Goal: Task Accomplishment & Management: Complete application form

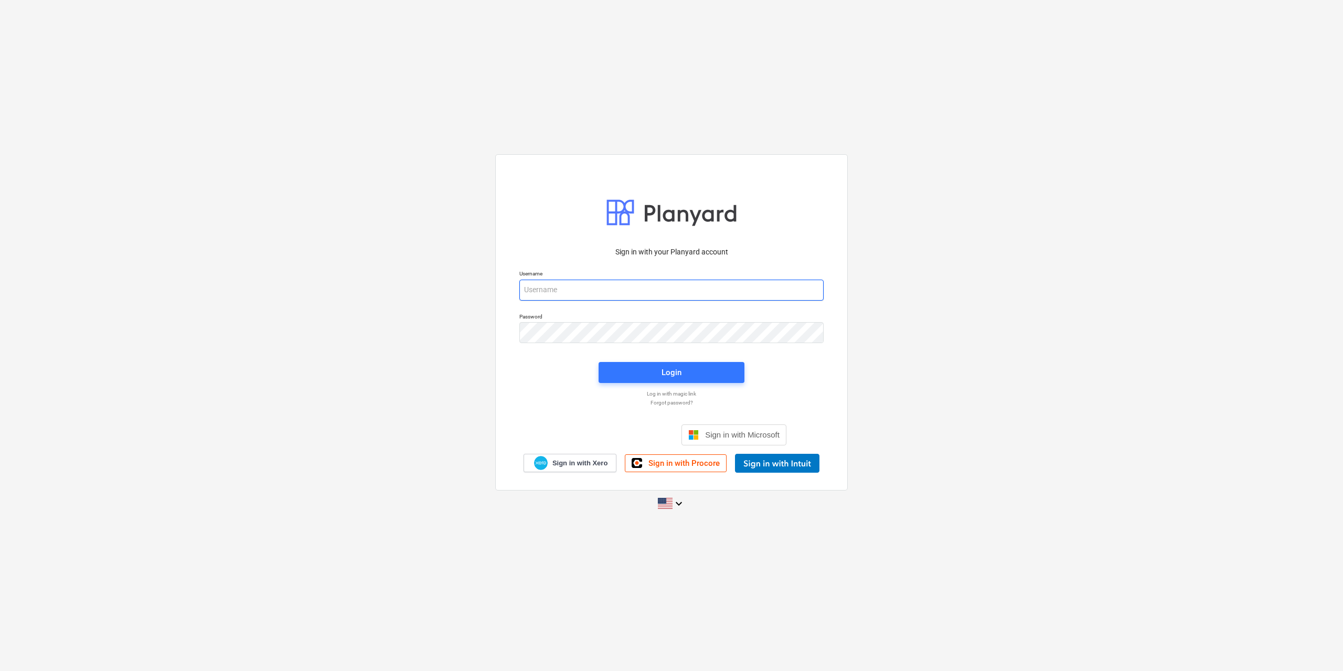
click at [656, 293] on input "email" at bounding box center [671, 290] width 304 height 21
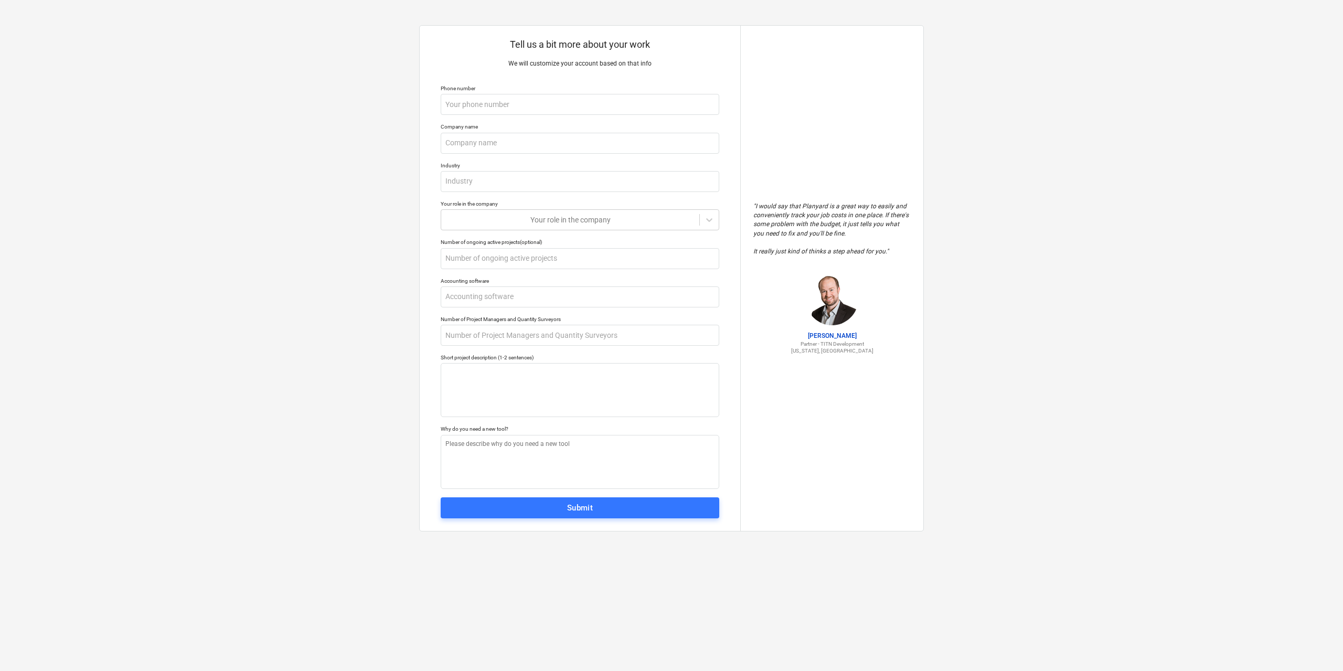
type textarea "x"
click at [507, 104] on input "text" at bounding box center [580, 104] width 279 height 21
type textarea "x"
type input "+"
type textarea "x"
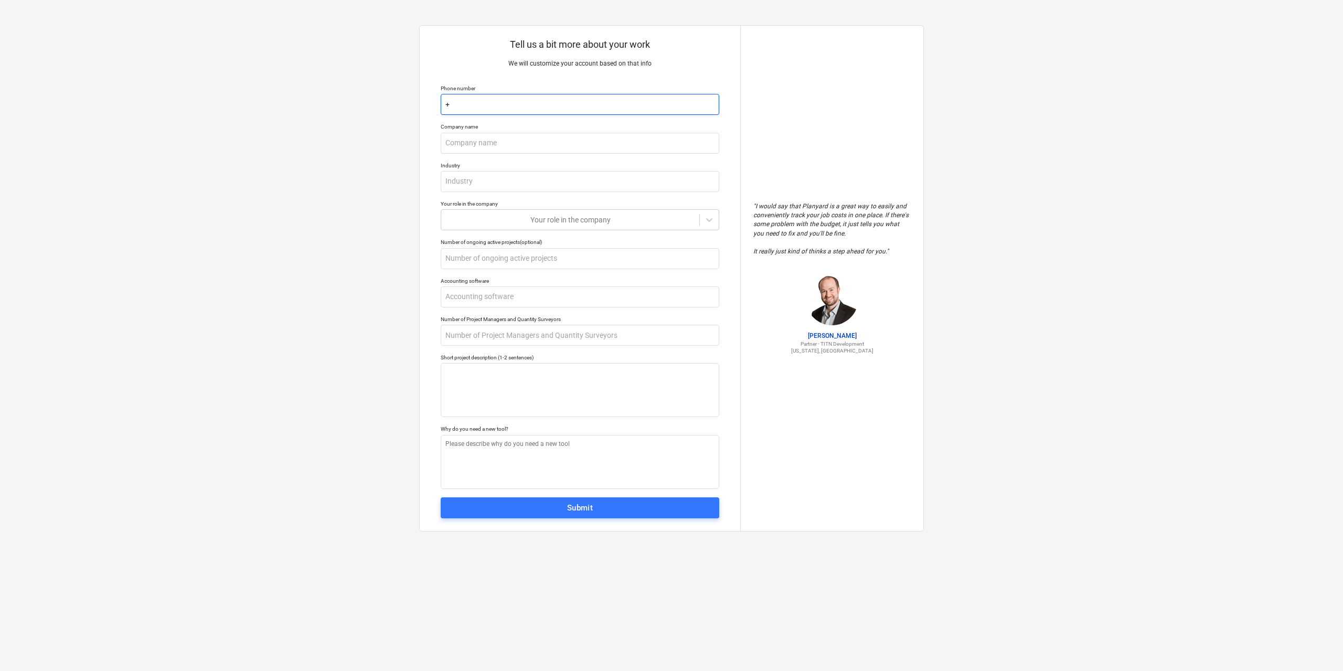
type input "+3"
type textarea "x"
type input "+37"
type textarea "x"
type input "+372"
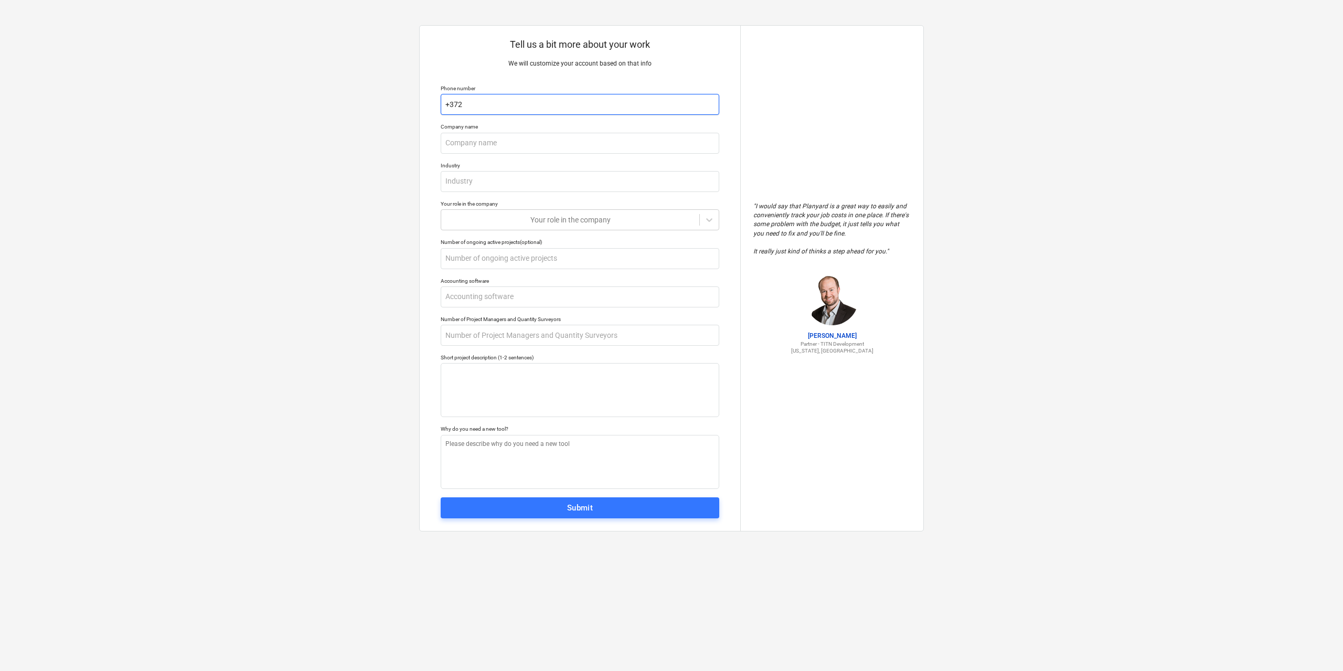
type textarea "x"
type input "+3725"
type textarea "x"
type input "+37258"
type textarea "x"
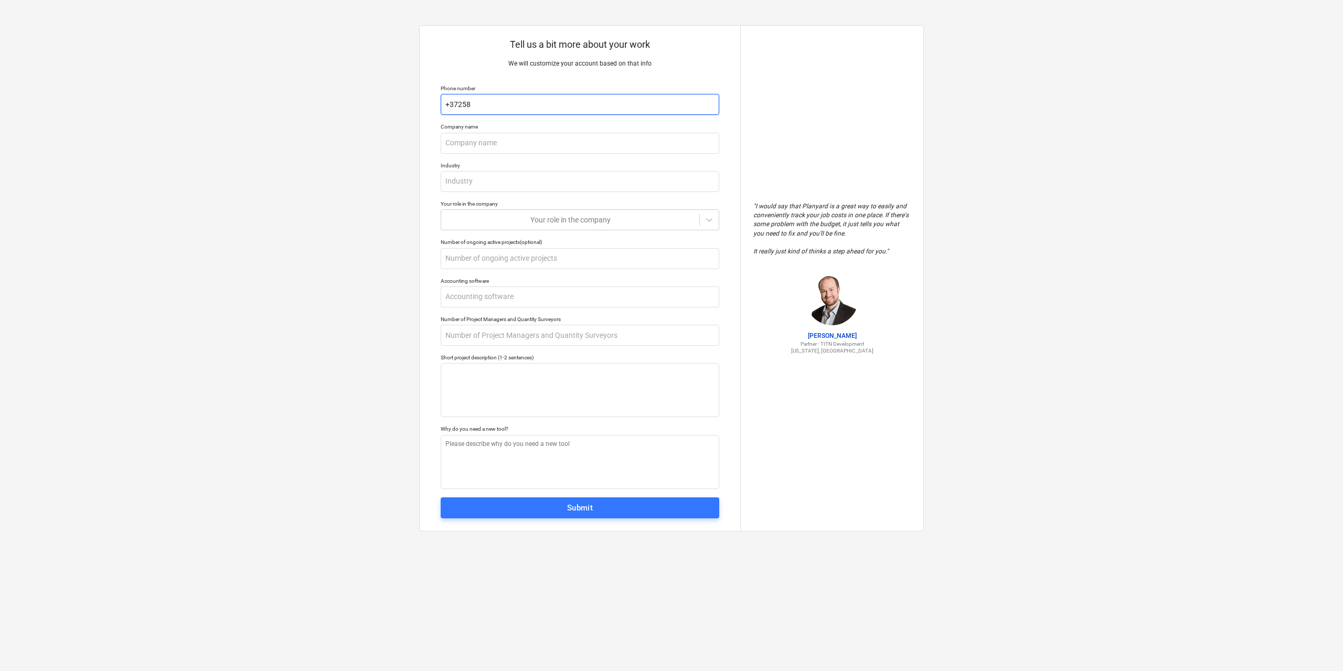
type input "+372589"
type textarea "x"
type input "+3725890"
type textarea "x"
type input "+37258900"
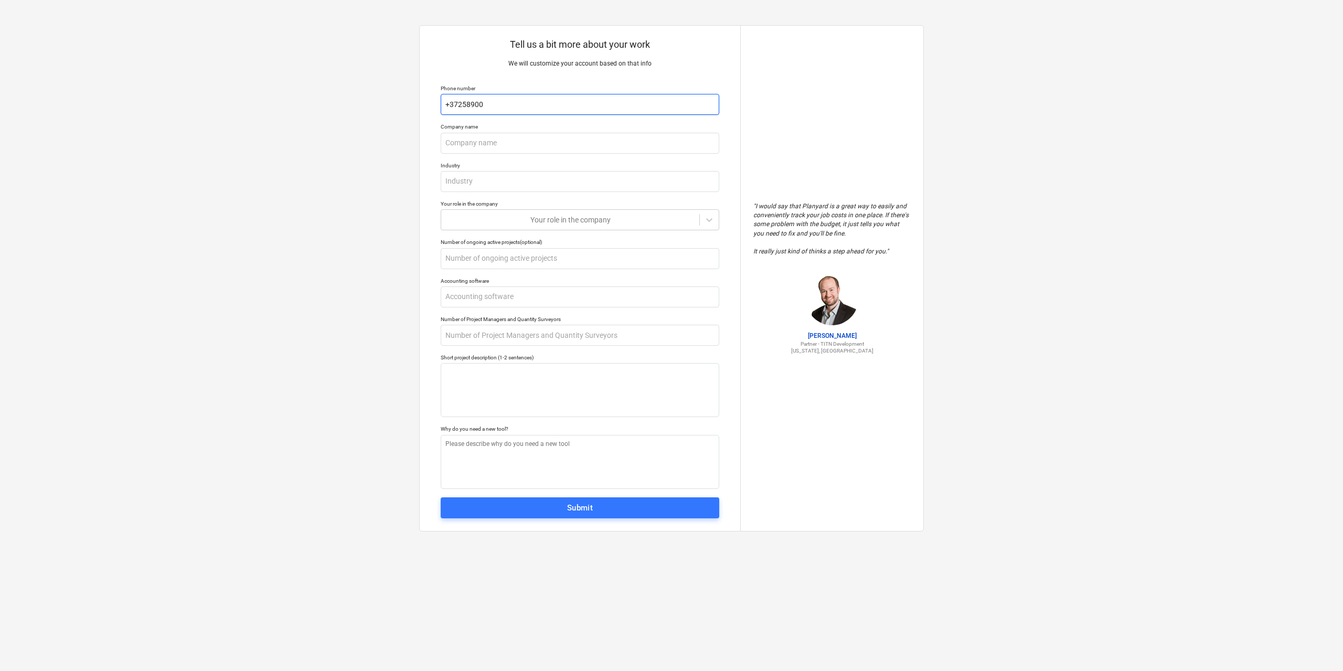
type textarea "x"
type input "+372589006"
type textarea "x"
type input "+3725890062"
type textarea "x"
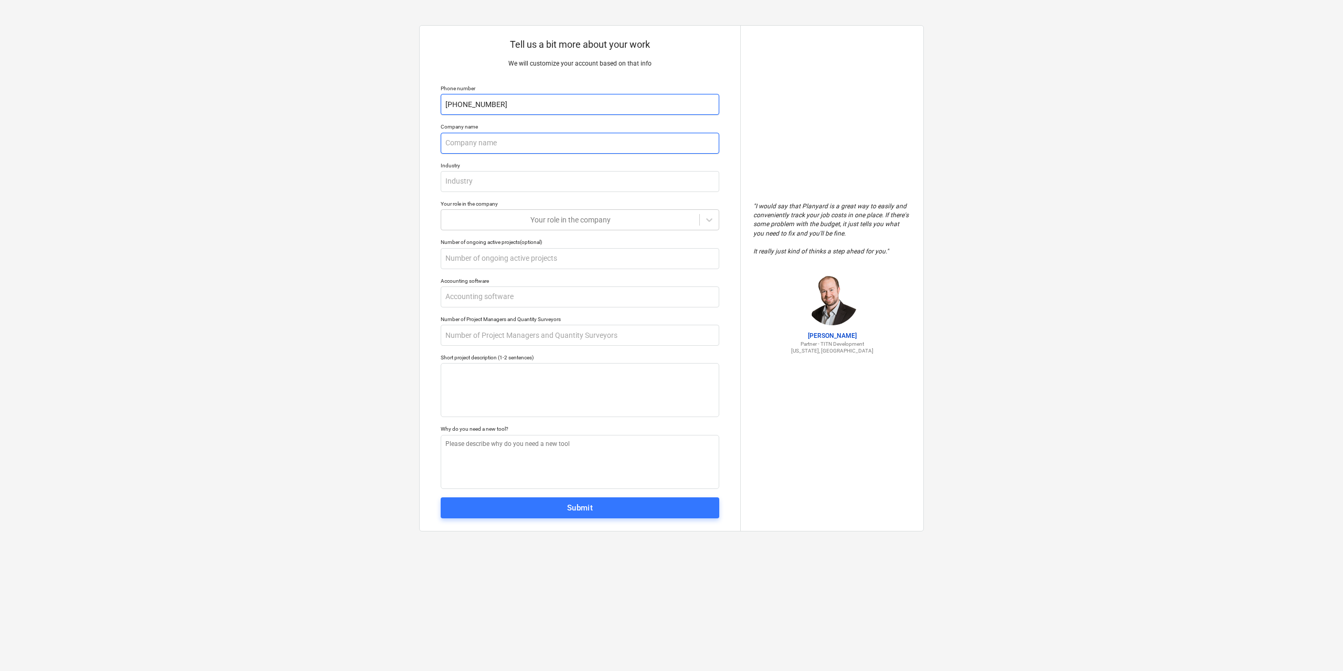
type input "+37258900626"
click at [513, 143] on input "text" at bounding box center [580, 143] width 279 height 21
type textarea "x"
type input "B"
type textarea "x"
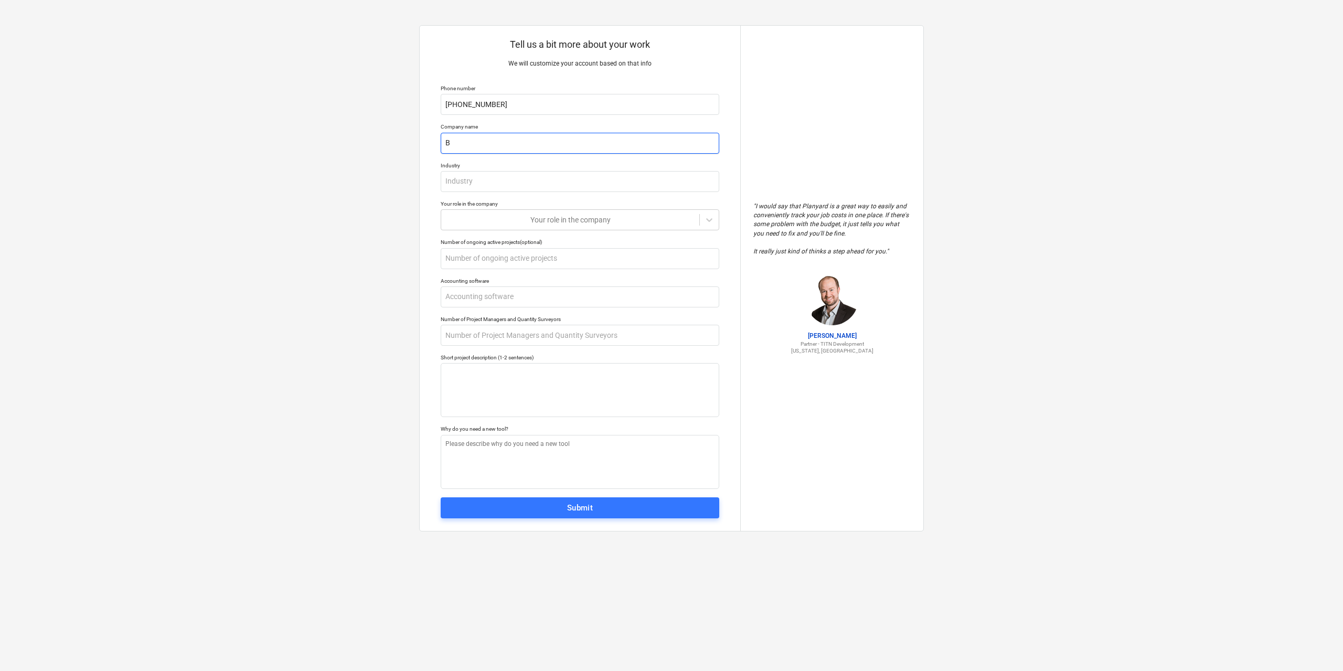
type input "Be"
type textarea "x"
type input "Ben"
type textarea "x"
type input "Bend"
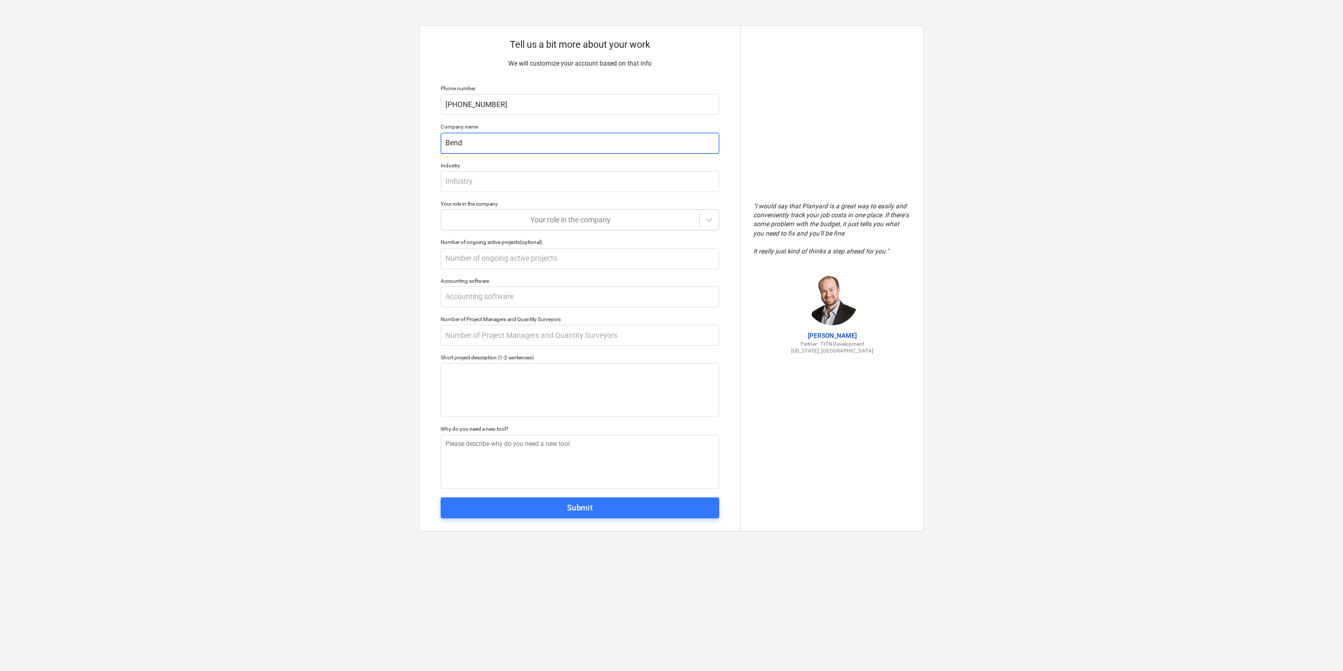
type textarea "x"
type input "Bendo"
type textarea "x"
type input "Bendor"
type textarea "x"
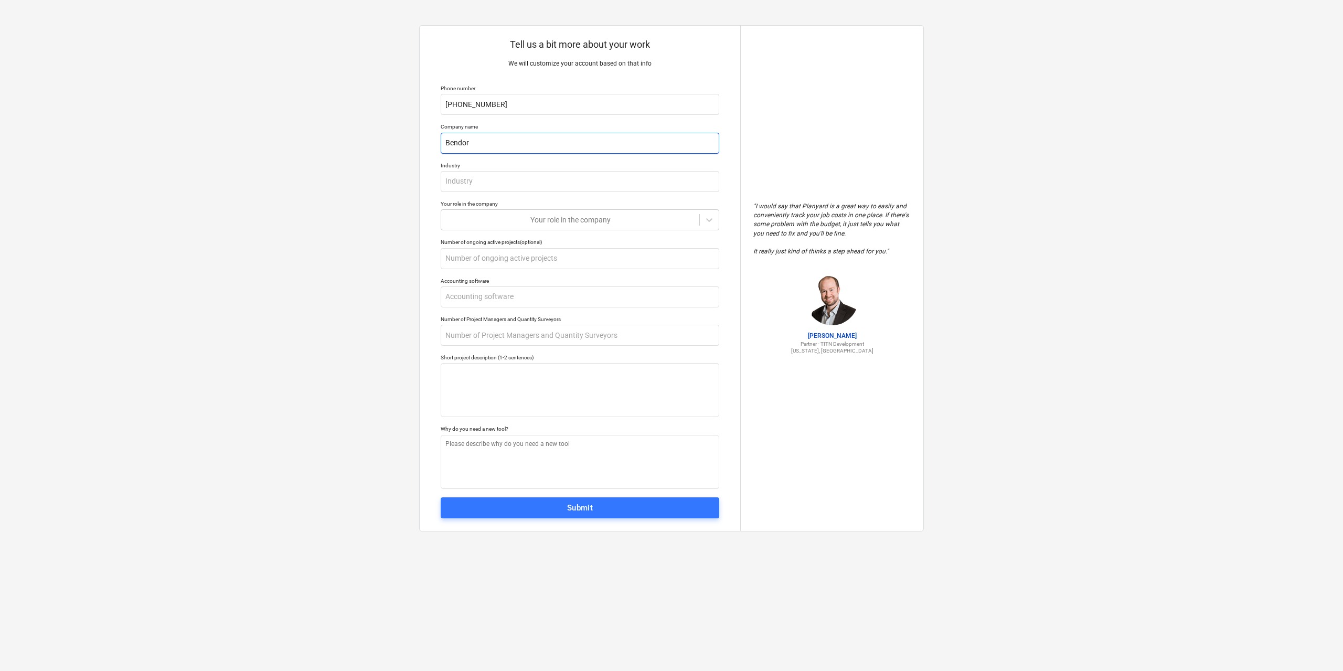
type input "Bendor"
type textarea "x"
type input "Bendor G"
type textarea "x"
type input "Bendor Gro"
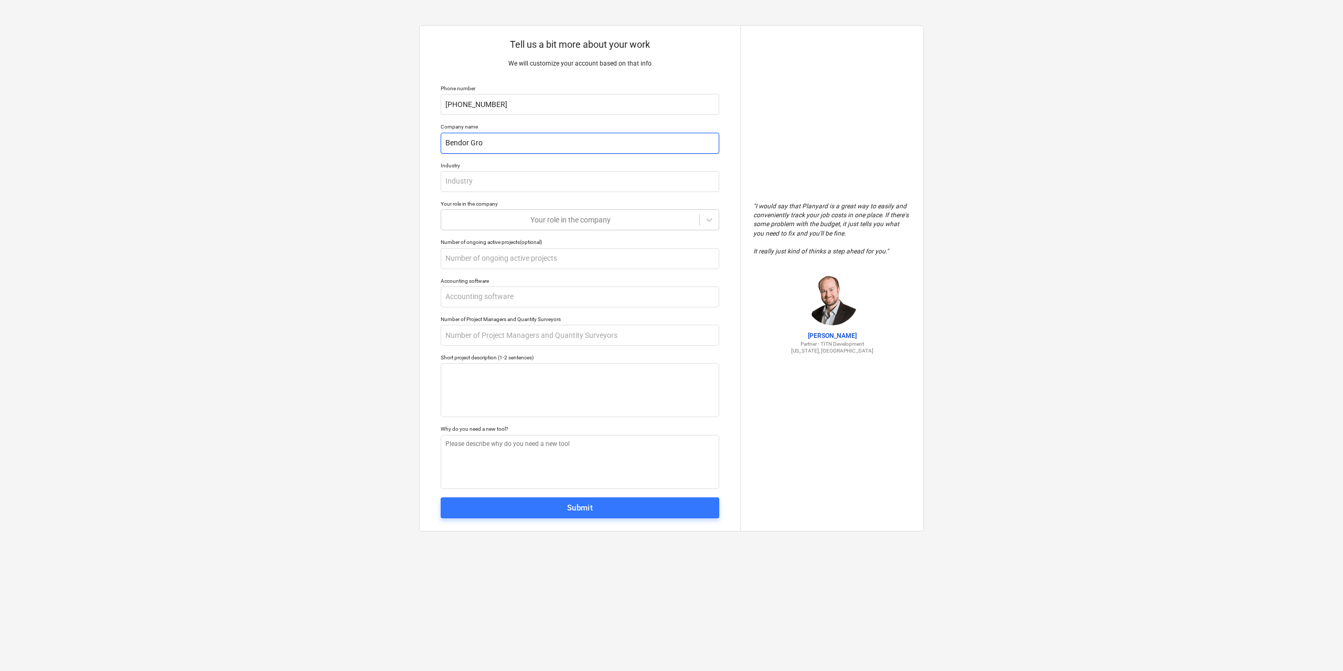
type textarea "x"
type input "Bendor Grou"
type textarea "x"
type input "Bendor Group"
type textarea "x"
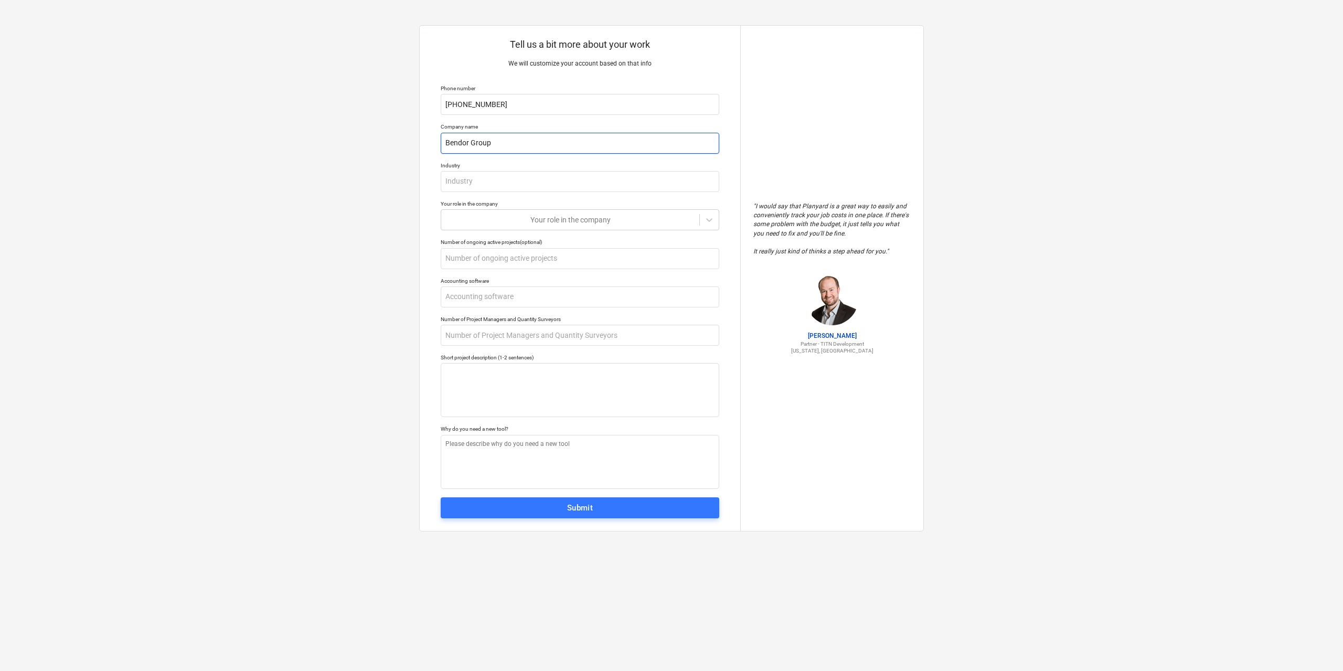
type input "Bendor Group"
type textarea "x"
type input "Bendor Group O"
type textarea "x"
type input "Bendor Group OÜ"
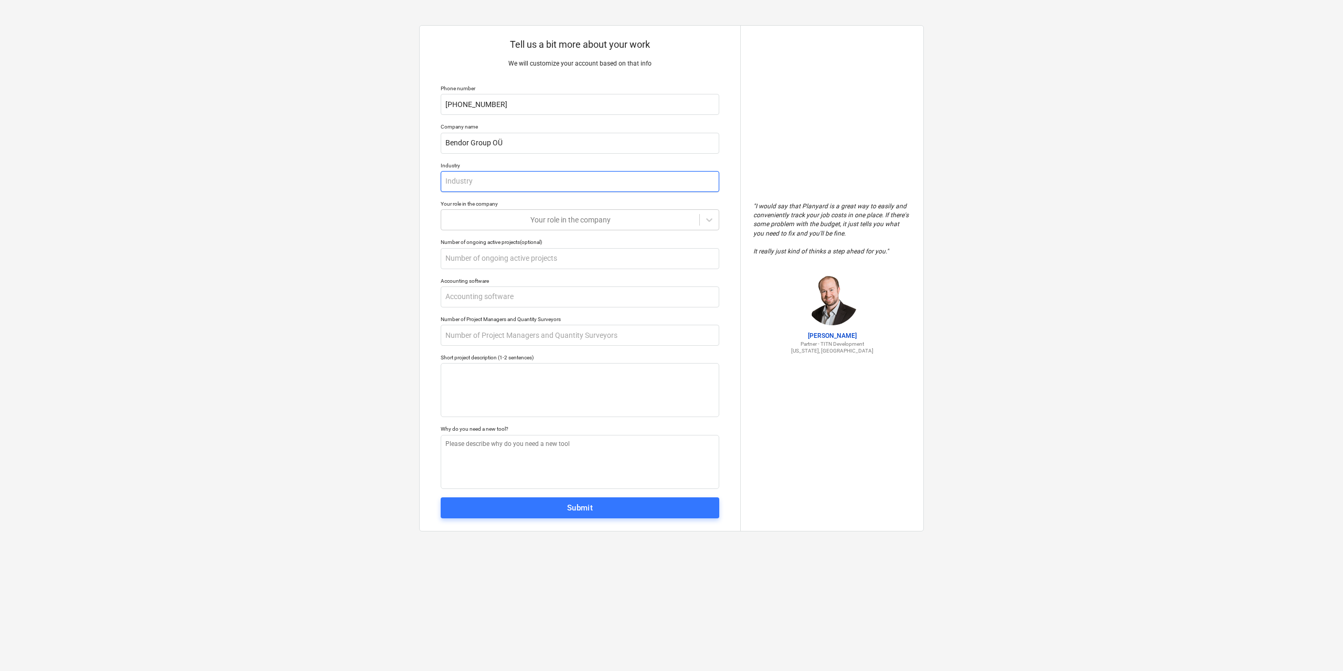
type textarea "x"
type input "C"
type textarea "x"
type input "Co"
type textarea "x"
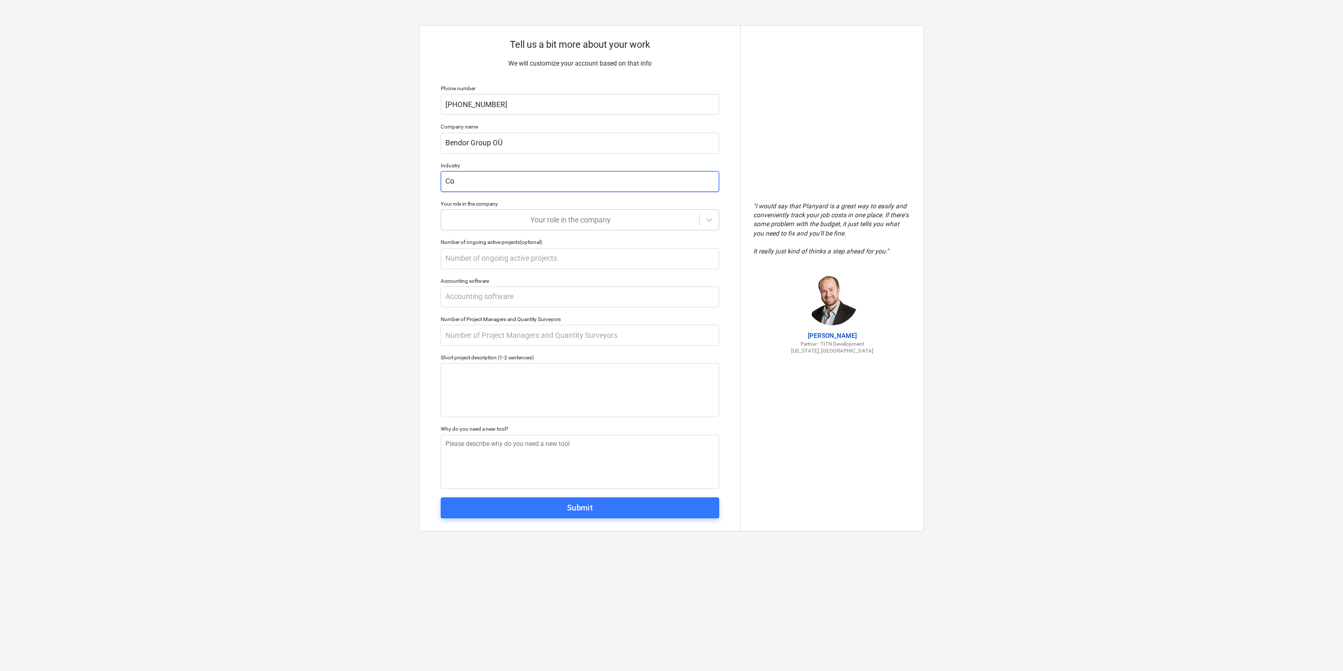
type input "Con"
type textarea "x"
type input "Cons"
type textarea "x"
type input "Const"
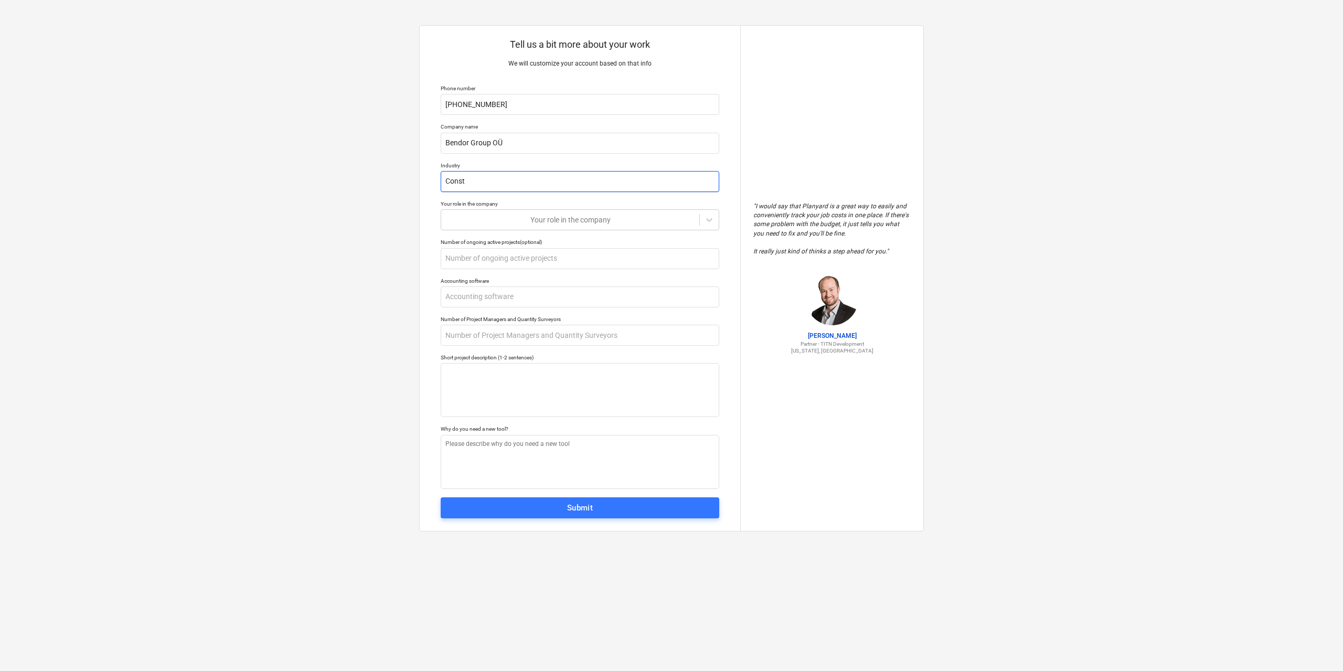
type textarea "x"
type input "Constr"
type textarea "x"
type input "Constru"
type textarea "x"
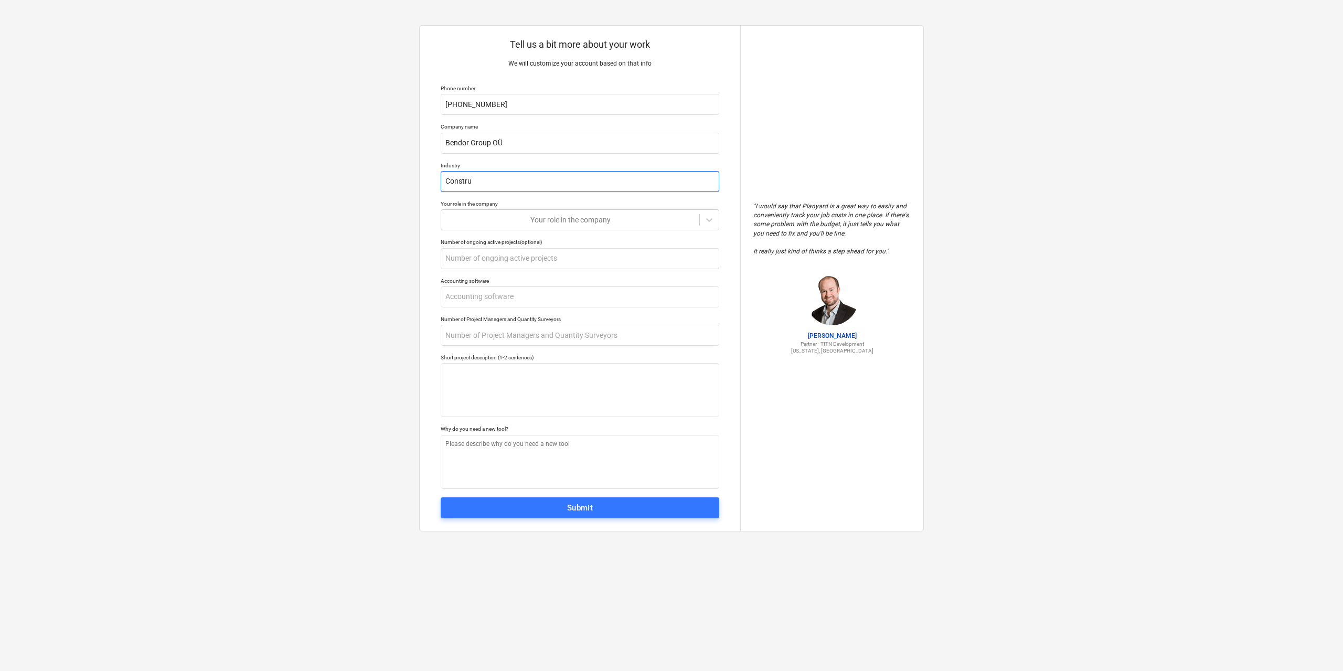
type input "Construc"
type textarea "x"
type input "Construct"
type textarea "x"
type input "Constructi"
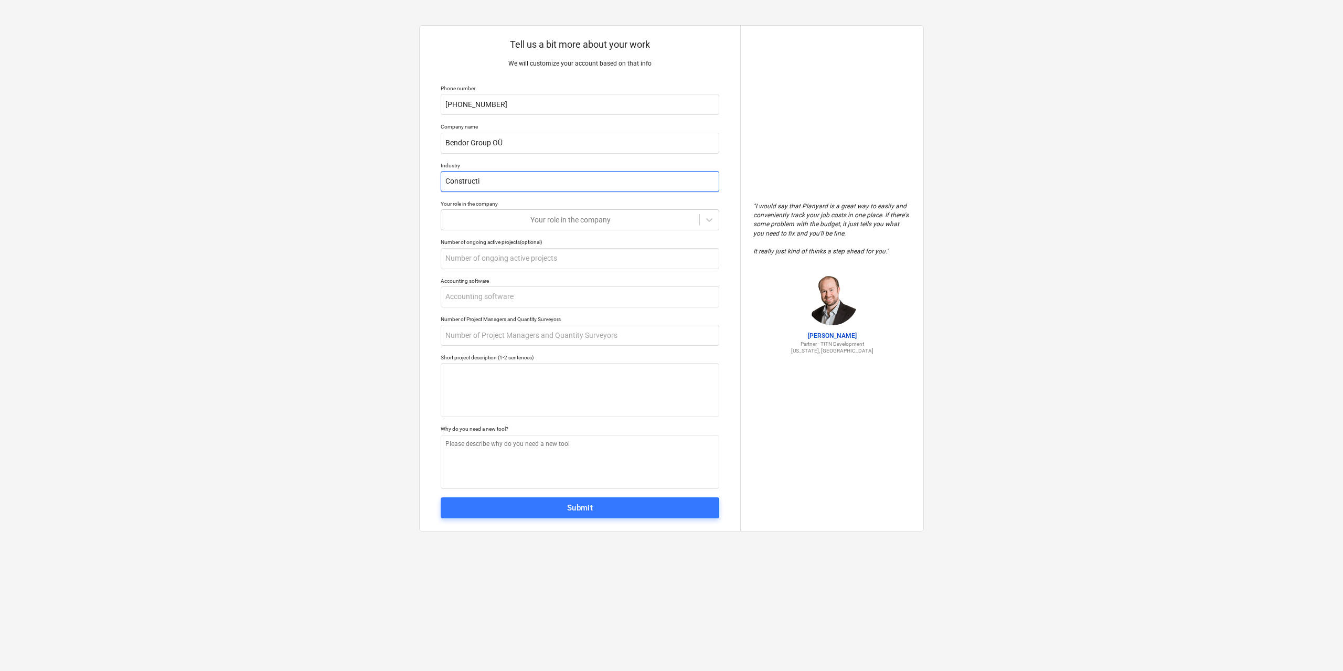
type textarea "x"
type input "Constructio"
type textarea "x"
type input "Construction"
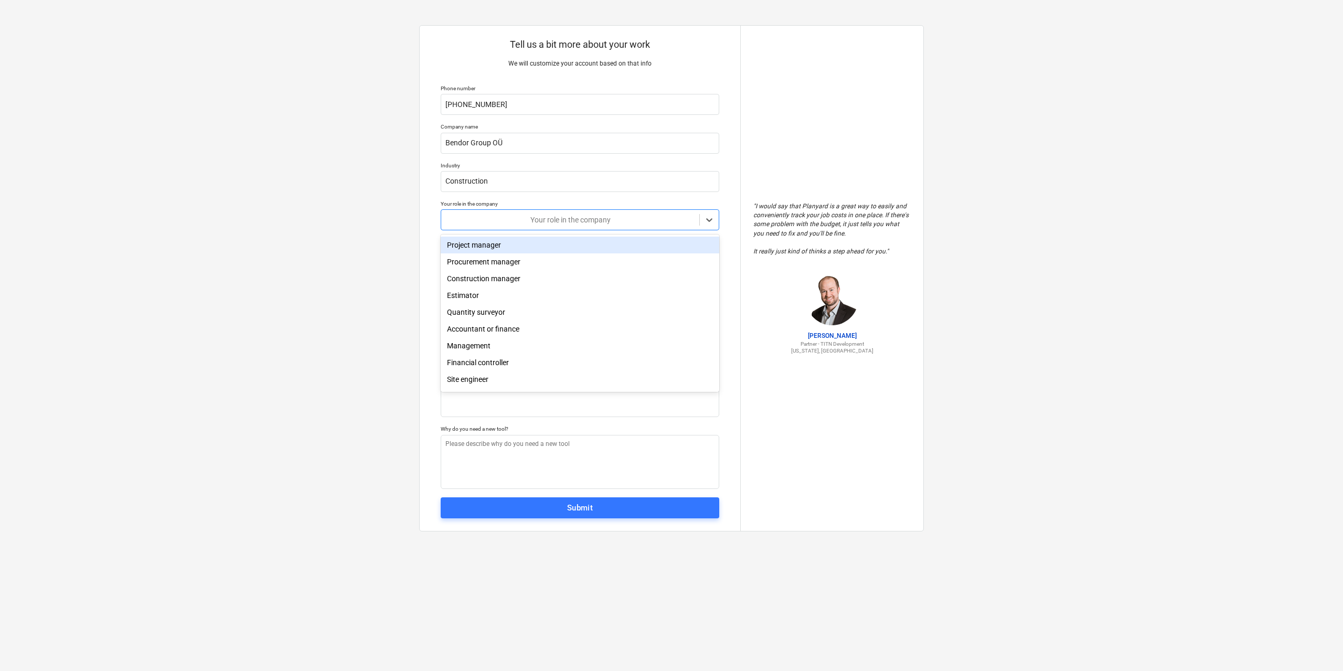
click at [633, 217] on div at bounding box center [570, 220] width 248 height 10
click at [518, 244] on div "Project manager" at bounding box center [580, 245] width 279 height 17
click at [574, 255] on input "text" at bounding box center [580, 258] width 279 height 21
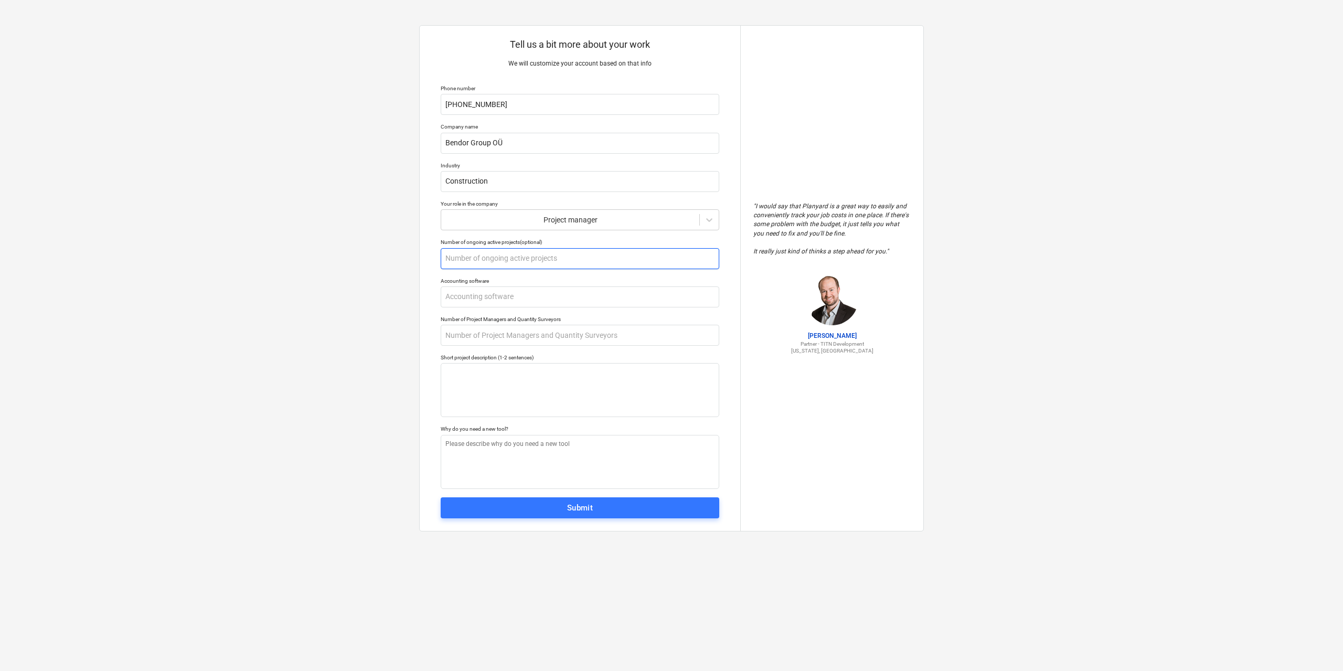
type textarea "x"
type input "2"
click at [507, 293] on input "text" at bounding box center [580, 296] width 279 height 21
type textarea "x"
type input "M"
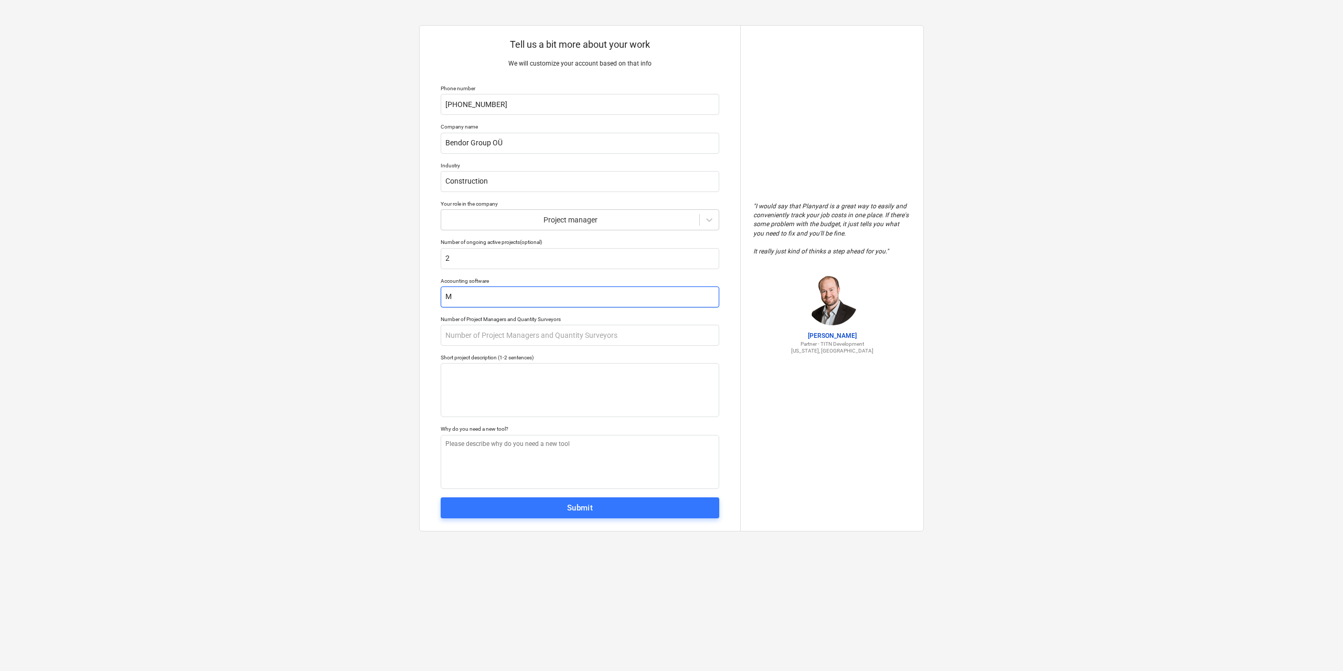
type textarea "x"
type input "Me"
type textarea "x"
type input "Mer"
type textarea "x"
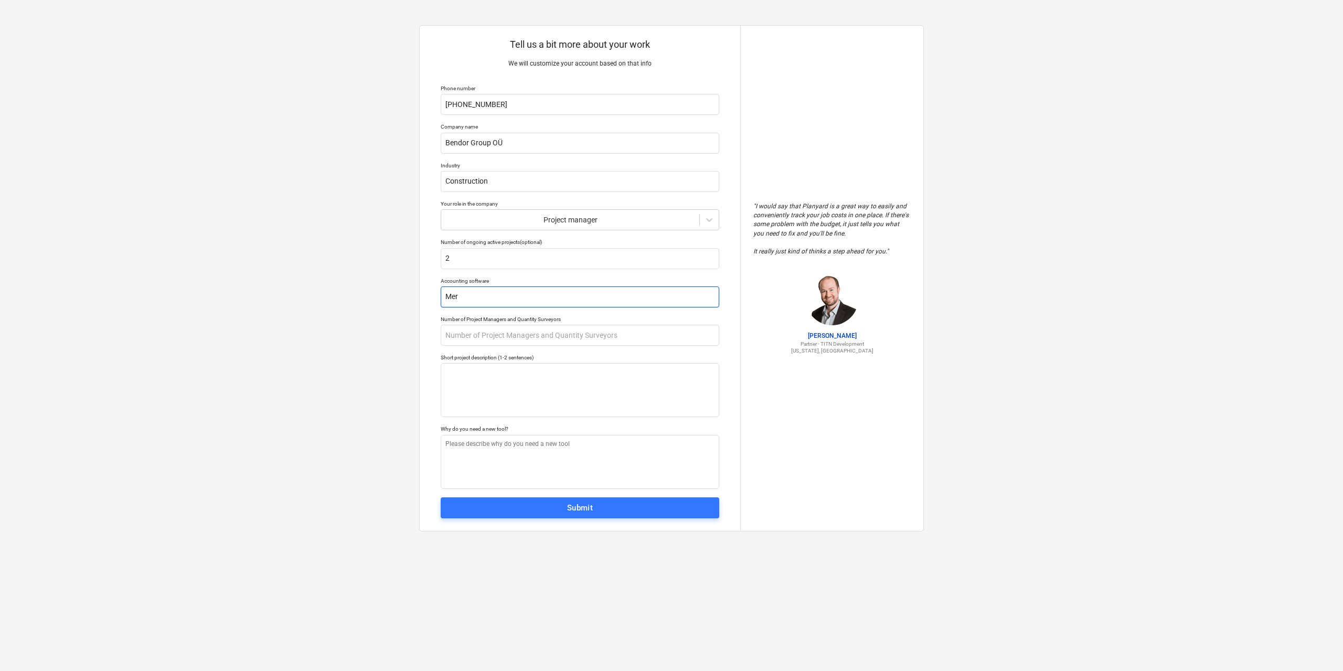
type input "Meri"
type textarea "x"
type input "Merit"
click at [666, 337] on input "text" at bounding box center [580, 335] width 279 height 21
type textarea "x"
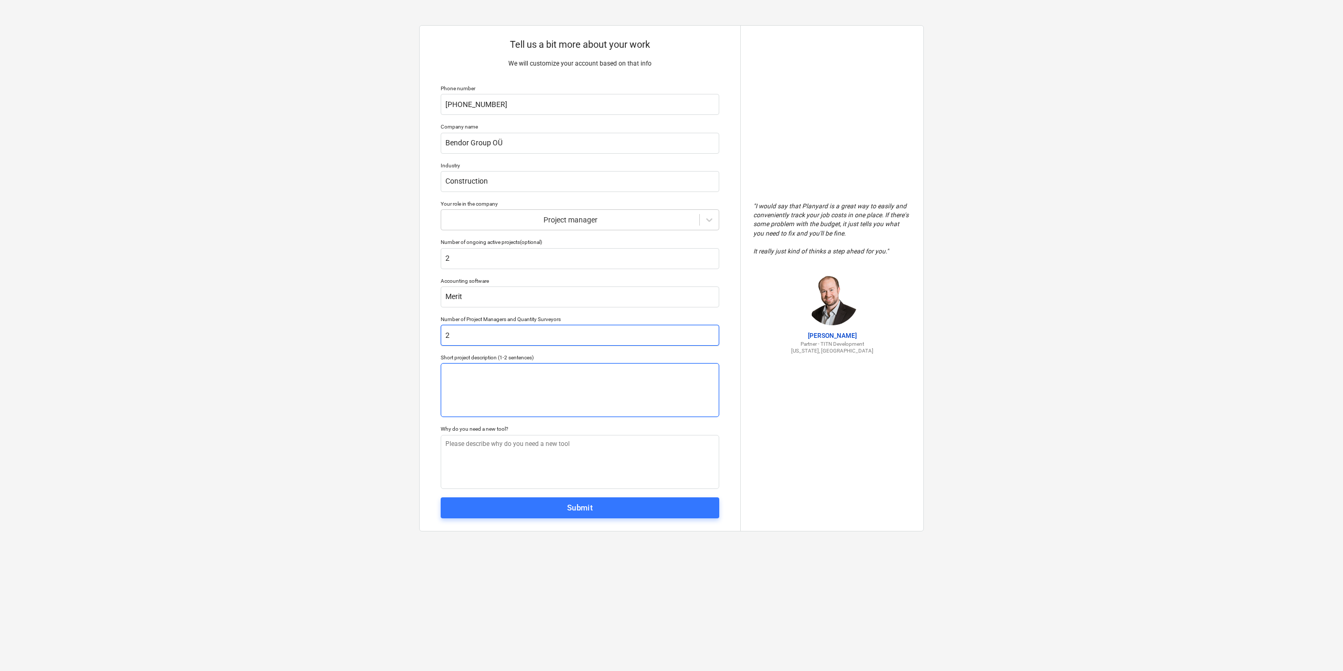
type input "2"
click at [561, 368] on textarea at bounding box center [580, 390] width 279 height 54
type textarea "x"
type textarea "I"
type textarea "x"
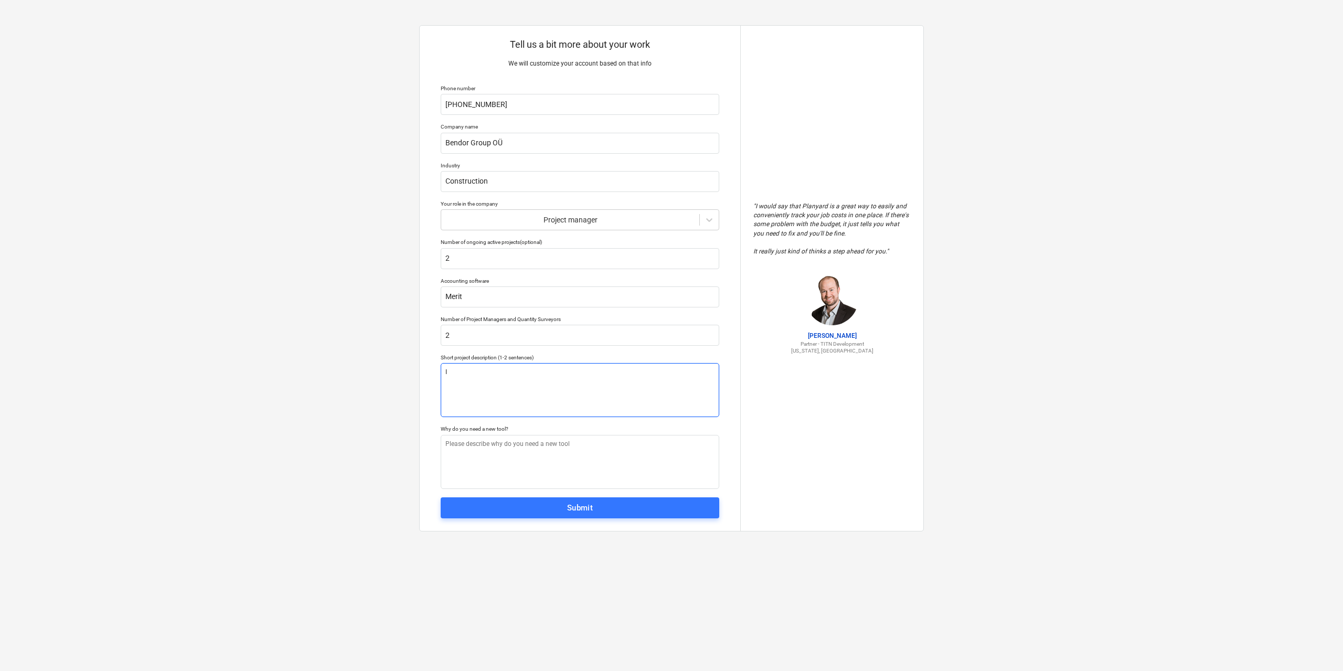
type textarea "I"
type textarea "x"
type textarea "I h"
type textarea "x"
type textarea "I ha"
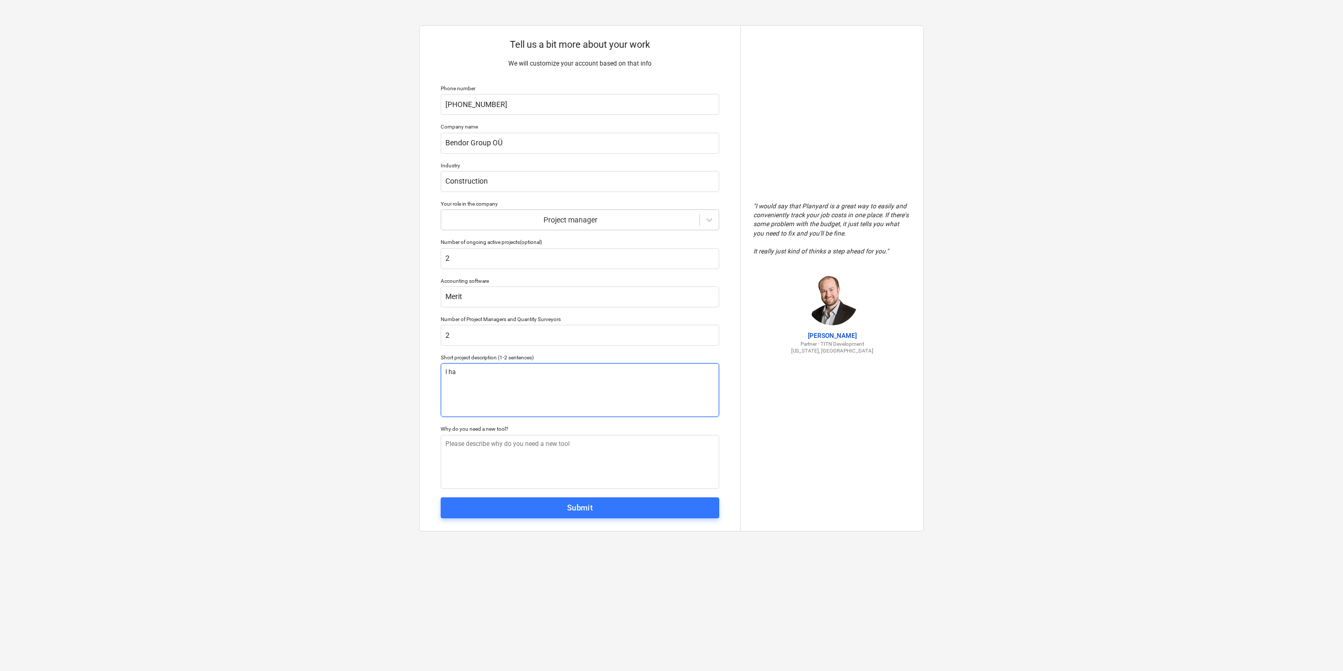
type textarea "x"
type textarea "I hav"
type textarea "x"
type textarea "I have"
type textarea "x"
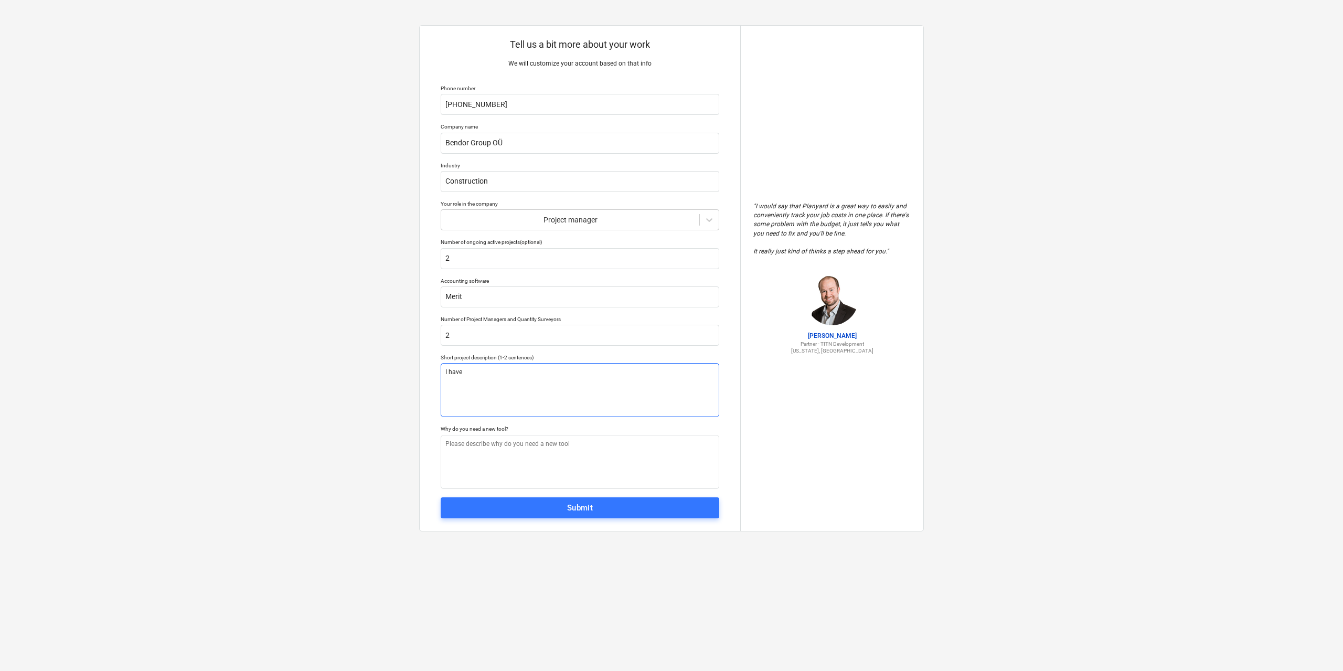
type textarea "I have"
type textarea "x"
type textarea "I have r"
type textarea "x"
type textarea "I have ro"
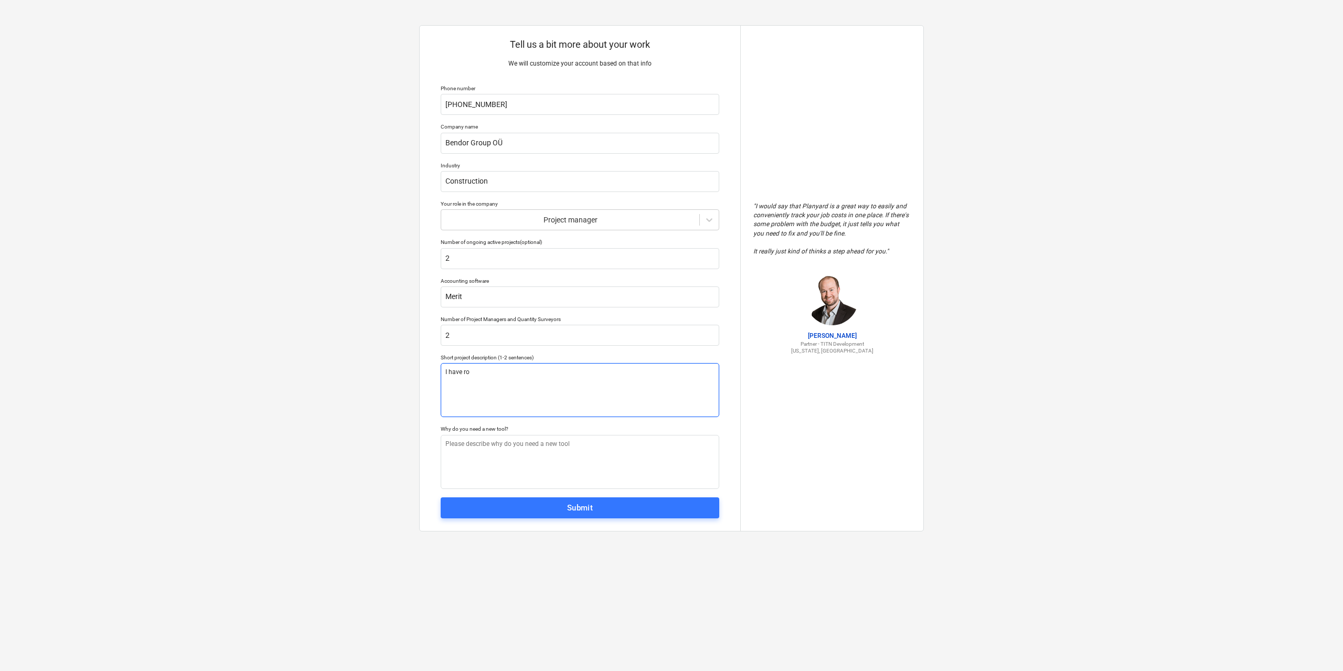
type textarea "x"
type textarea "I have roof"
type textarea "x"
type textarea "I have roof"
type textarea "x"
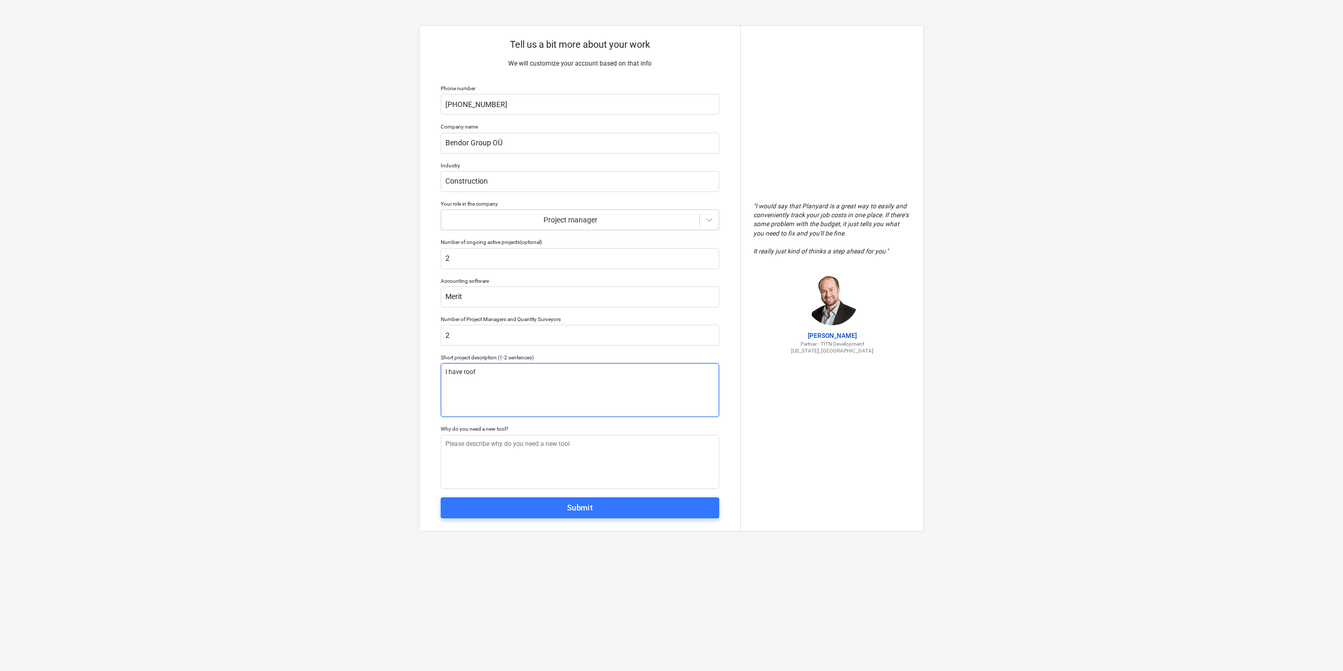
type textarea "I have roof r"
type textarea "x"
type textarea "I have roof re"
type textarea "x"
type textarea "I have roof rep"
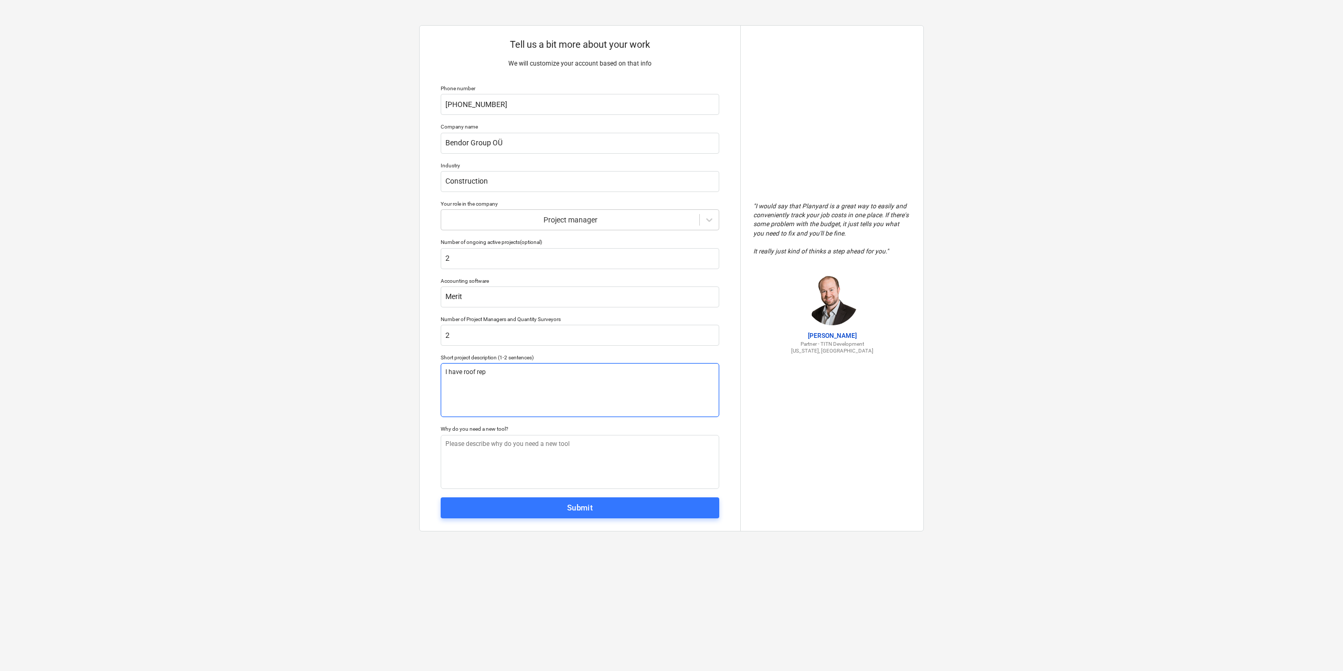
type textarea "x"
type textarea "I have roof repl"
type textarea "x"
type textarea "I have roof repla"
type textarea "x"
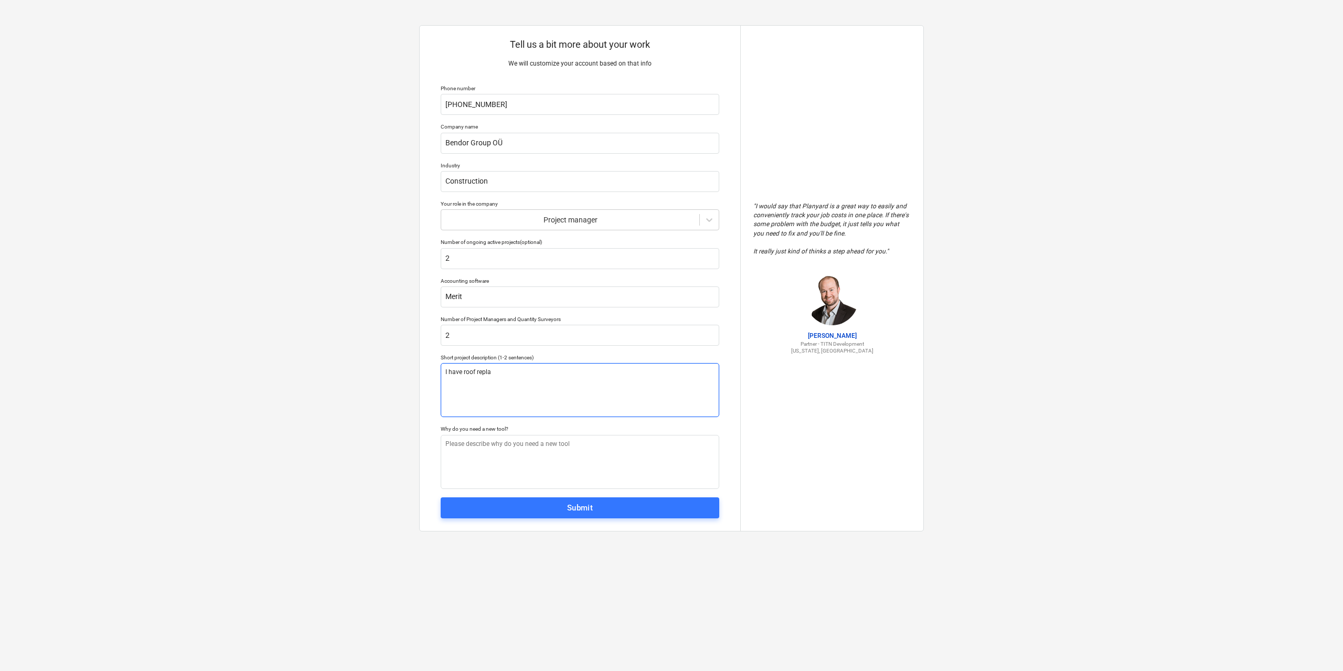
type textarea "I have roof replac"
type textarea "x"
type textarea "I have roof replace"
type textarea "x"
type textarea "I have roof replacem"
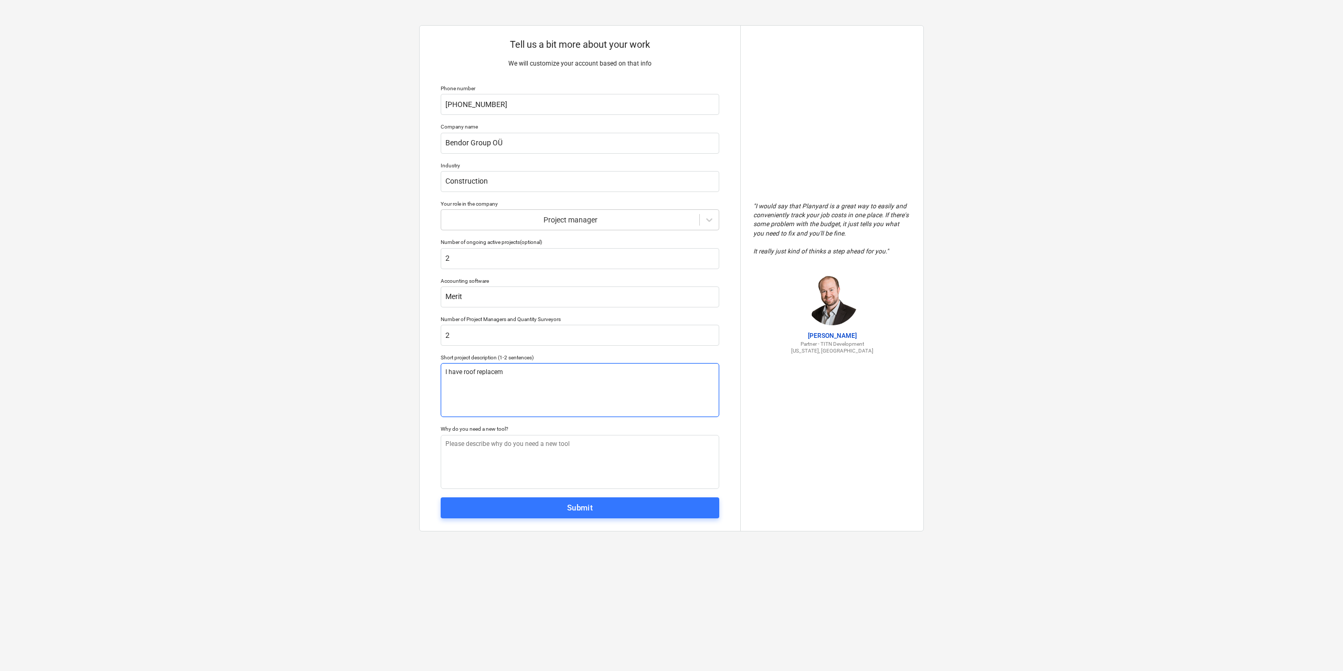
type textarea "x"
type textarea "I have roof replaceme"
type textarea "x"
type textarea "I have roof replacemen"
type textarea "x"
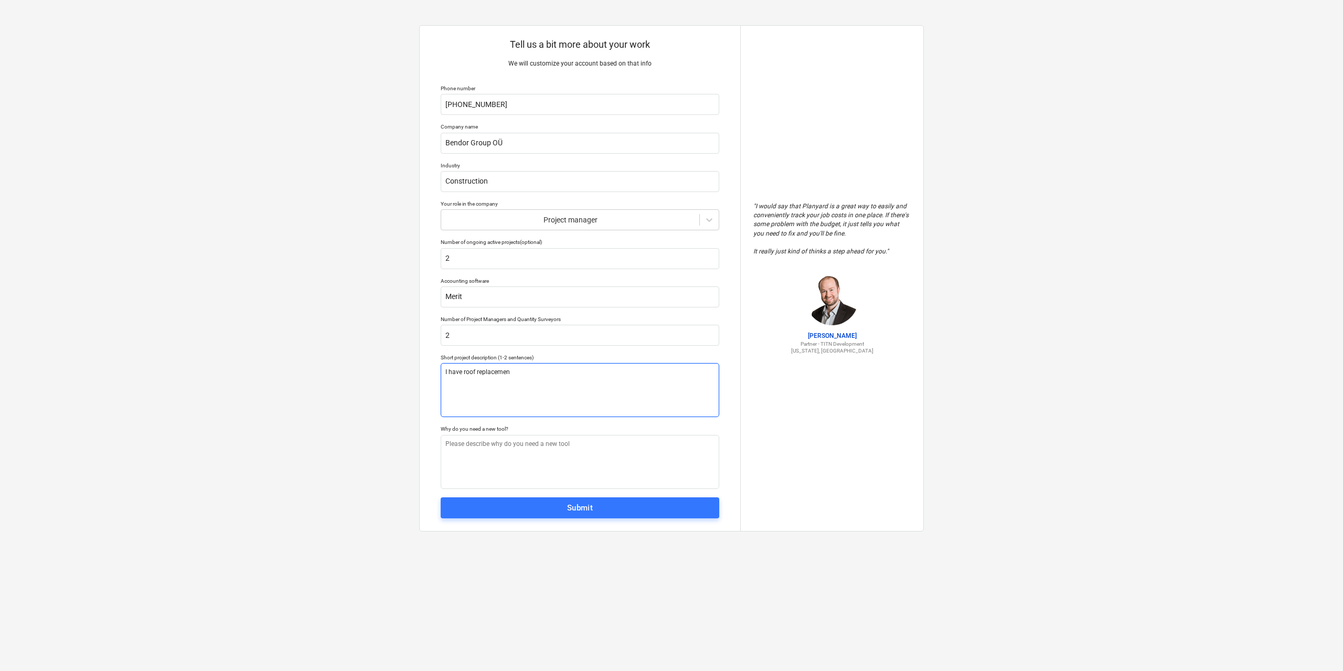
type textarea "I have roof replacement"
type textarea "x"
type textarea "I have roof replacement"
type textarea "x"
type textarea "I have roof replacement a"
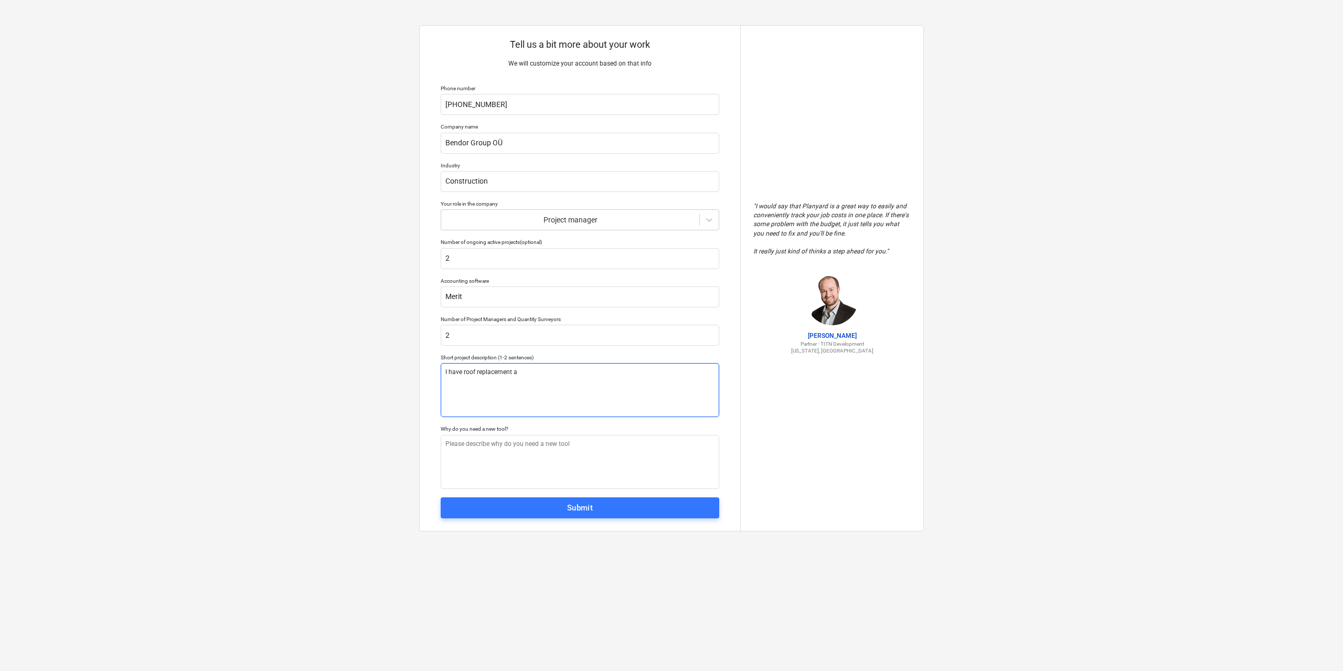
type textarea "x"
type textarea "I have roof replacement an"
type textarea "x"
type textarea "I have roof replacement and"
type textarea "x"
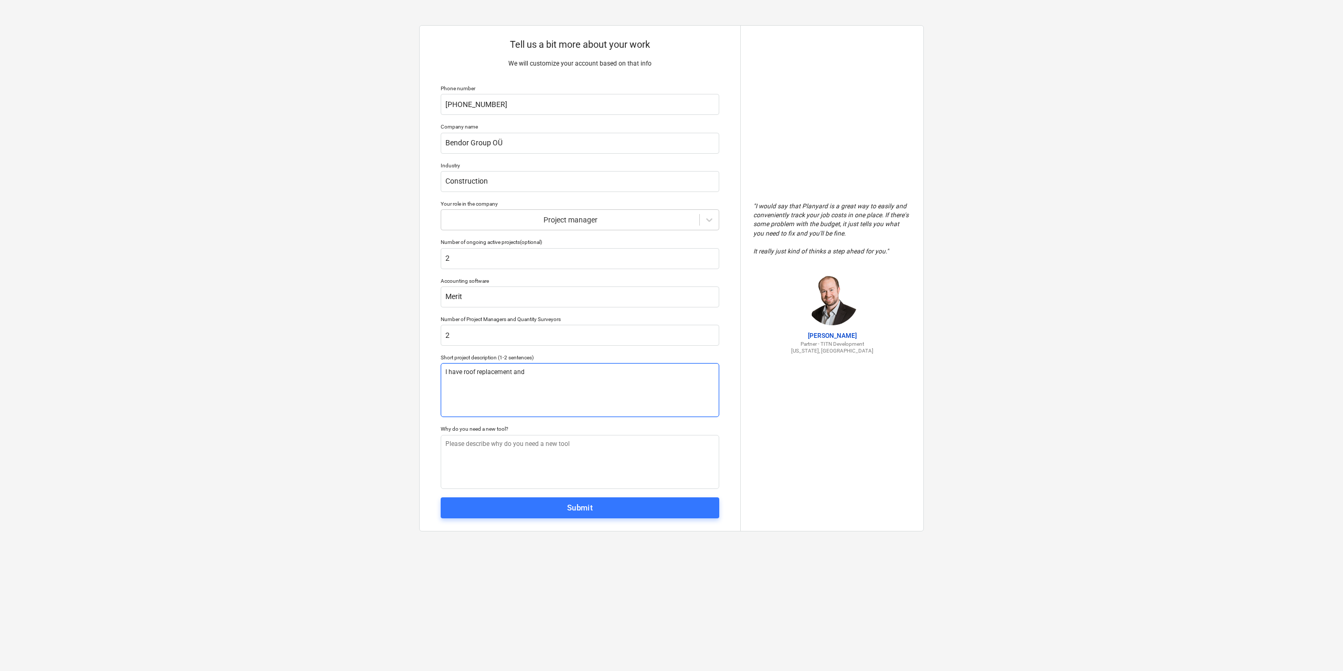
type textarea "I have roof replacement and"
type textarea "x"
type textarea "I have roof replacement and A"
type textarea "x"
type textarea "I have roof replacement and AC"
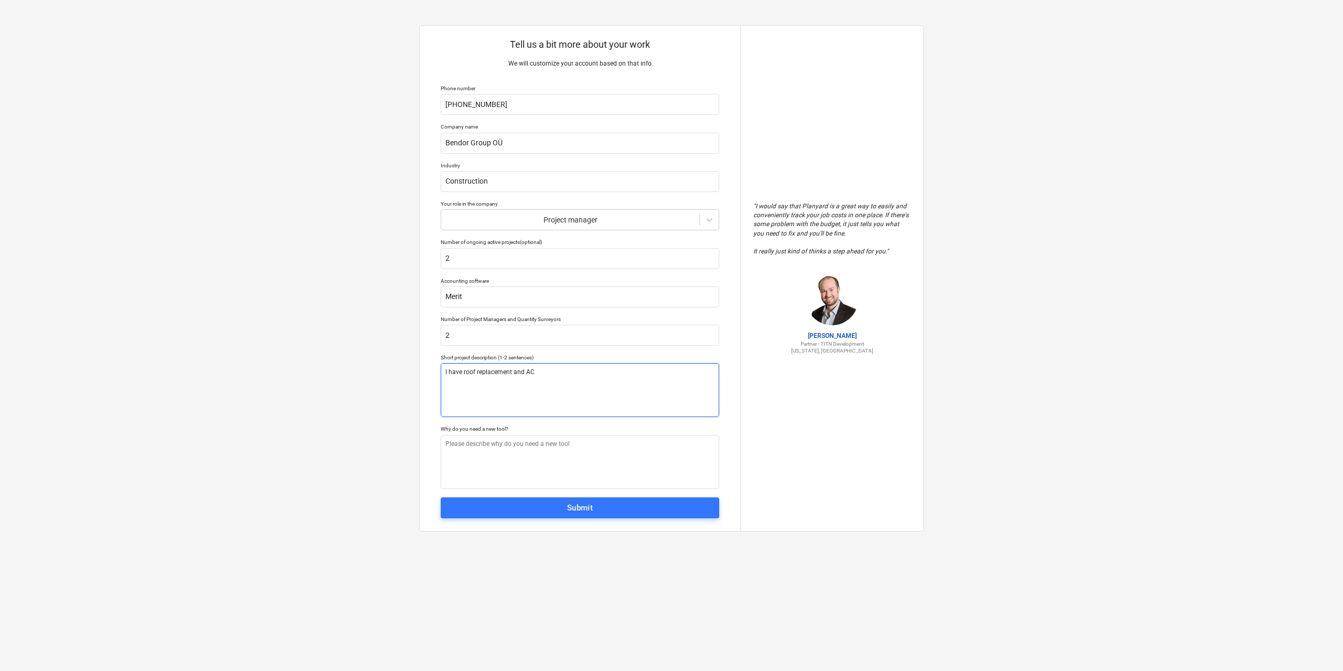
type textarea "x"
type textarea "I have roof replacement and ACP"
type textarea "x"
type textarea "I have roof replacement and ACP"
type textarea "x"
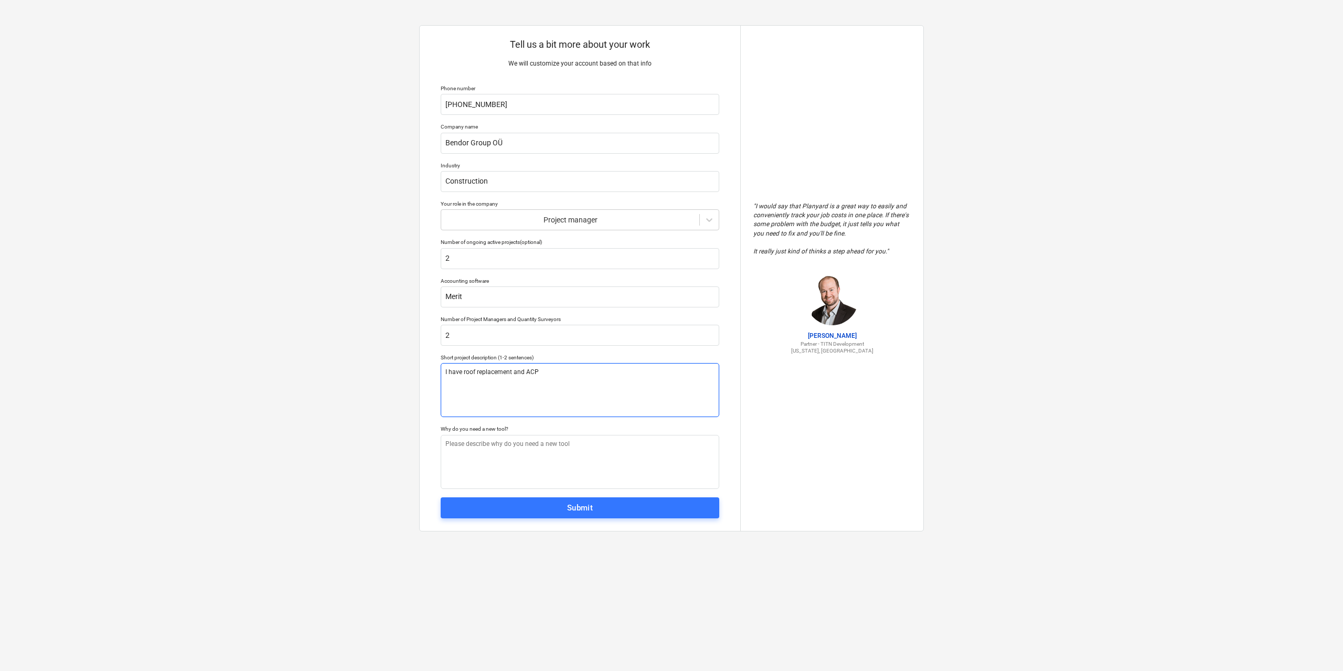
type textarea "I have roof replacement and ACP f"
type textarea "x"
type textarea "I have roof replacement and ACP fa"
type textarea "x"
type textarea "I have roof replacement and ACP fac"
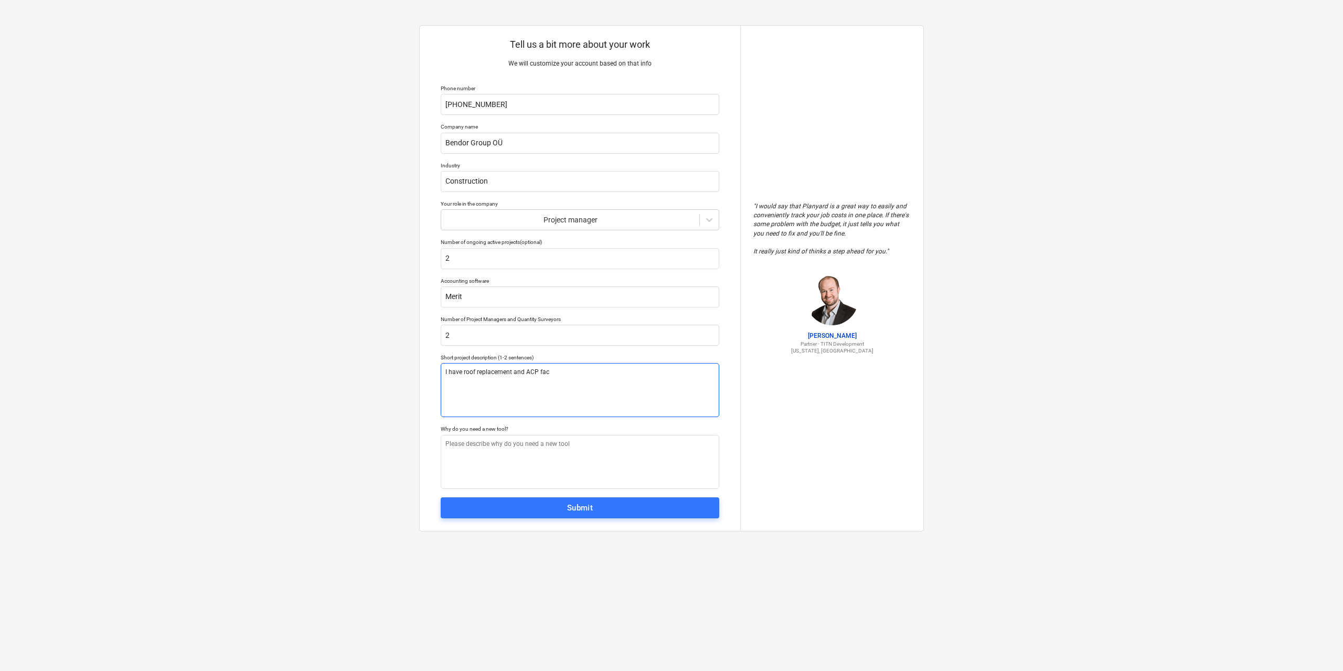
type textarea "x"
type textarea "I have roof replacement and ACP faca"
type textarea "x"
type textarea "I have roof replacement and ACP facad"
type textarea "x"
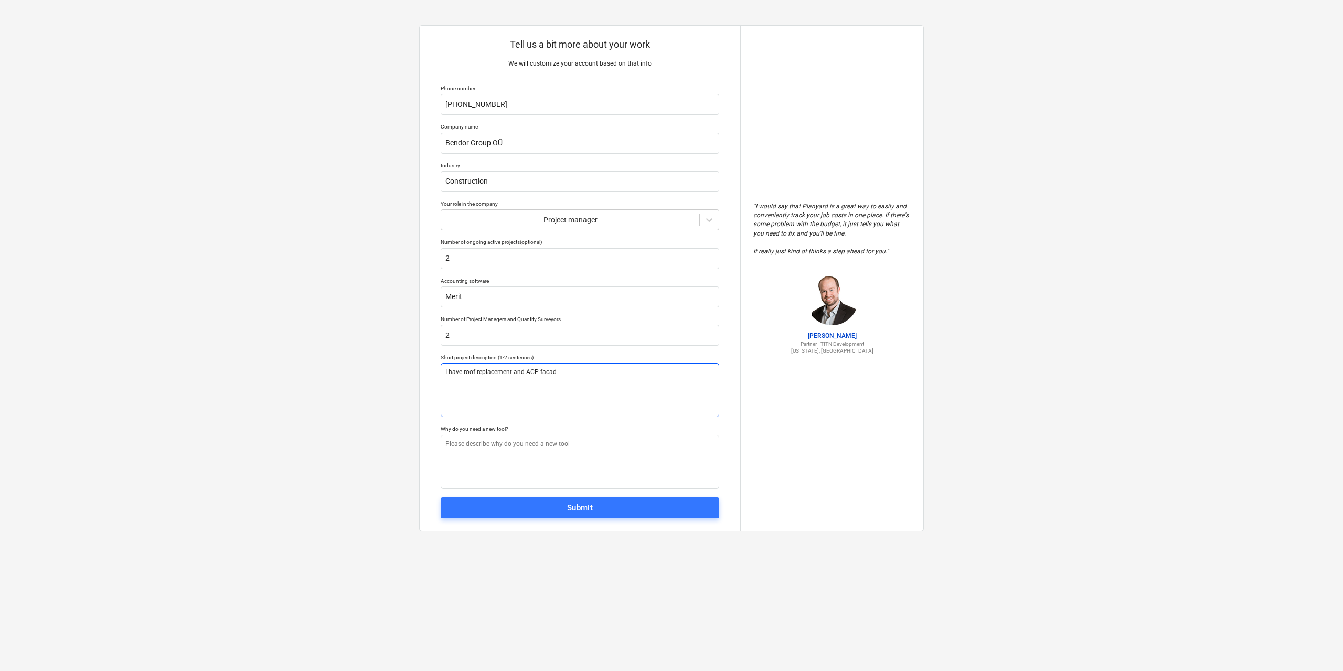
type textarea "I have roof replacement and ACP facade"
type textarea "x"
type textarea "I have roof replacement and ACP facade"
type textarea "x"
type textarea "I have roof replacement and ACP facade p"
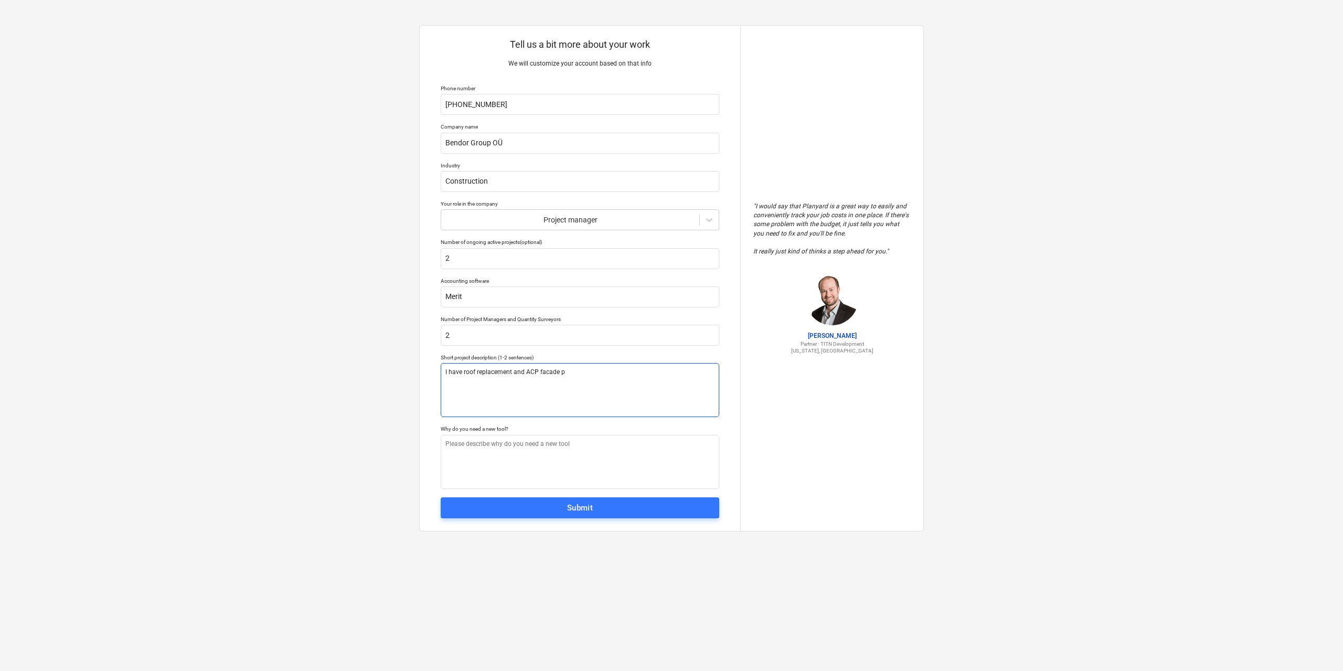
type textarea "x"
type textarea "I have roof replacement and ACP facade pr"
type textarea "x"
type textarea "I have roof replacement and ACP facade pro"
type textarea "x"
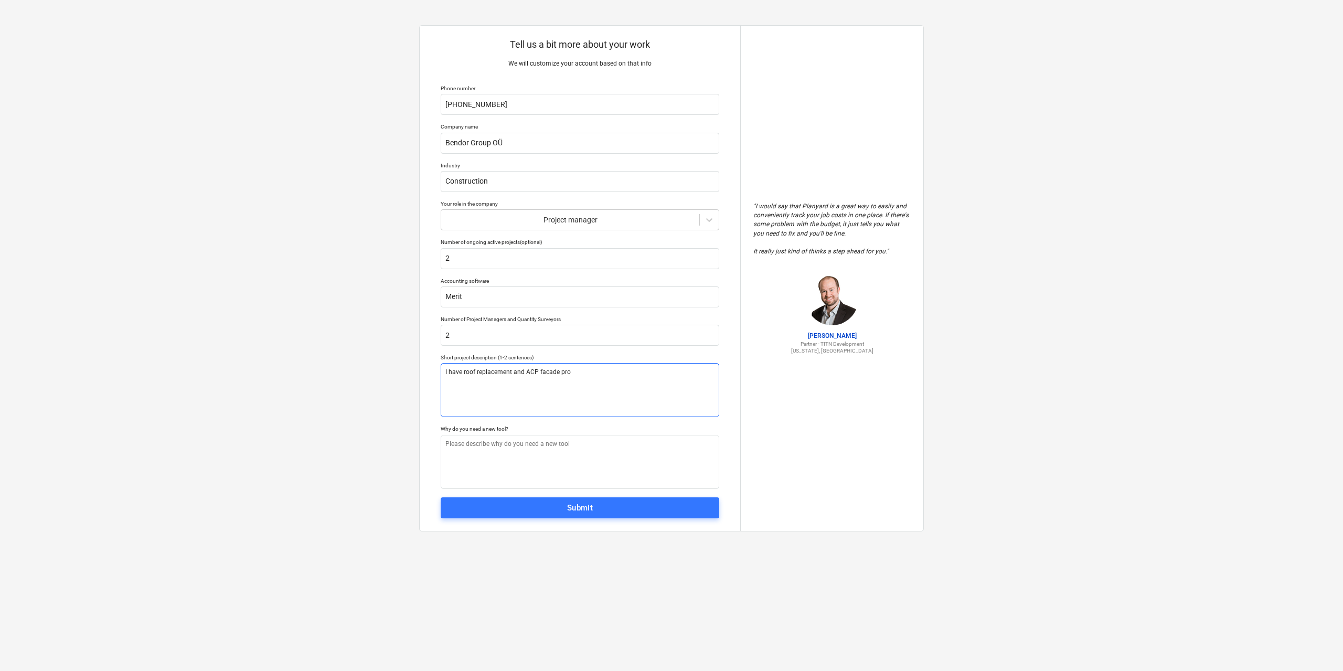
type textarea "I have roof replacement and ACP facade proj"
type textarea "x"
type textarea "I have roof replacement and ACP facade proje"
type textarea "x"
type textarea "I have roof replacement and ACP facade projek"
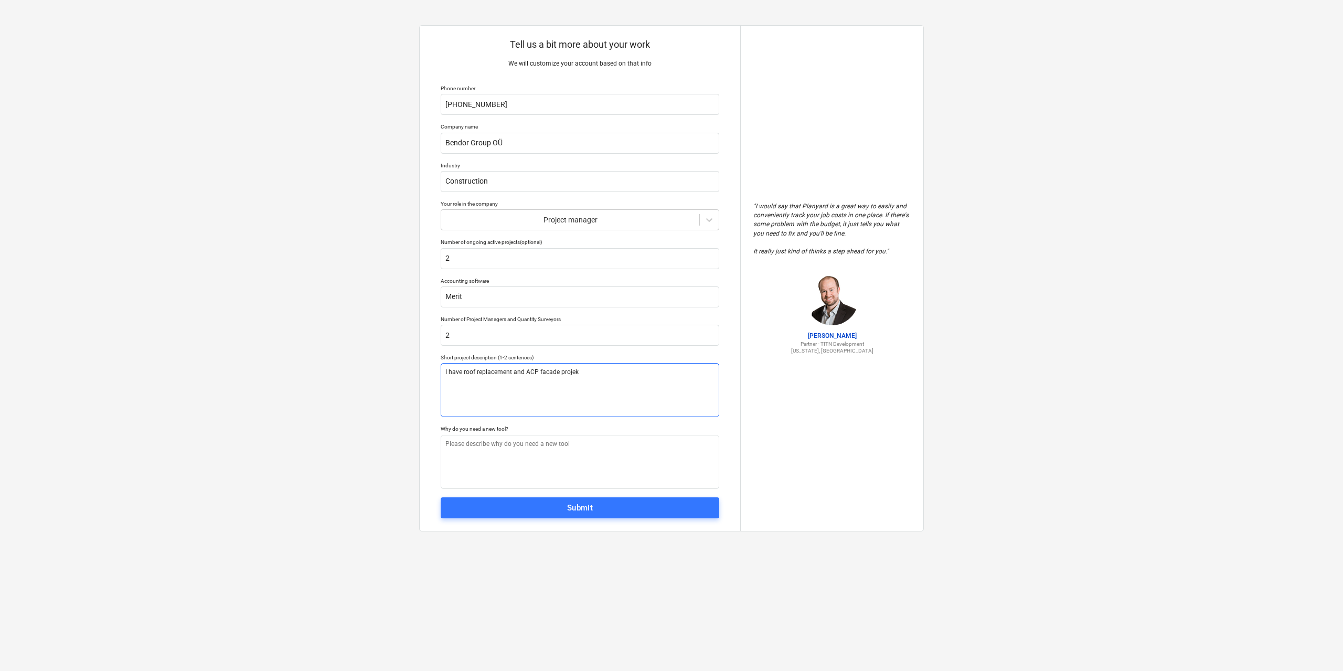
type textarea "x"
type textarea "I have roof replacement and ACP facade projekt"
type textarea "x"
type textarea "I have roof replacement and ACP facade projekt"
click at [579, 374] on textarea "I have roof replacement and ACP facade projekt" at bounding box center [580, 390] width 279 height 54
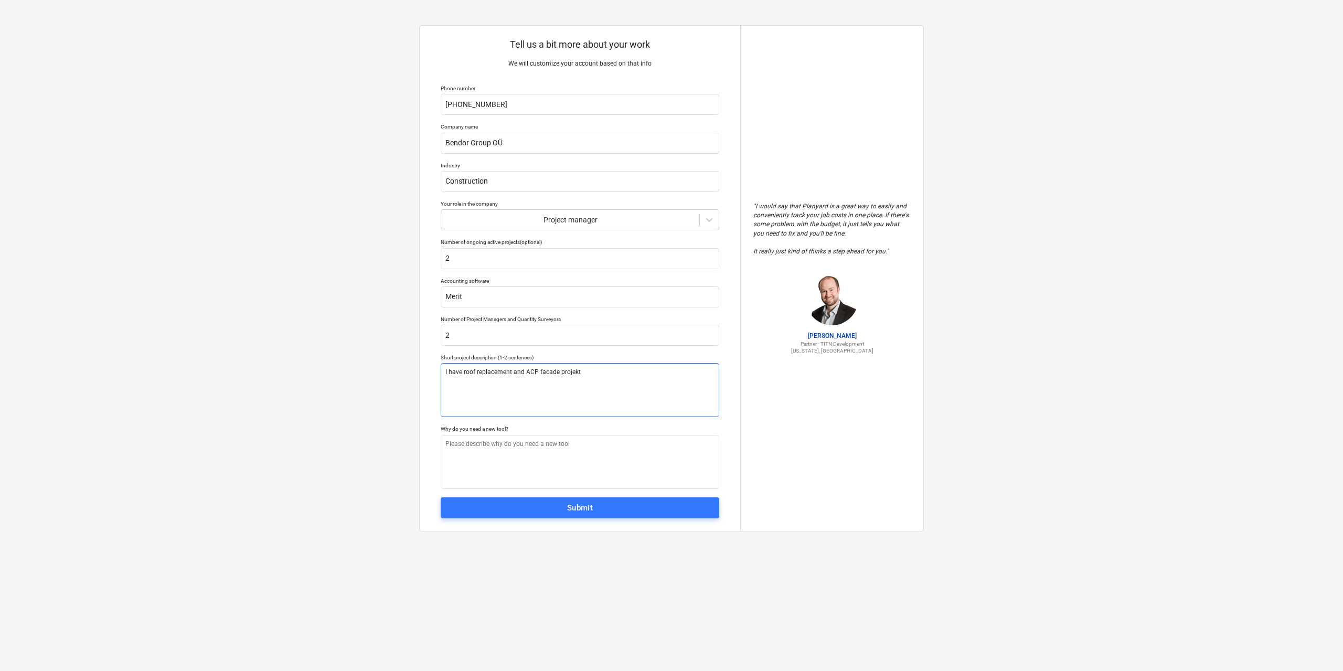
type textarea "x"
type textarea "I have roof replacement and ACP facade projek"
type textarea "x"
type textarea "I have roof replacement and ACP facade proje"
type textarea "x"
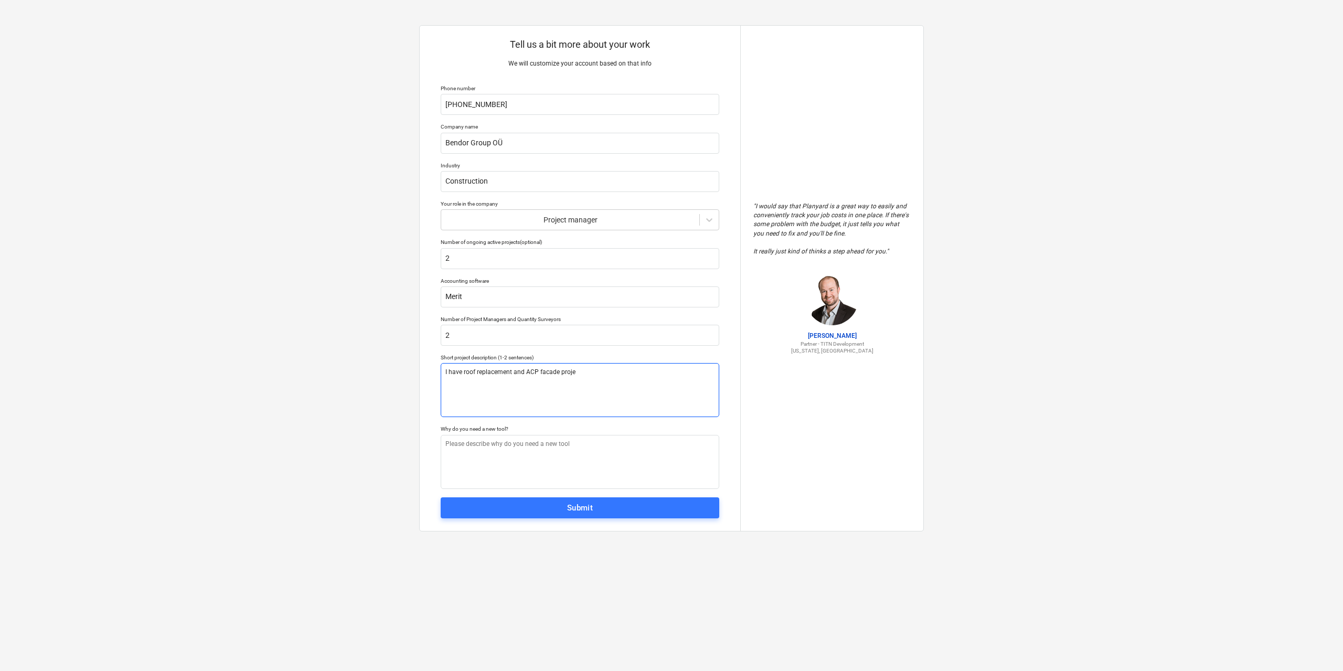
type textarea "I have roof replacement and ACP facade projec"
type textarea "x"
type textarea "I have roof replacement and ACP facade project"
type textarea "x"
type textarea "I have roof replacement and ACP facade project"
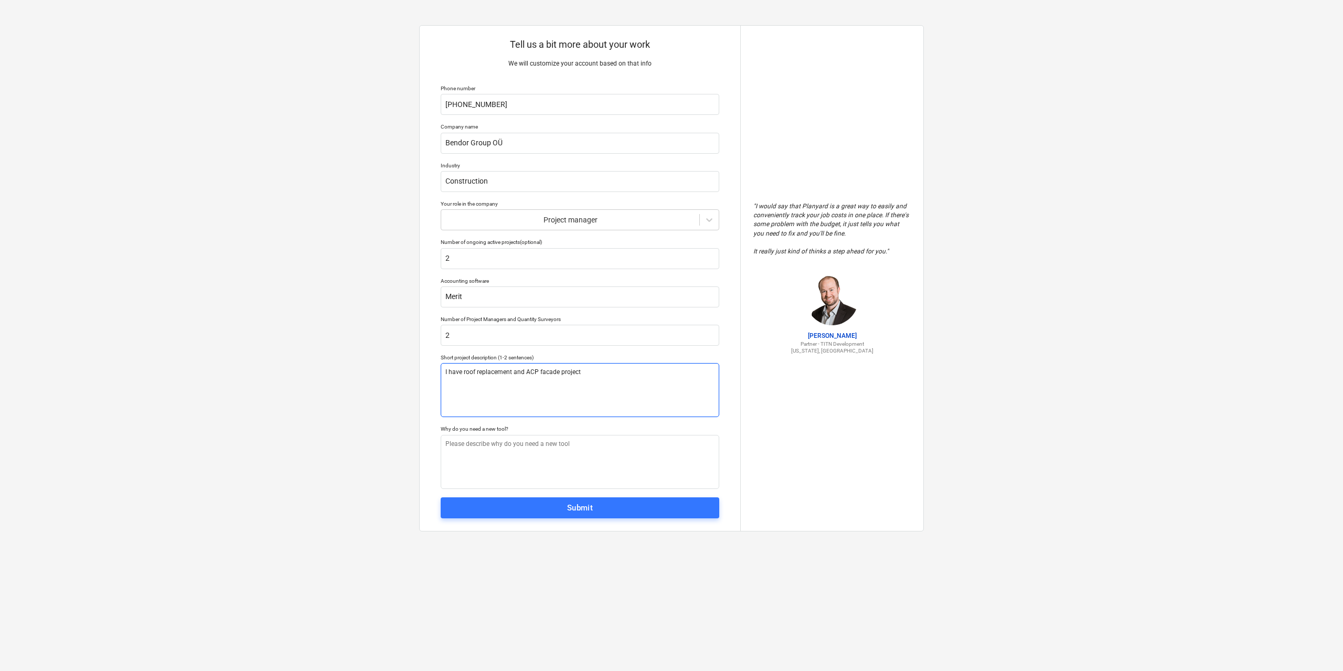
click at [551, 370] on textarea "I have roof replacement and ACP facade project" at bounding box center [580, 390] width 279 height 54
type textarea "x"
type textarea "I have roof replacement and ACP facaede project"
click at [580, 402] on textarea "I have roof replacement and ACP facaede project" at bounding box center [580, 390] width 279 height 54
click at [591, 371] on textarea "I have roof replacement and ACP facaede project" at bounding box center [580, 390] width 279 height 54
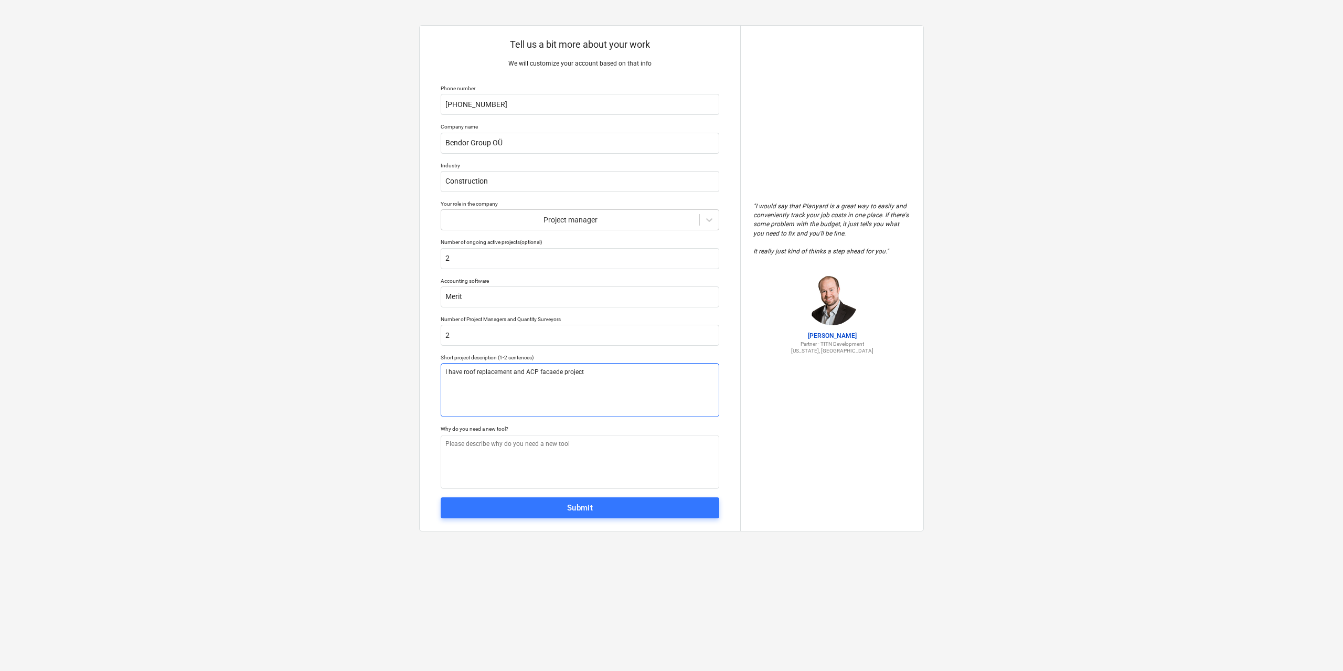
type textarea "x"
type textarea "I have roof replacement and ACP facaede project o"
type textarea "x"
type textarea "I have roof replacement and ACP facaede project on"
type textarea "x"
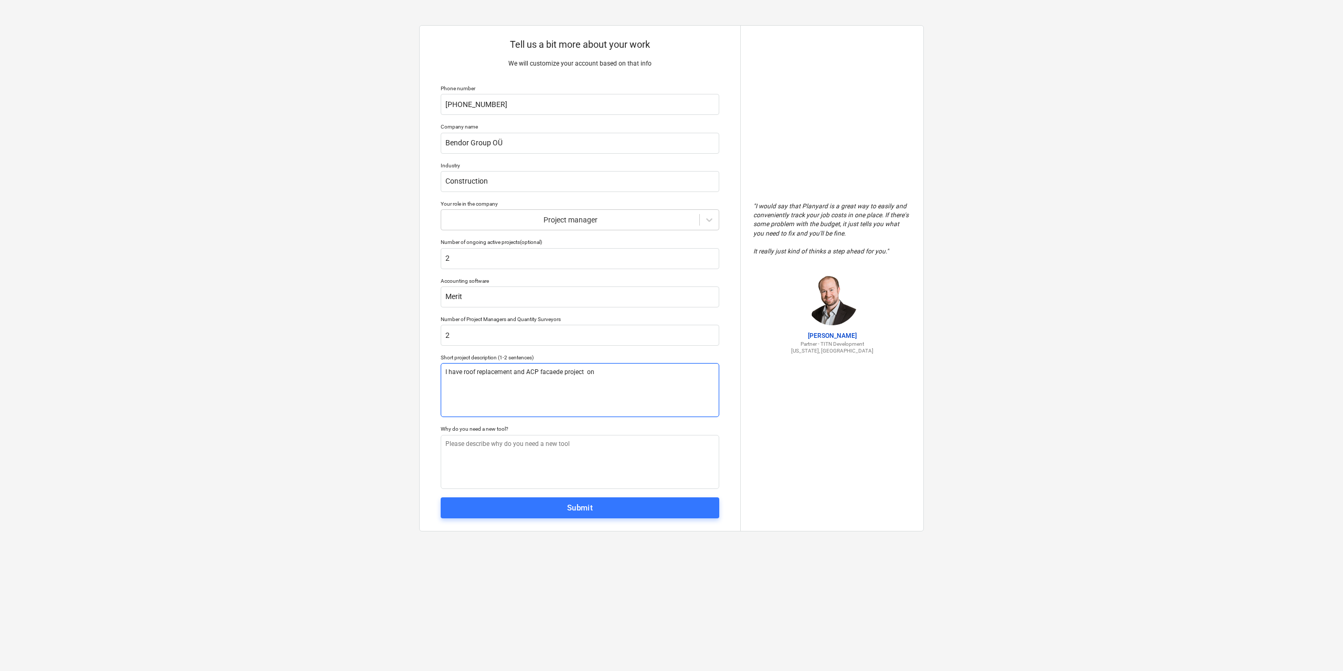
type textarea "I have roof replacement and ACP facaede project ong"
drag, startPoint x: 558, startPoint y: 441, endPoint x: 619, endPoint y: 481, distance: 73.2
click at [558, 443] on textarea at bounding box center [580, 462] width 279 height 54
click at [639, 508] on span "Submit" at bounding box center [579, 508] width 255 height 14
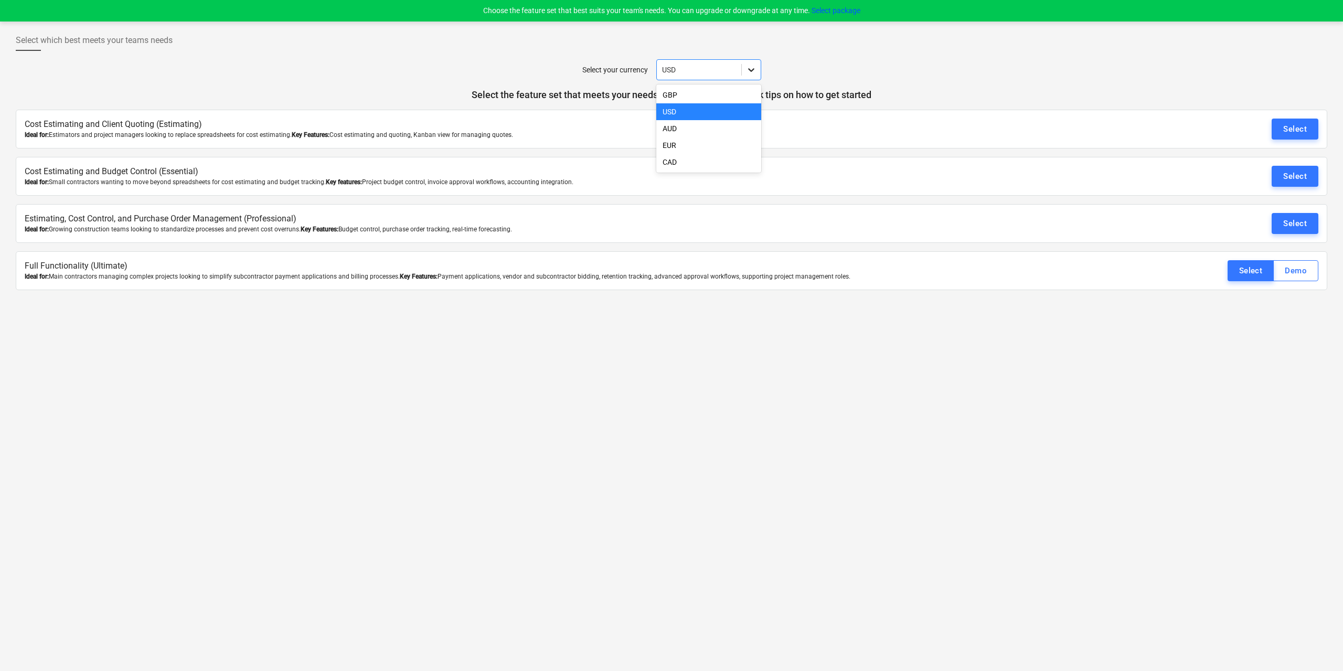
click at [748, 68] on icon at bounding box center [751, 70] width 10 height 10
click at [678, 145] on div "EUR" at bounding box center [708, 145] width 105 height 17
click at [1288, 124] on div "Select" at bounding box center [1295, 129] width 24 height 14
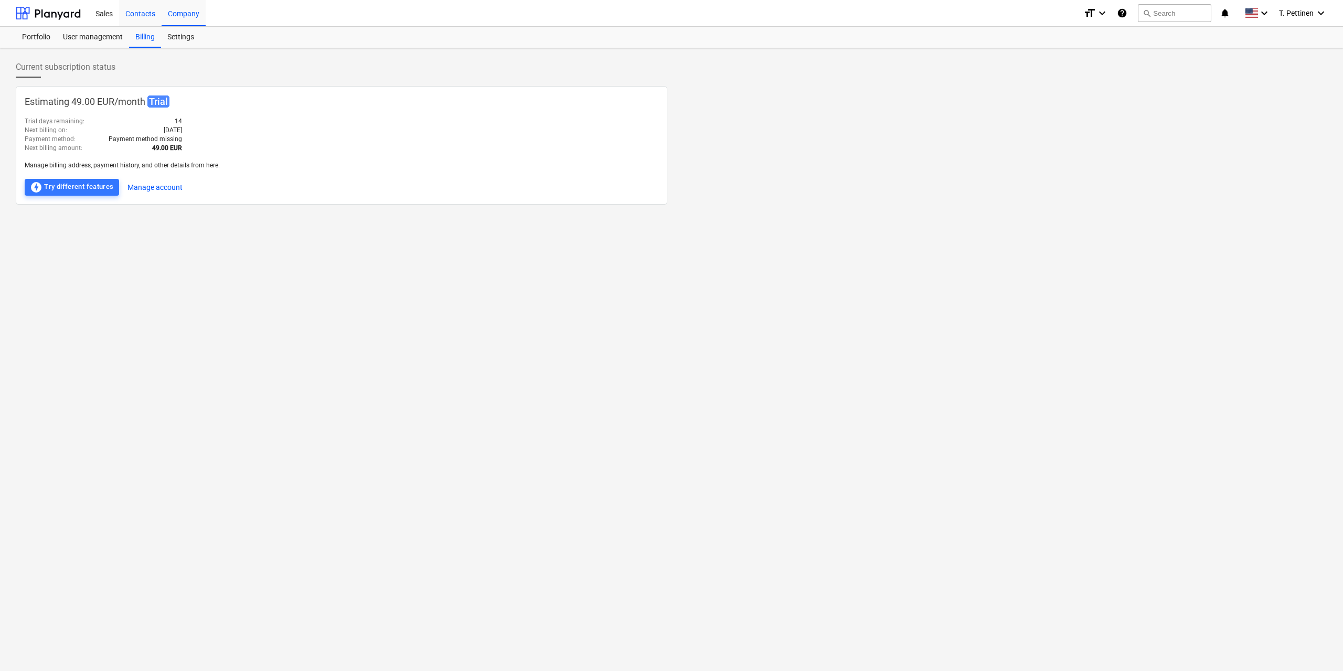
click at [137, 11] on div "Contacts" at bounding box center [140, 12] width 42 height 27
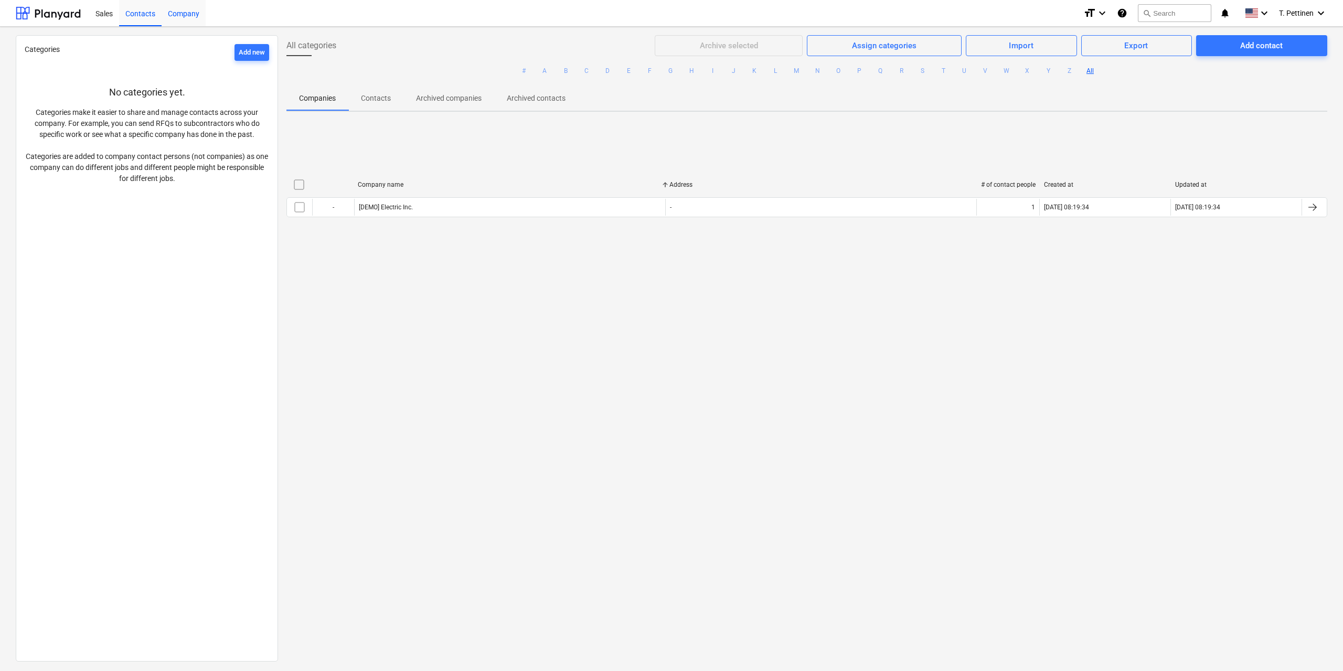
click at [179, 12] on div "Company" at bounding box center [184, 12] width 44 height 27
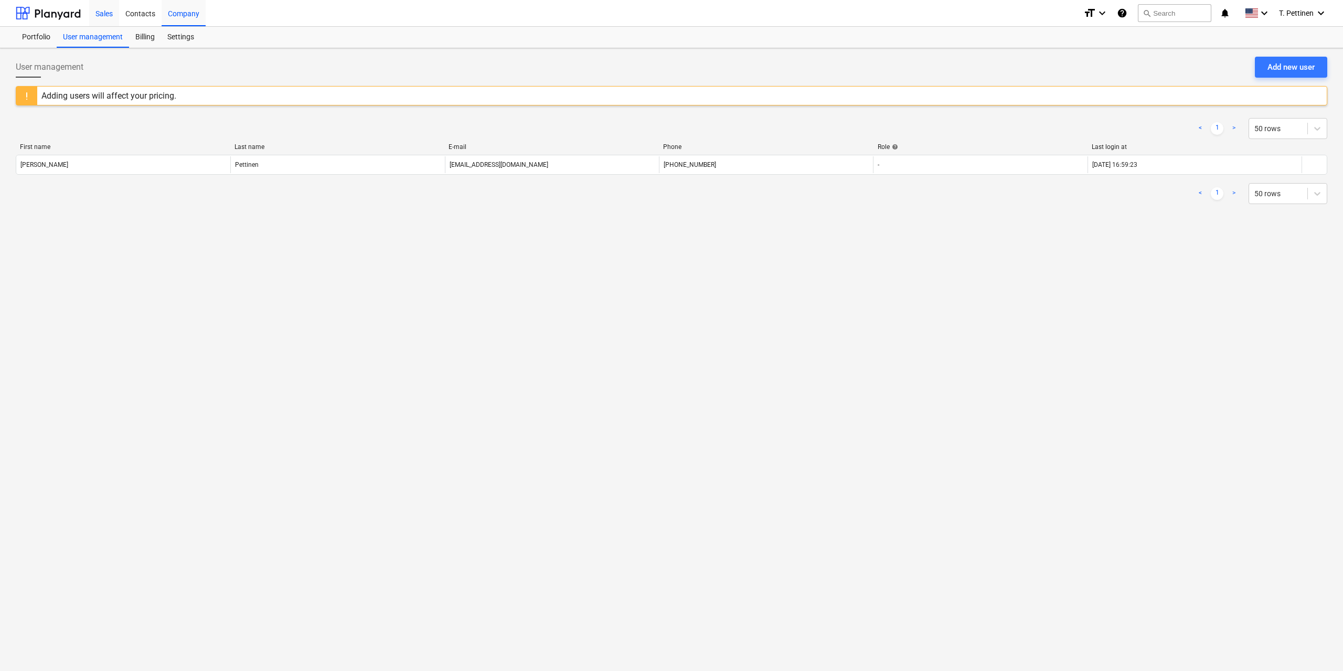
click at [105, 14] on div "Sales" at bounding box center [104, 12] width 30 height 27
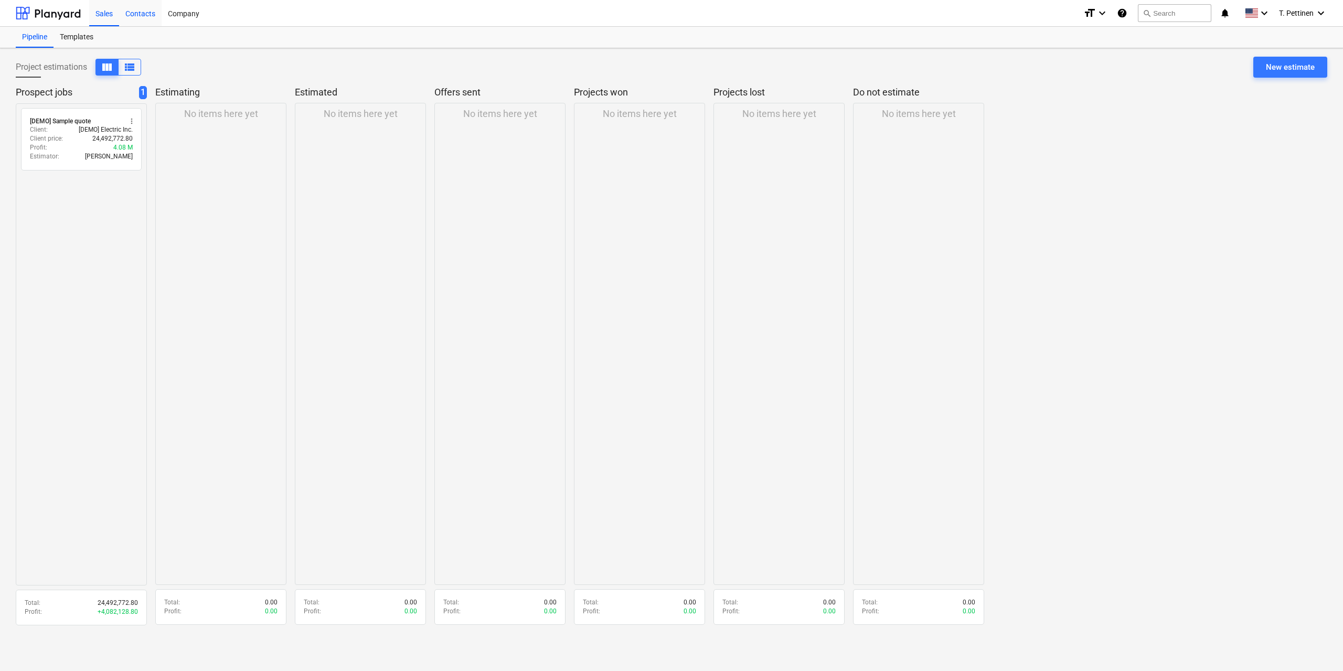
click at [152, 12] on div "Contacts" at bounding box center [140, 12] width 42 height 27
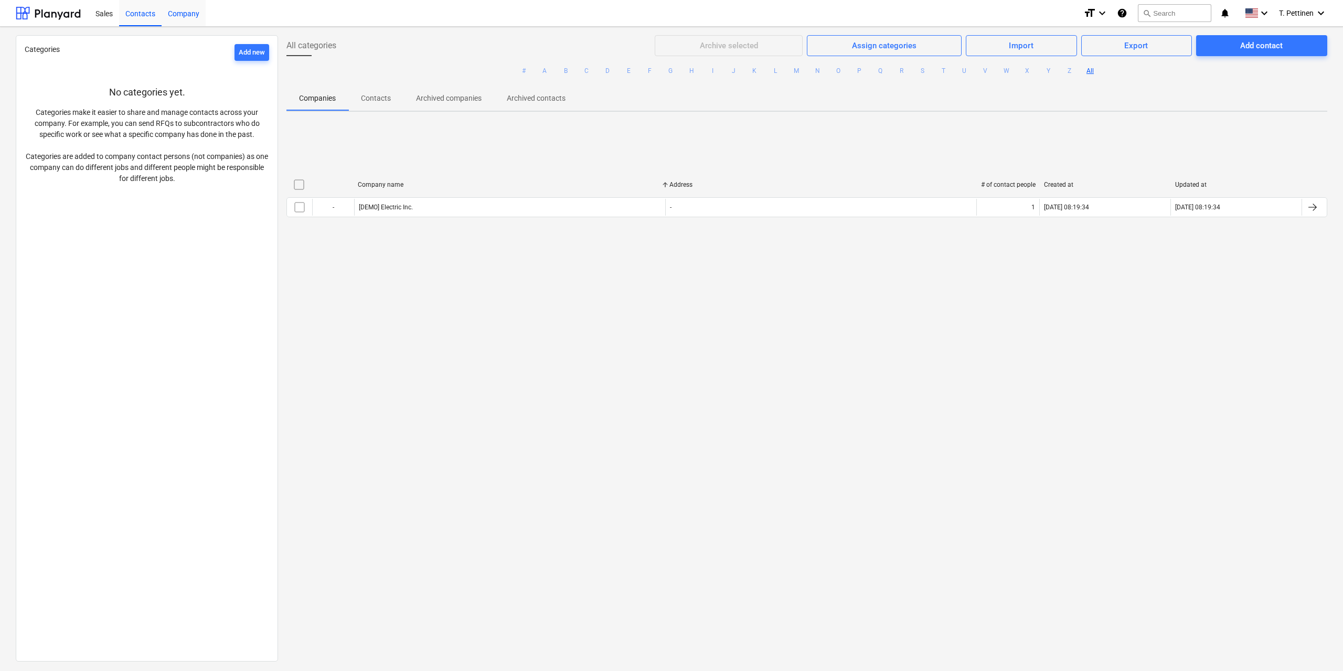
click at [192, 14] on div "Company" at bounding box center [184, 12] width 44 height 27
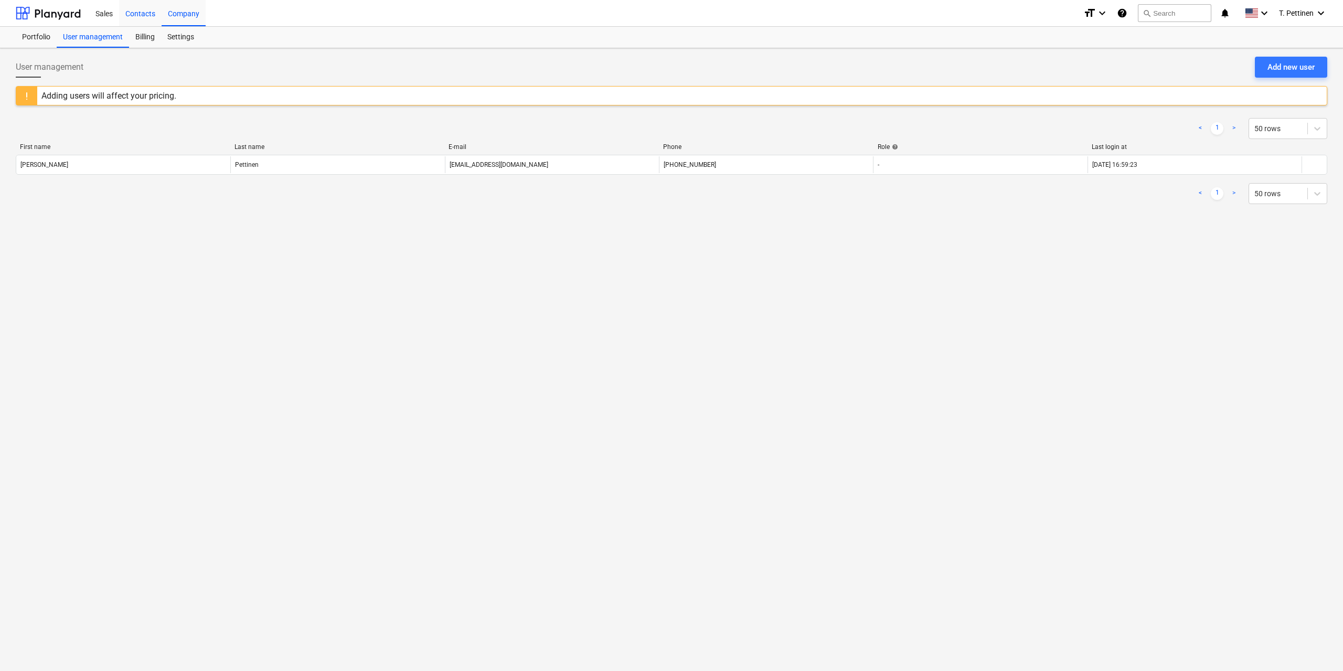
click at [141, 16] on div "Contacts" at bounding box center [140, 12] width 42 height 27
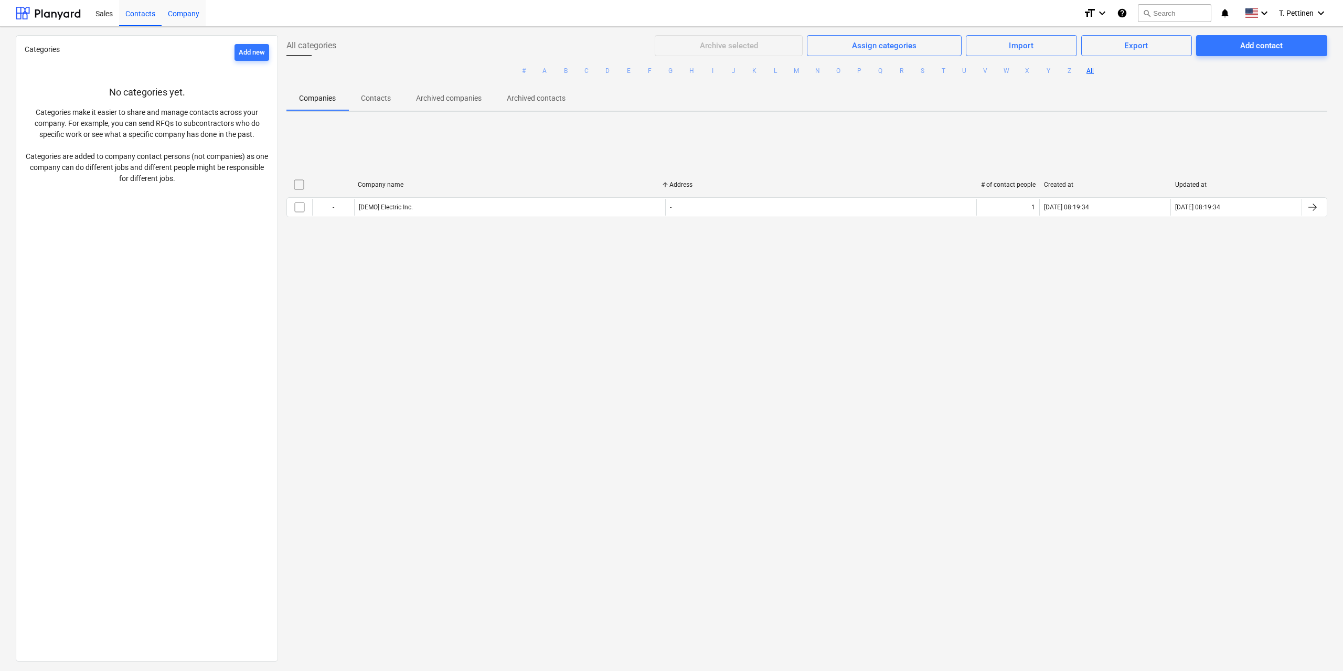
click at [177, 20] on div "Company" at bounding box center [184, 12] width 44 height 27
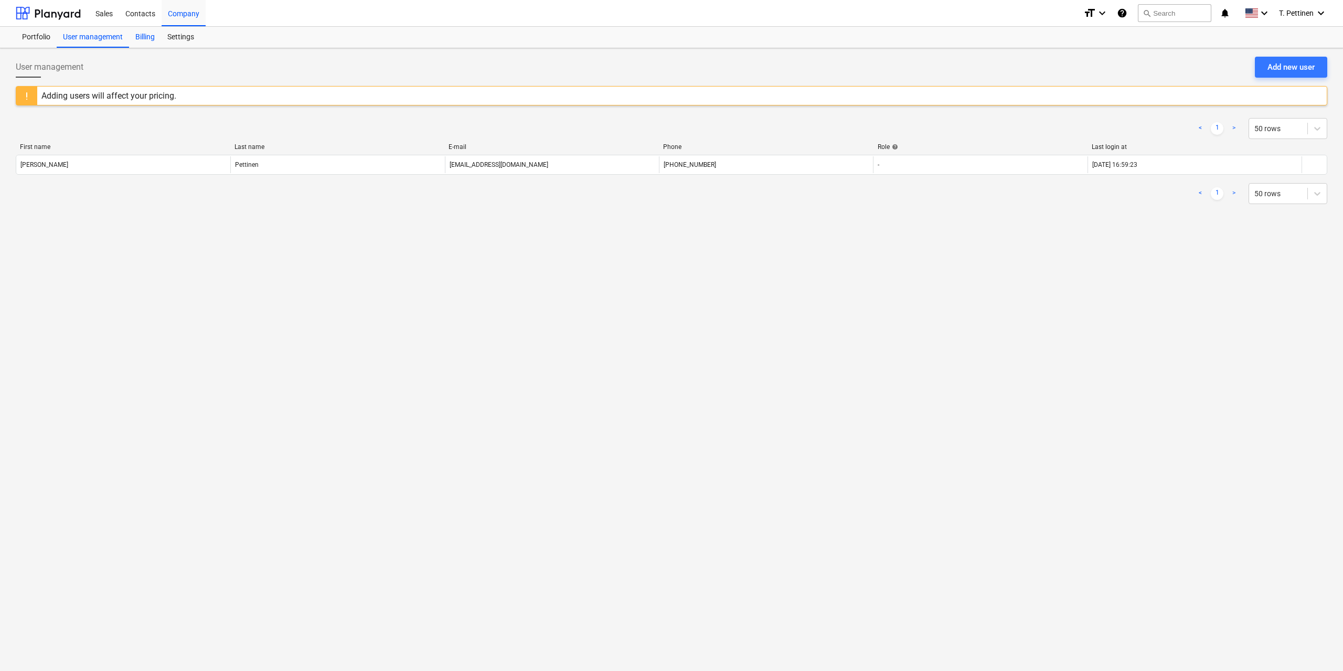
click at [145, 32] on div "Billing" at bounding box center [145, 37] width 32 height 21
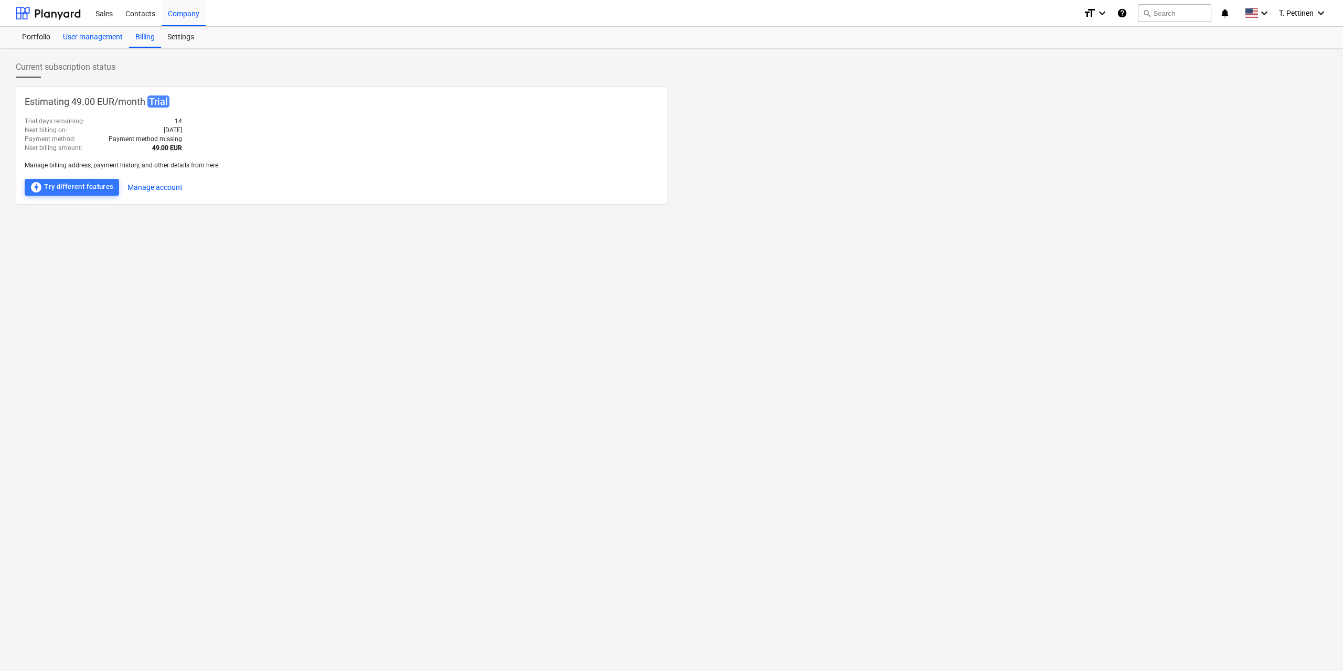
click at [92, 39] on div "User management" at bounding box center [93, 37] width 72 height 21
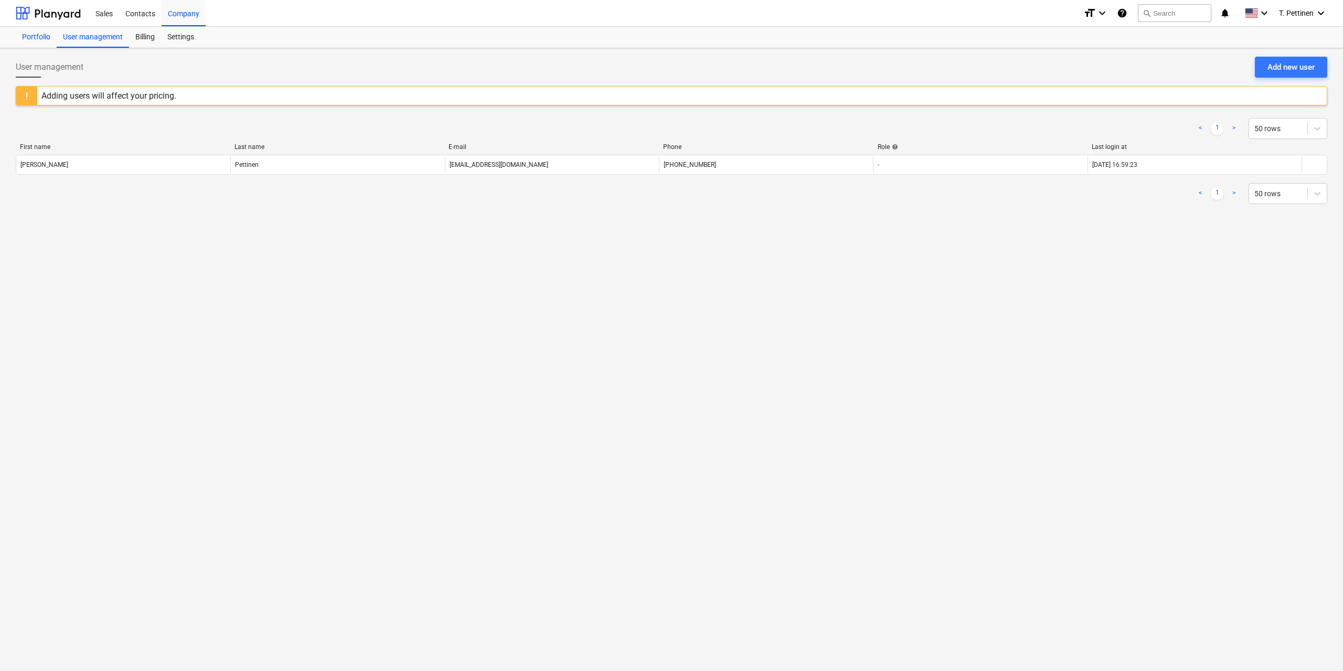
click at [40, 33] on div "Portfolio" at bounding box center [36, 37] width 41 height 21
click at [110, 12] on div "Sales" at bounding box center [104, 12] width 30 height 27
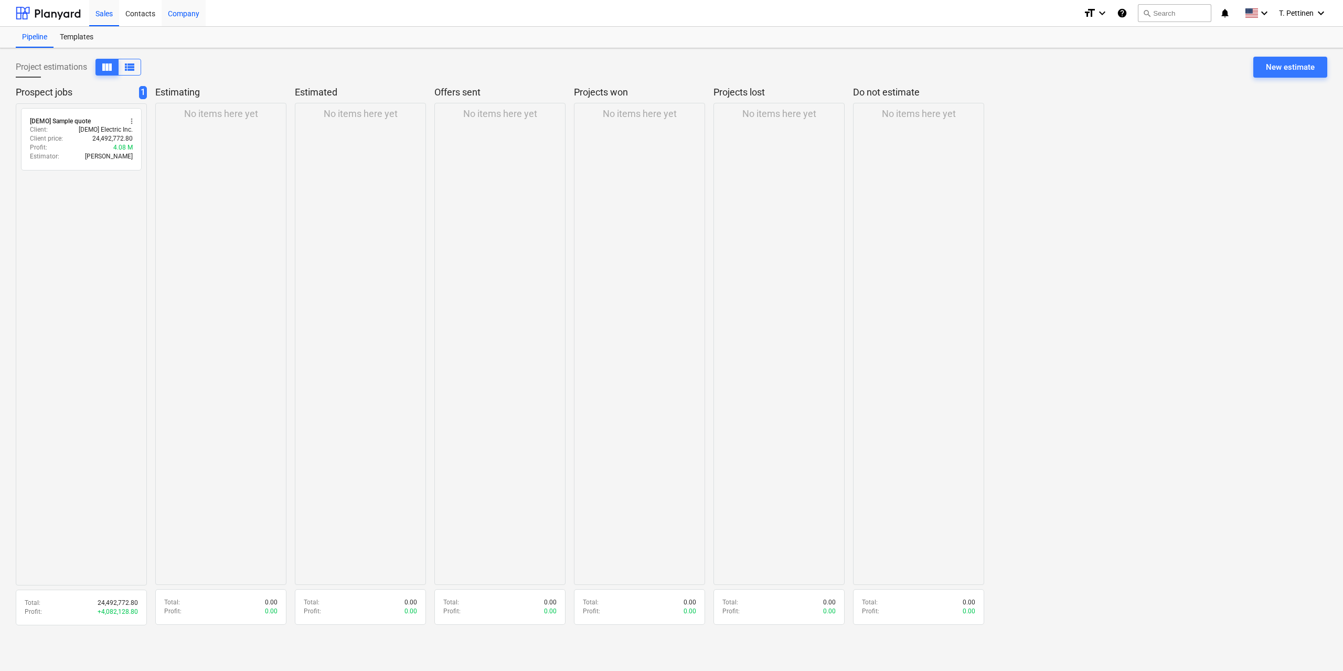
click at [171, 9] on div "Company" at bounding box center [184, 12] width 44 height 27
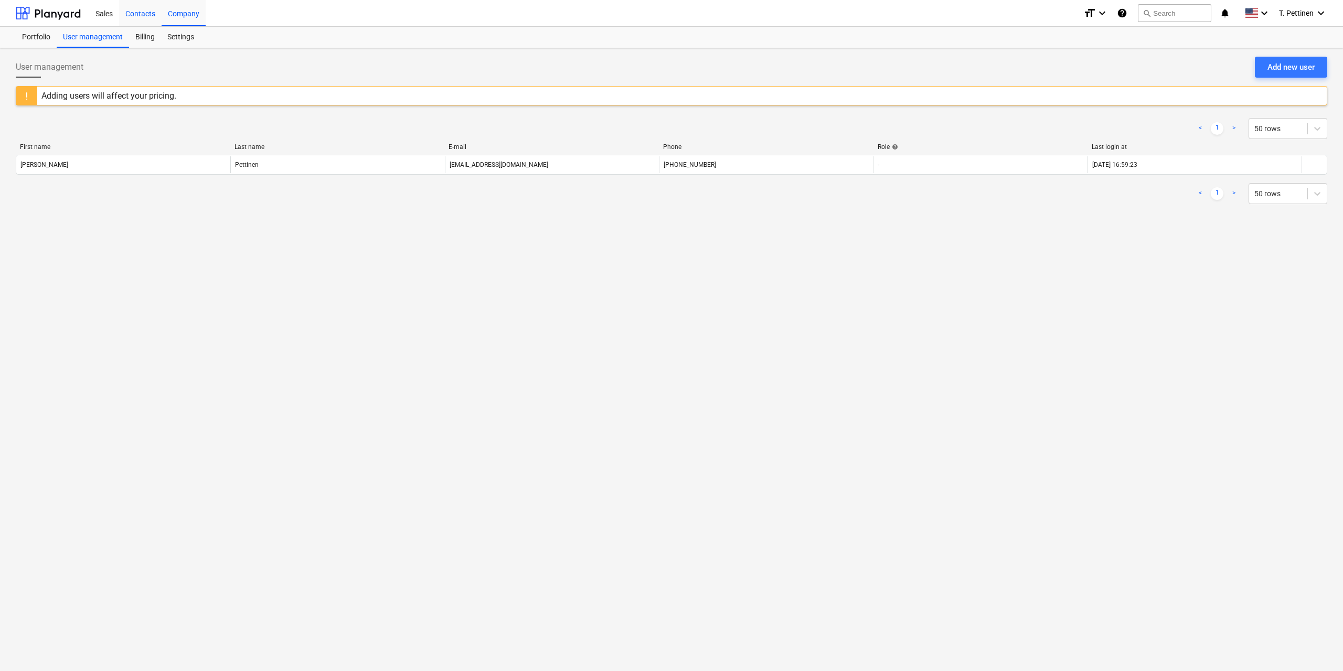
click at [143, 7] on div "Contacts" at bounding box center [140, 12] width 42 height 27
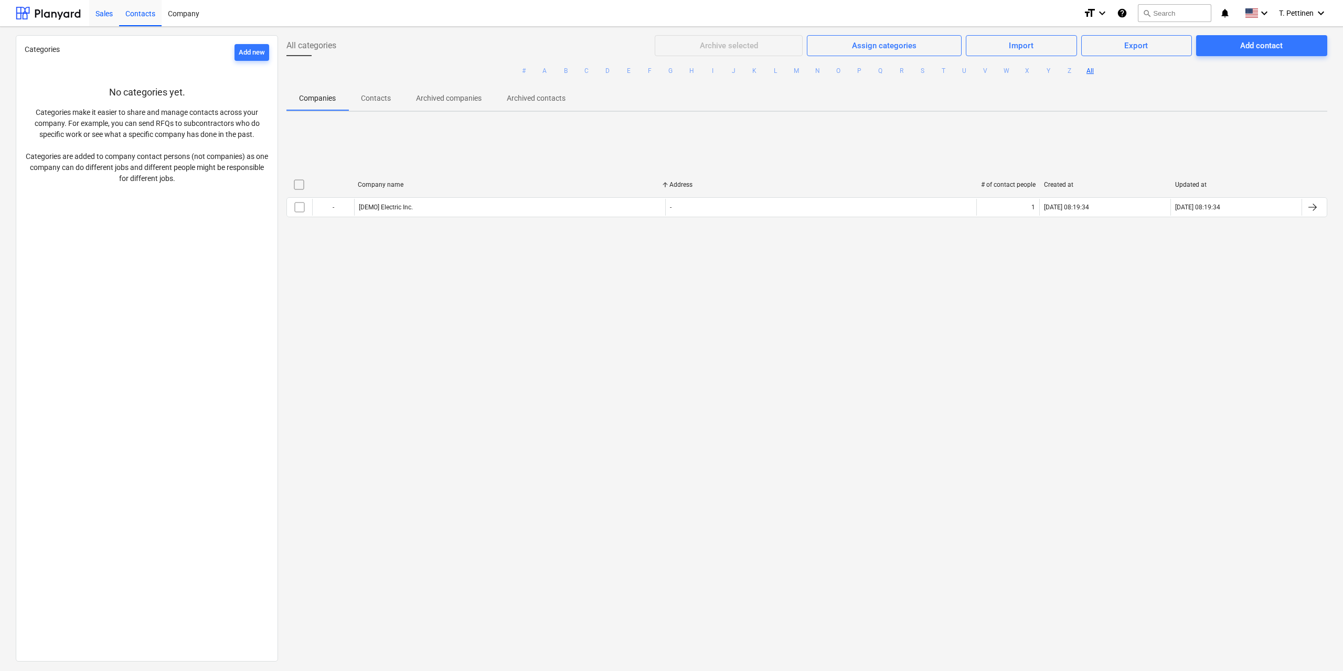
click at [102, 11] on div "Sales" at bounding box center [104, 12] width 30 height 27
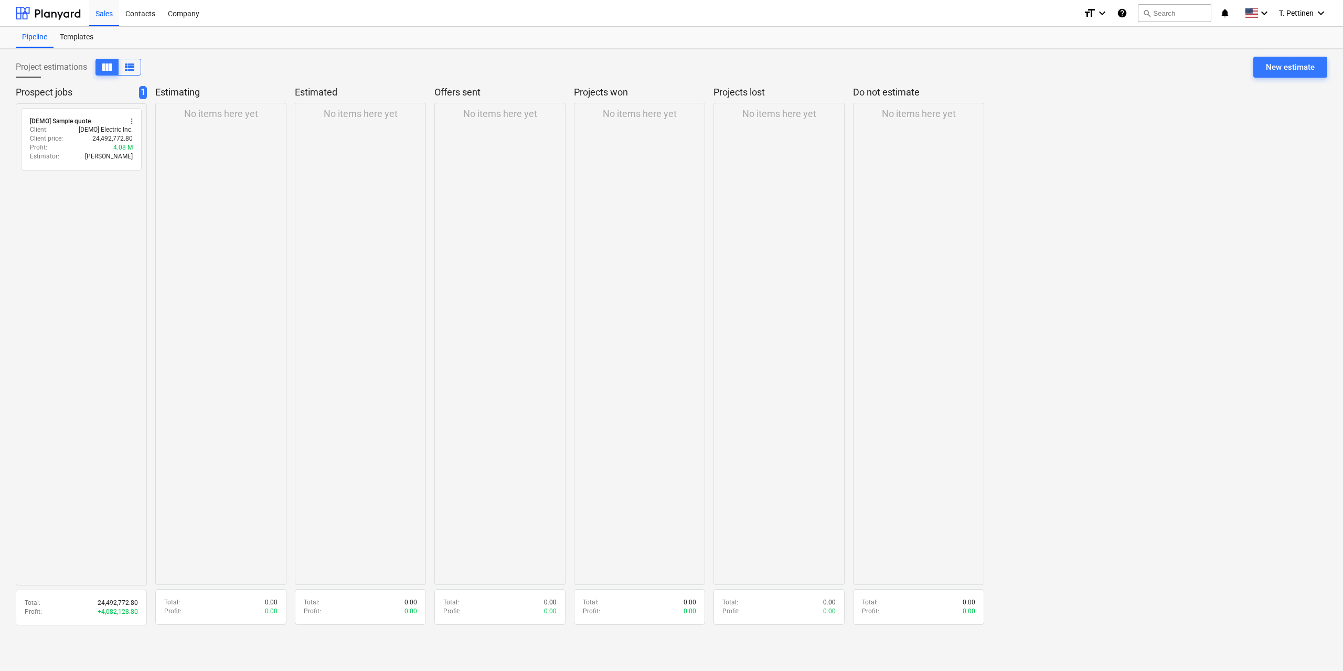
click at [232, 117] on p "No items here yet" at bounding box center [221, 114] width 74 height 13
click at [230, 113] on p "No items here yet" at bounding box center [221, 114] width 74 height 13
click at [126, 62] on span "view_list" at bounding box center [129, 67] width 13 height 13
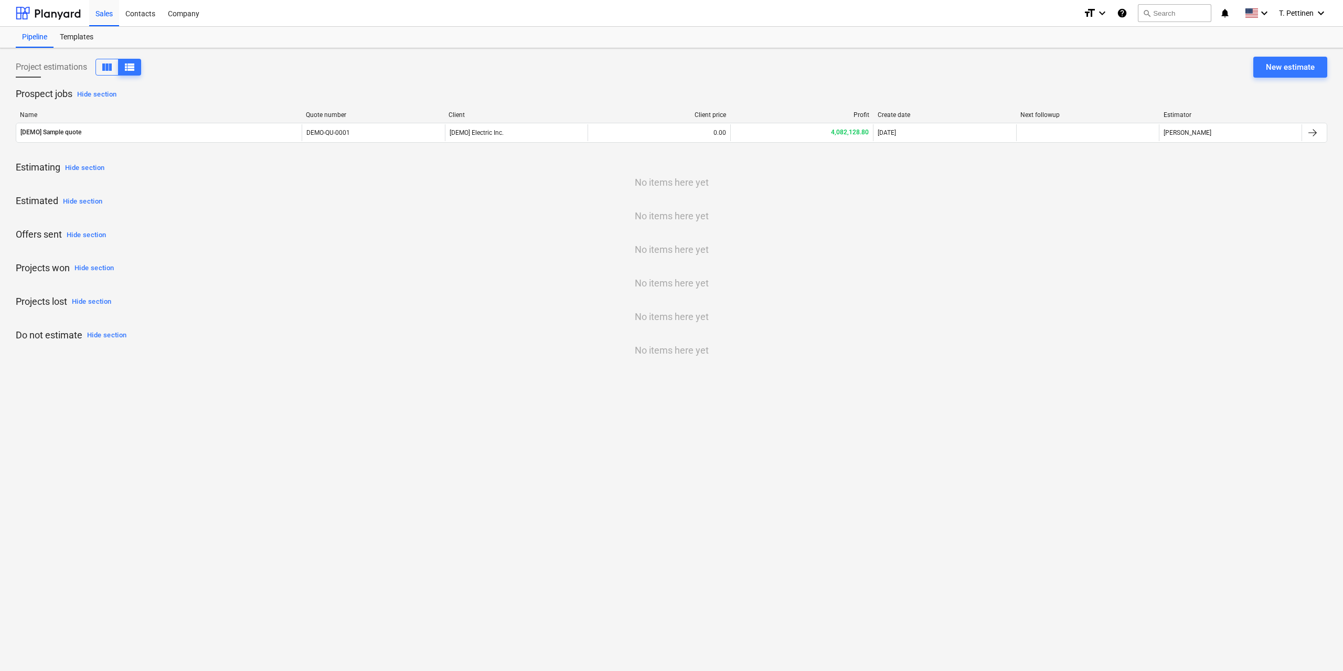
click at [95, 68] on div "Project estimations view_column view_list" at bounding box center [78, 67] width 125 height 17
click at [104, 66] on span "view_column" at bounding box center [107, 67] width 13 height 13
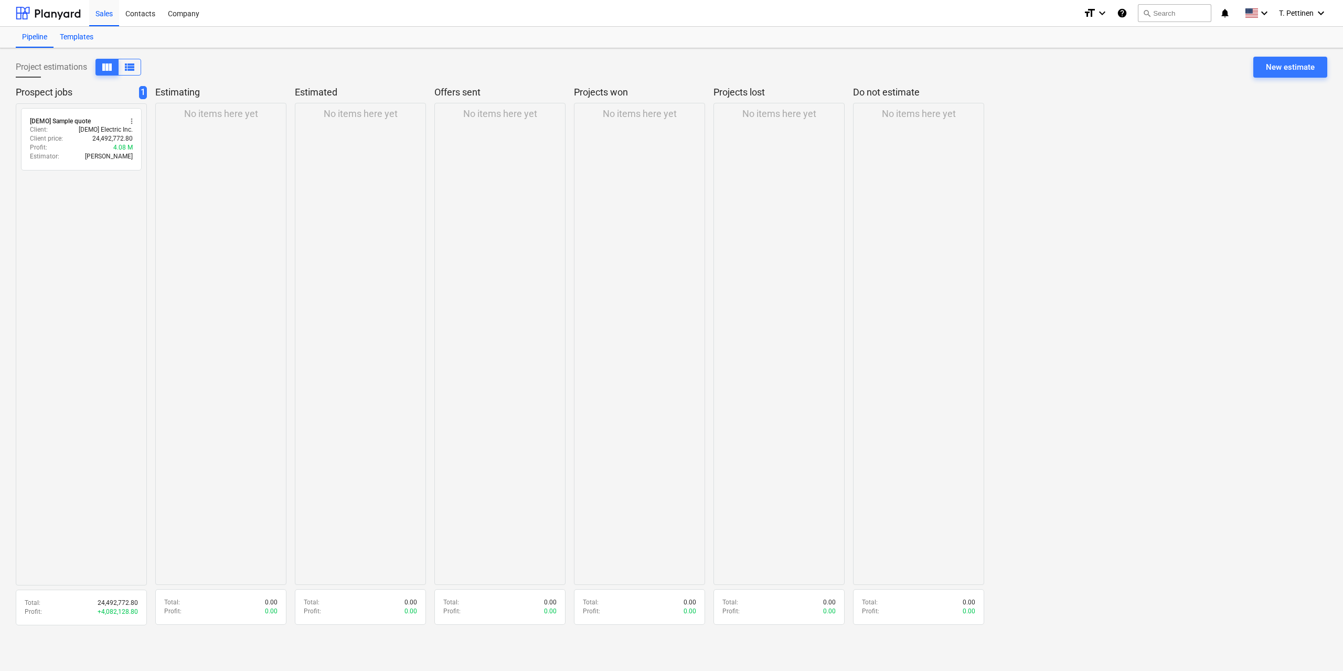
click at [92, 42] on div "Templates" at bounding box center [77, 37] width 46 height 21
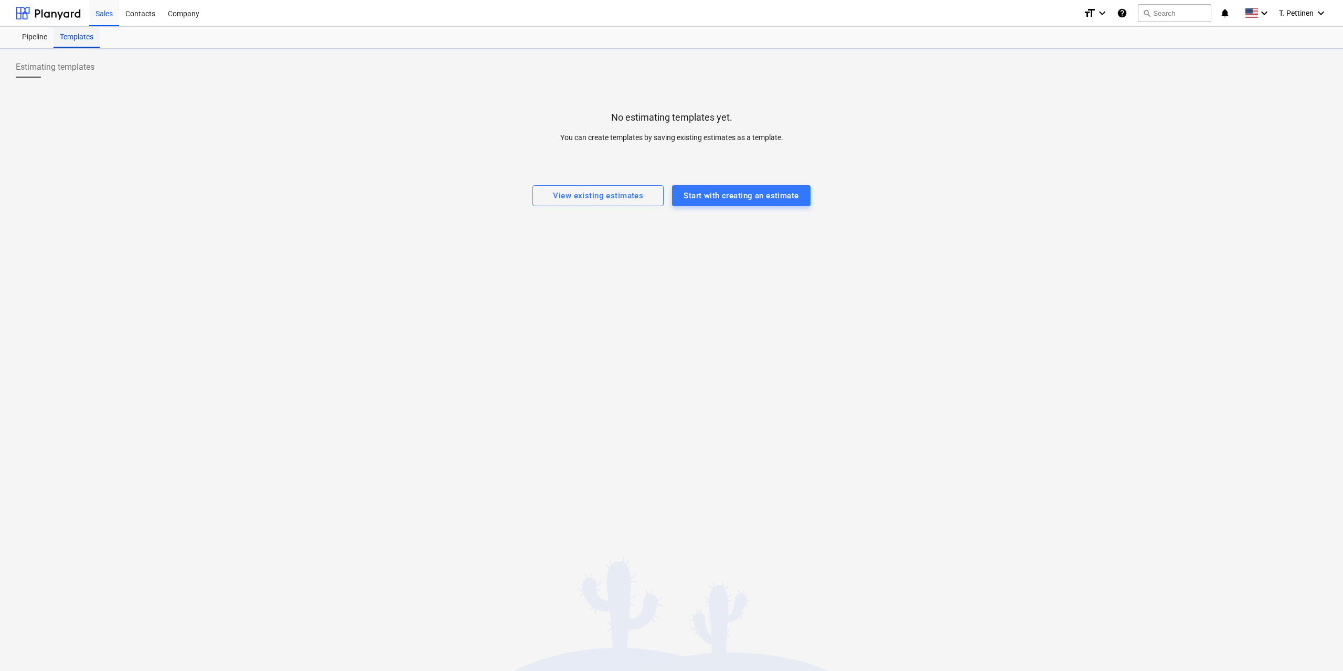
click at [88, 34] on div "Templates" at bounding box center [77, 37] width 46 height 21
click at [27, 32] on div "Pipeline" at bounding box center [35, 37] width 38 height 21
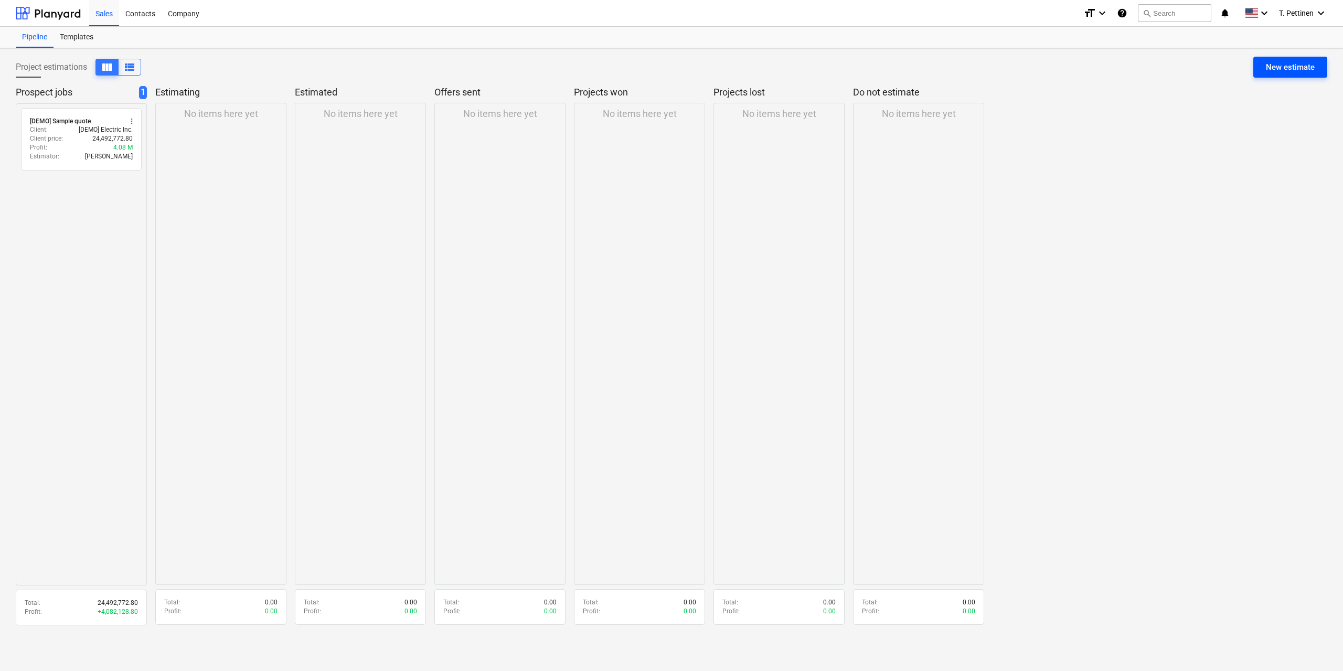
click at [1300, 66] on div "New estimate" at bounding box center [1290, 67] width 49 height 14
click at [144, 16] on div "Contacts" at bounding box center [140, 12] width 42 height 27
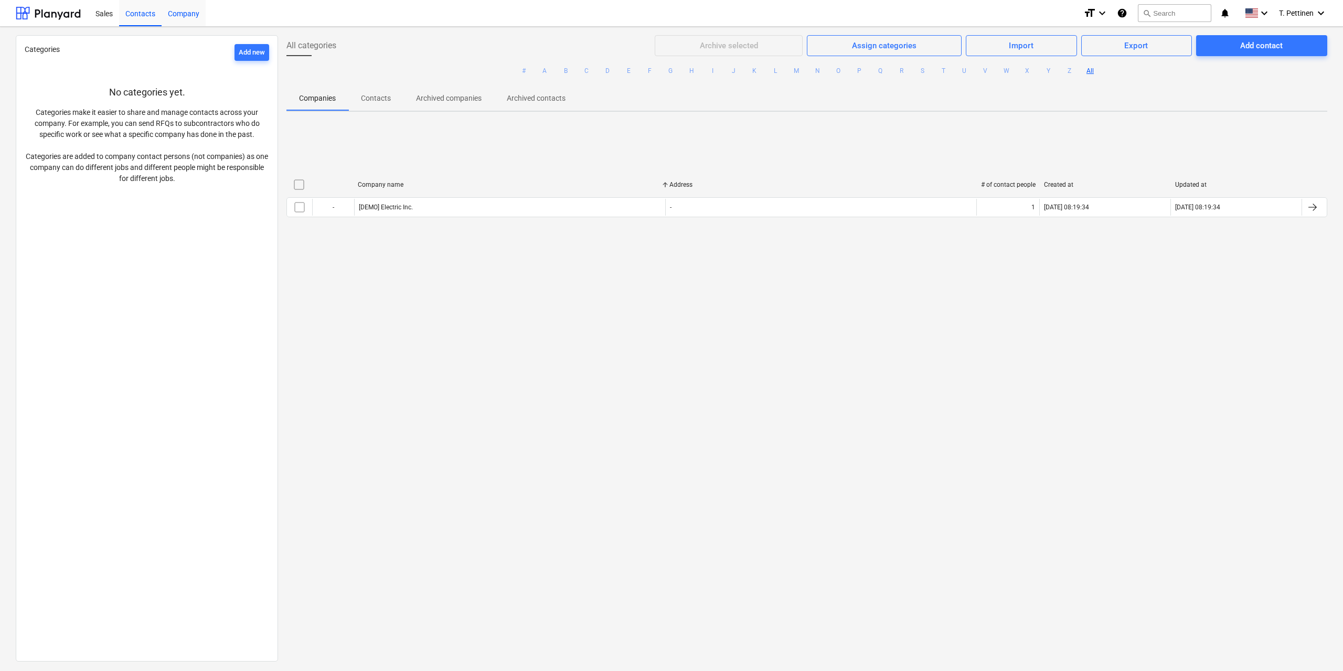
click at [184, 14] on div "Company" at bounding box center [184, 12] width 44 height 27
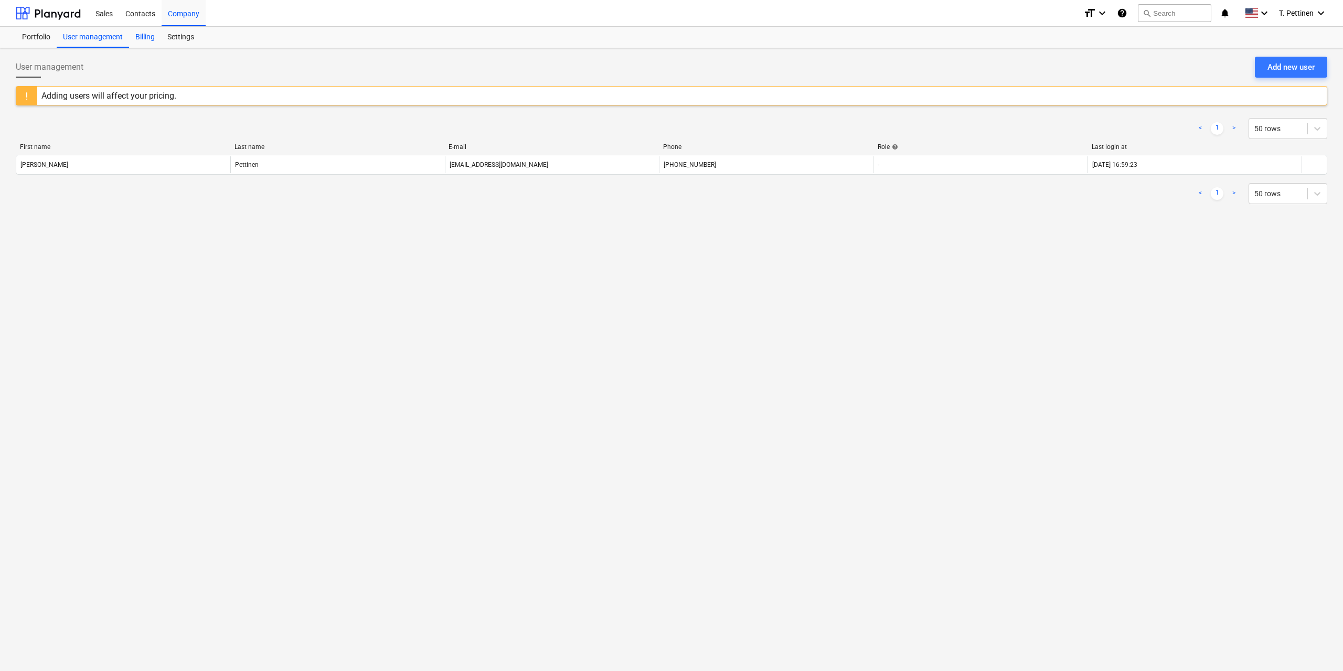
click at [155, 34] on div "Billing" at bounding box center [145, 37] width 32 height 21
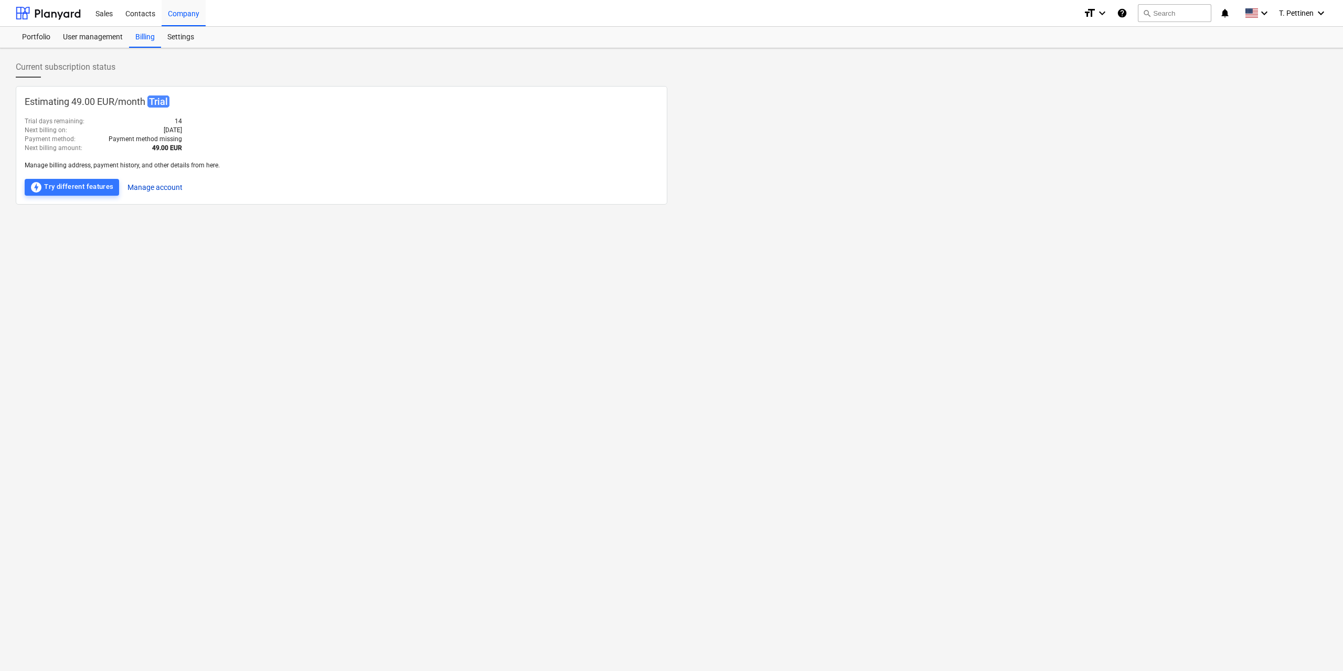
click at [161, 186] on button "Manage account" at bounding box center [154, 187] width 55 height 17
click at [161, 183] on button "Manage account" at bounding box center [154, 187] width 55 height 17
click at [161, 104] on span "Trial" at bounding box center [158, 101] width 22 height 12
click at [1292, 8] on div "T. Pettinen keyboard_arrow_down" at bounding box center [1303, 13] width 48 height 26
click at [1294, 60] on div "Settings" at bounding box center [1310, 64] width 33 height 8
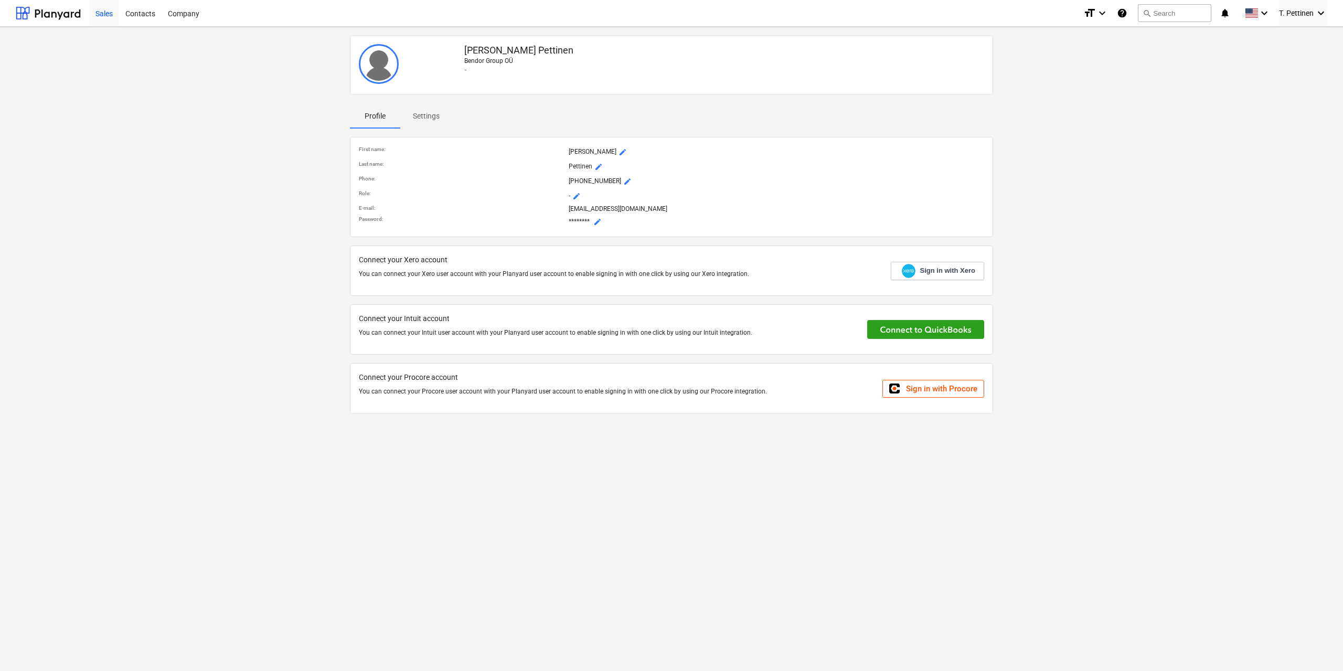
click at [101, 8] on div "Sales" at bounding box center [104, 12] width 30 height 27
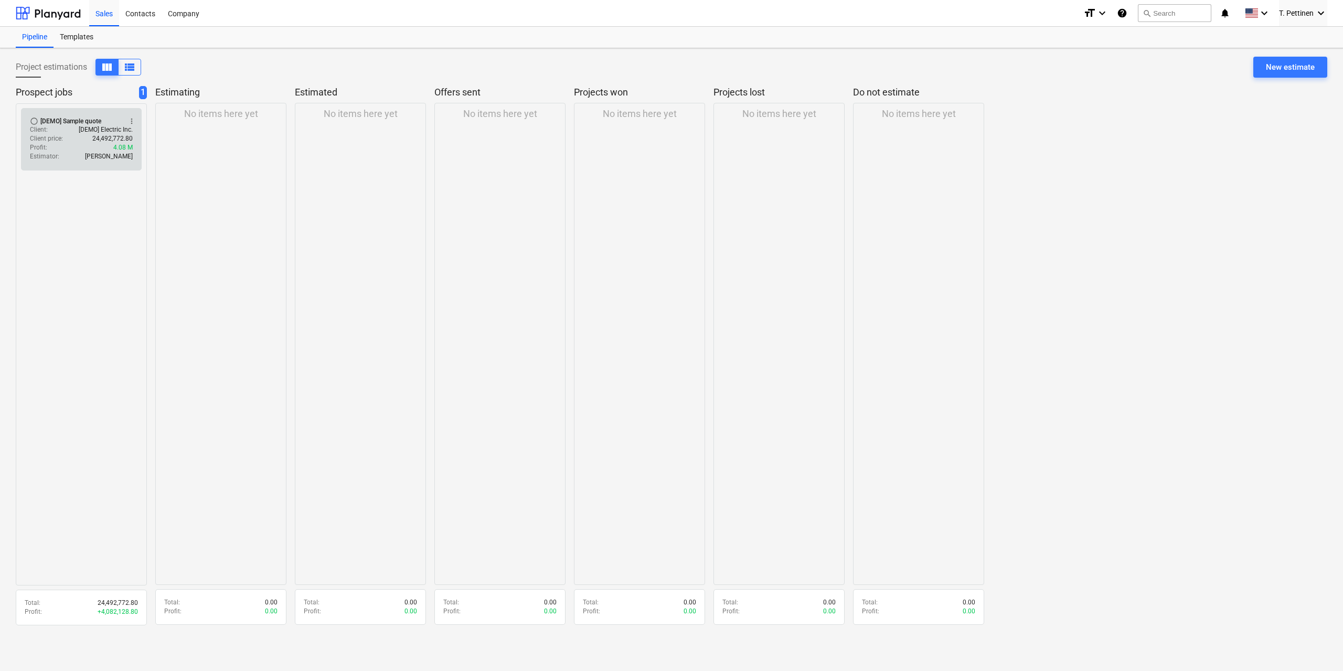
click at [58, 117] on div "[DEMO] Sample quote" at bounding box center [70, 121] width 61 height 8
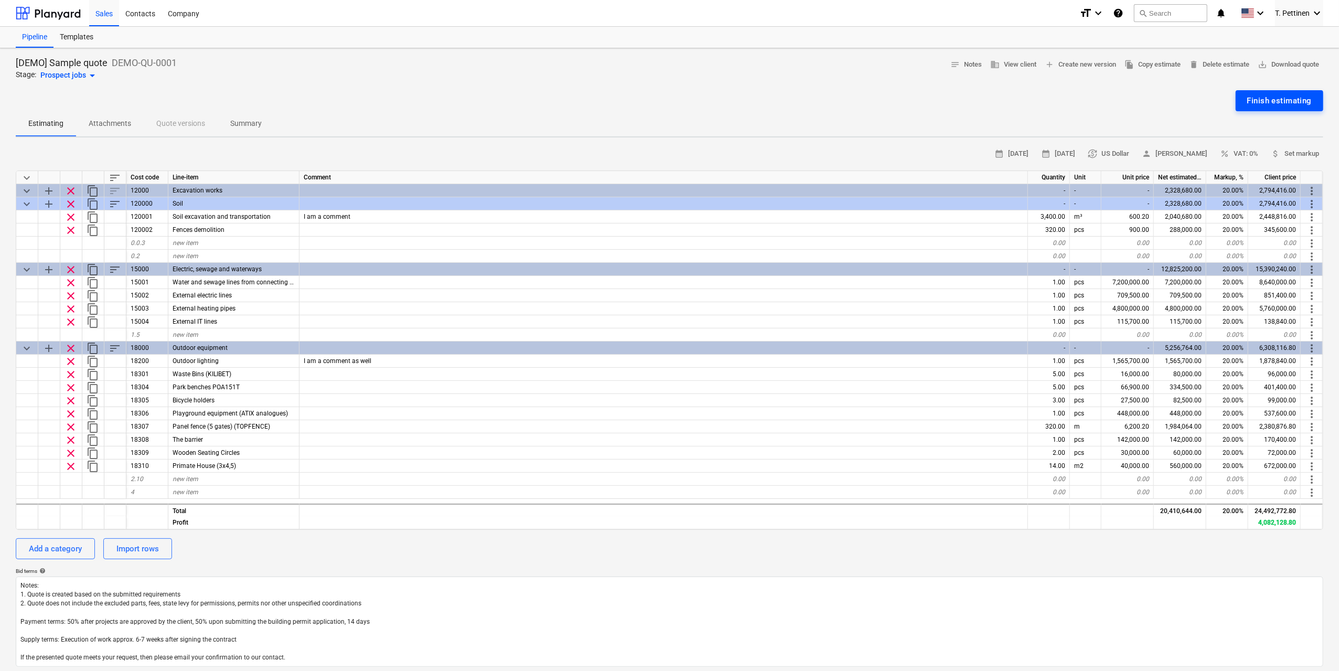
click at [1259, 105] on div "Finish estimating" at bounding box center [1279, 101] width 65 height 14
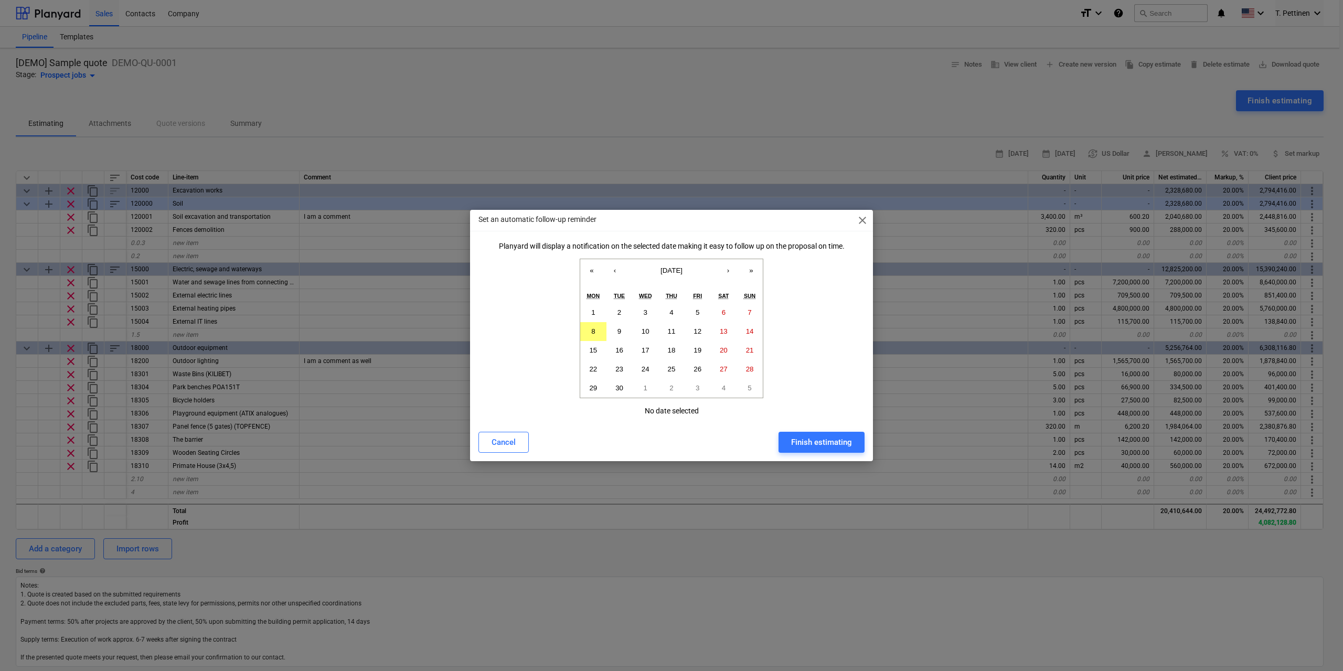
click at [865, 222] on span "close" at bounding box center [862, 220] width 13 height 13
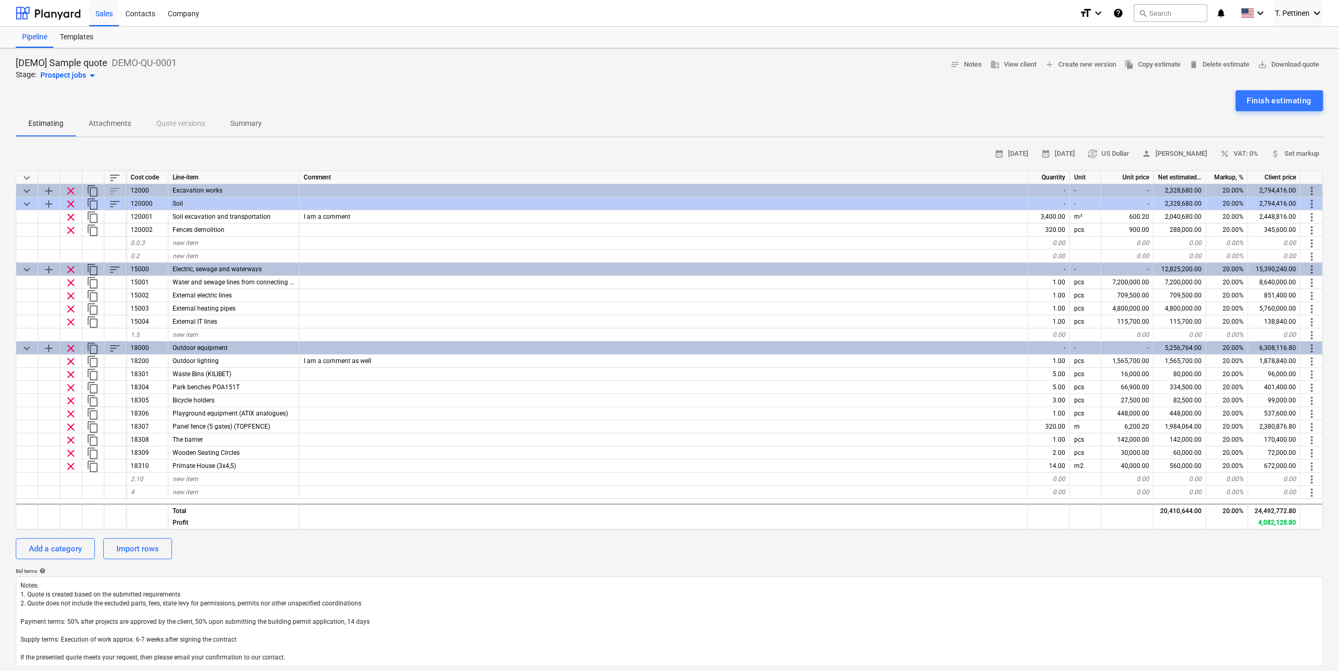
click at [77, 73] on div "Prospect jobs arrow_drop_down" at bounding box center [69, 75] width 58 height 13
click at [104, 12] on div at bounding box center [669, 335] width 1339 height 671
click at [106, 13] on div "Sales" at bounding box center [104, 12] width 30 height 27
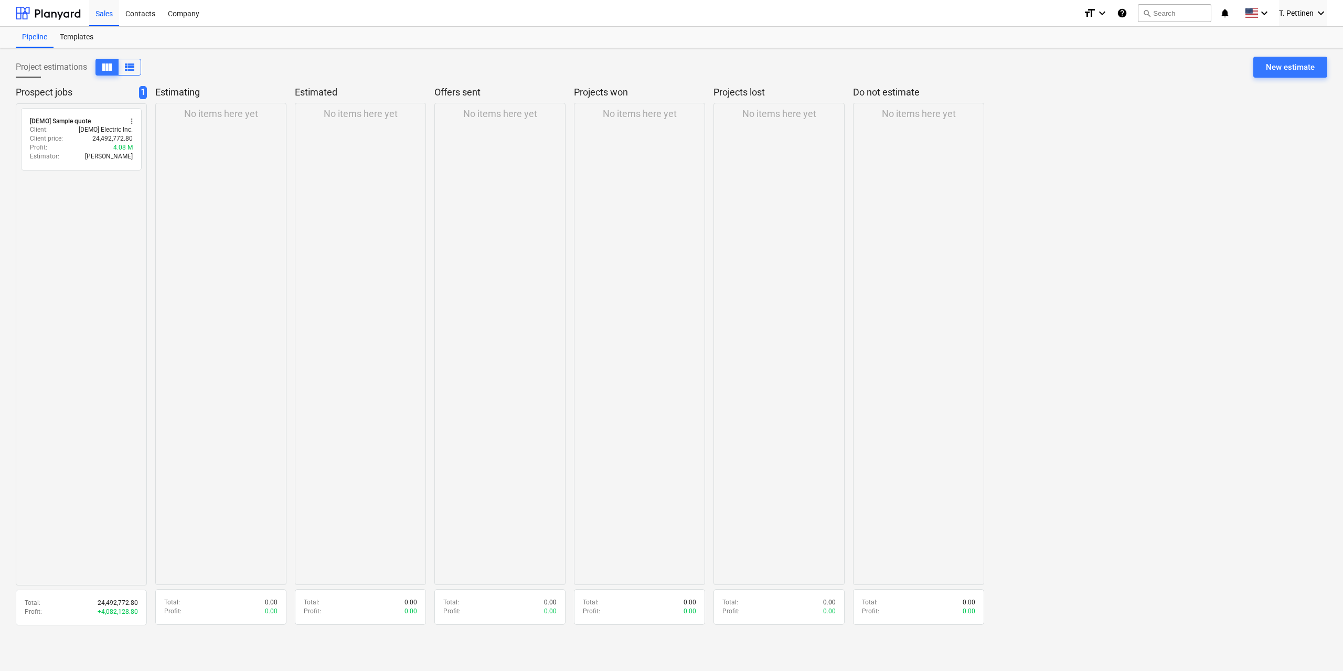
click at [1301, 79] on div "Project estimations view_column view_list New estimate" at bounding box center [671, 71] width 1311 height 29
click at [1299, 74] on button "New estimate" at bounding box center [1290, 67] width 74 height 21
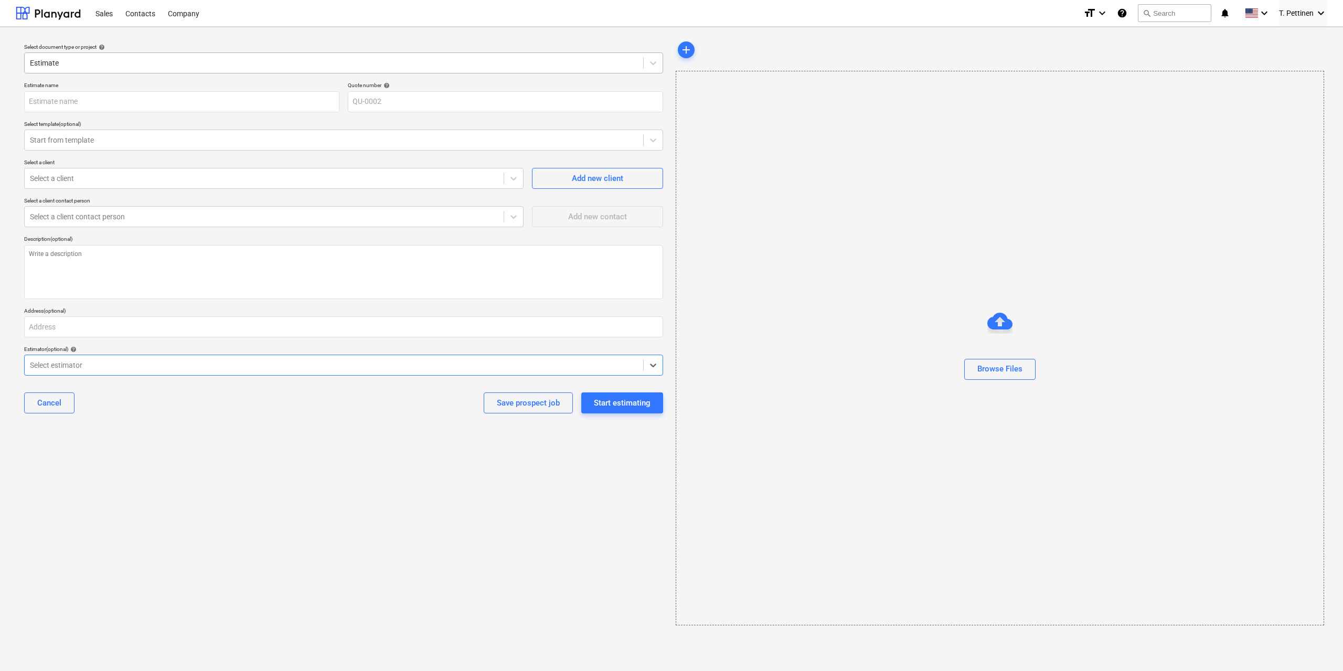
click at [113, 63] on div at bounding box center [334, 63] width 608 height 10
click at [461, 20] on div "Sales Contacts Company" at bounding box center [582, 13] width 986 height 26
click at [88, 101] on input "text" at bounding box center [181, 101] width 315 height 21
click at [118, 137] on div at bounding box center [334, 140] width 608 height 10
click at [132, 133] on div "Start from template" at bounding box center [334, 140] width 618 height 15
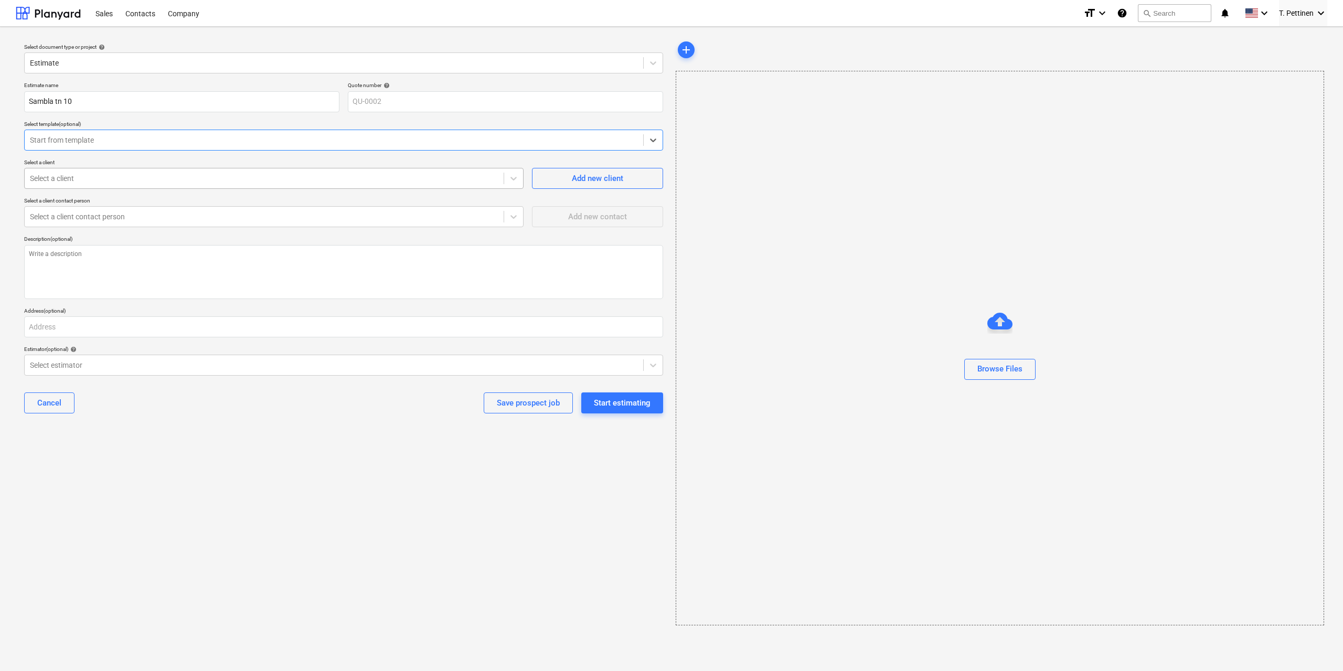
click at [82, 172] on div "Select a client" at bounding box center [264, 178] width 479 height 15
click at [162, 272] on textarea at bounding box center [343, 272] width 639 height 54
click at [100, 174] on div at bounding box center [264, 178] width 468 height 10
click at [109, 168] on div "Select a client" at bounding box center [273, 178] width 499 height 21
click at [639, 179] on span "Add new client" at bounding box center [597, 179] width 105 height 14
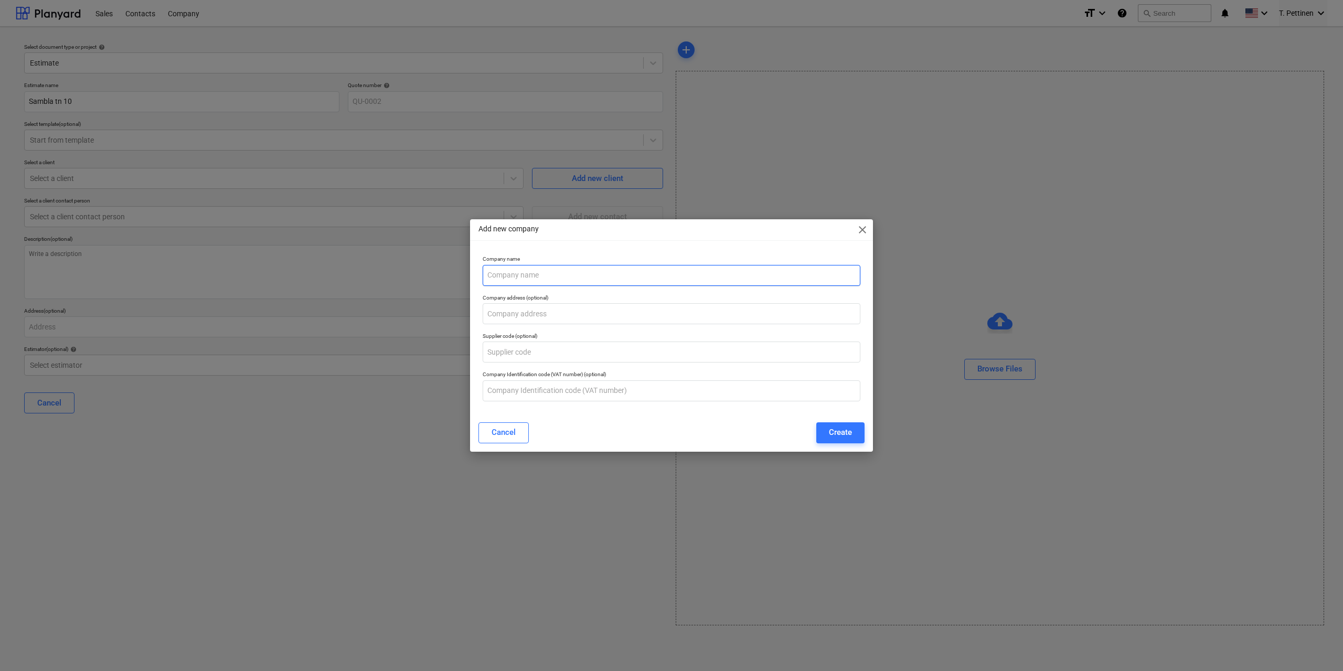
click at [554, 276] on input "text" at bounding box center [672, 275] width 378 height 21
click at [505, 317] on input "text" at bounding box center [672, 313] width 378 height 21
click at [841, 437] on div "Create" at bounding box center [840, 432] width 23 height 14
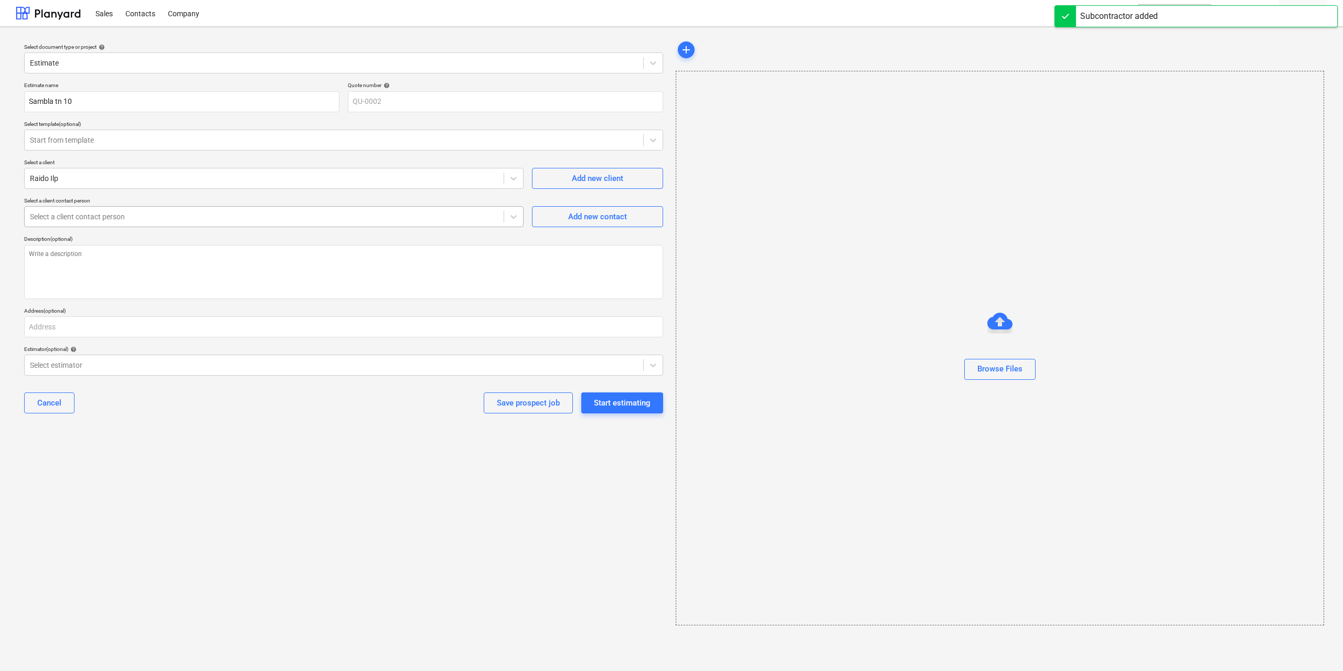
click at [143, 220] on div at bounding box center [264, 216] width 468 height 10
click at [119, 252] on textarea at bounding box center [343, 272] width 639 height 54
click at [621, 397] on div "Start estimating" at bounding box center [622, 403] width 57 height 14
click at [50, 326] on input "text" at bounding box center [343, 326] width 639 height 21
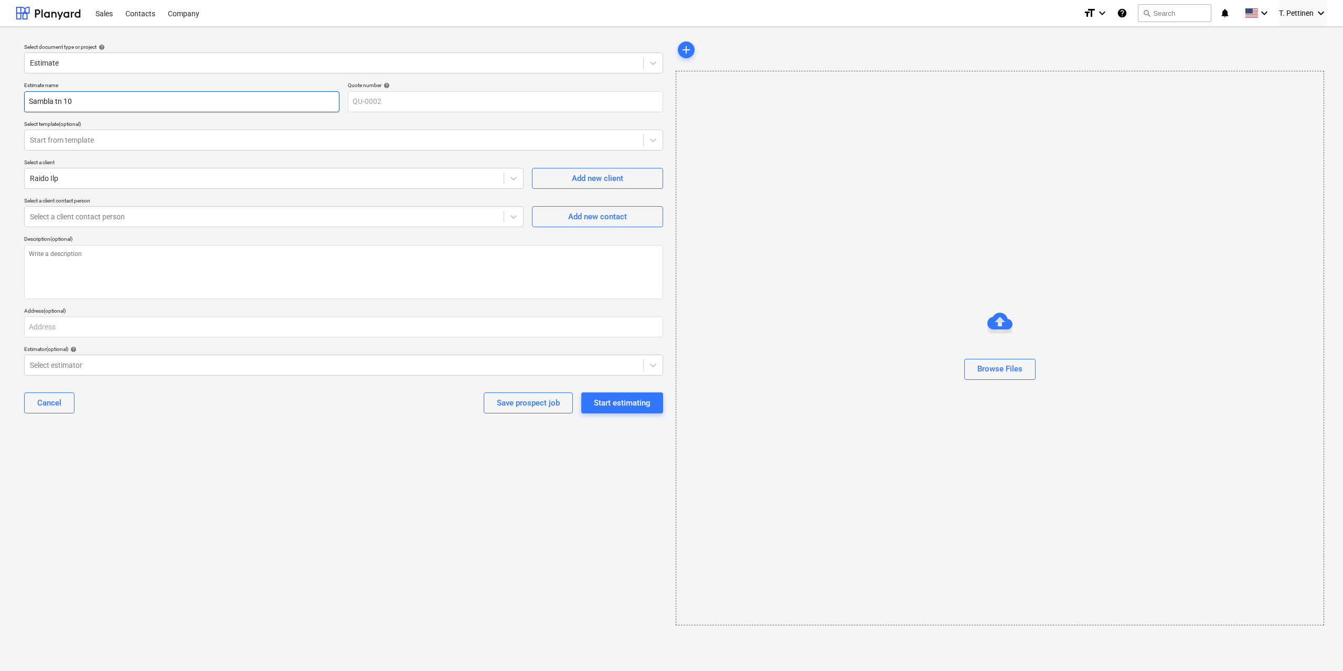
click at [113, 103] on input "Sambla tn 10" at bounding box center [181, 101] width 315 height 21
click at [519, 216] on div at bounding box center [513, 216] width 19 height 19
click at [407, 217] on div at bounding box center [264, 216] width 468 height 10
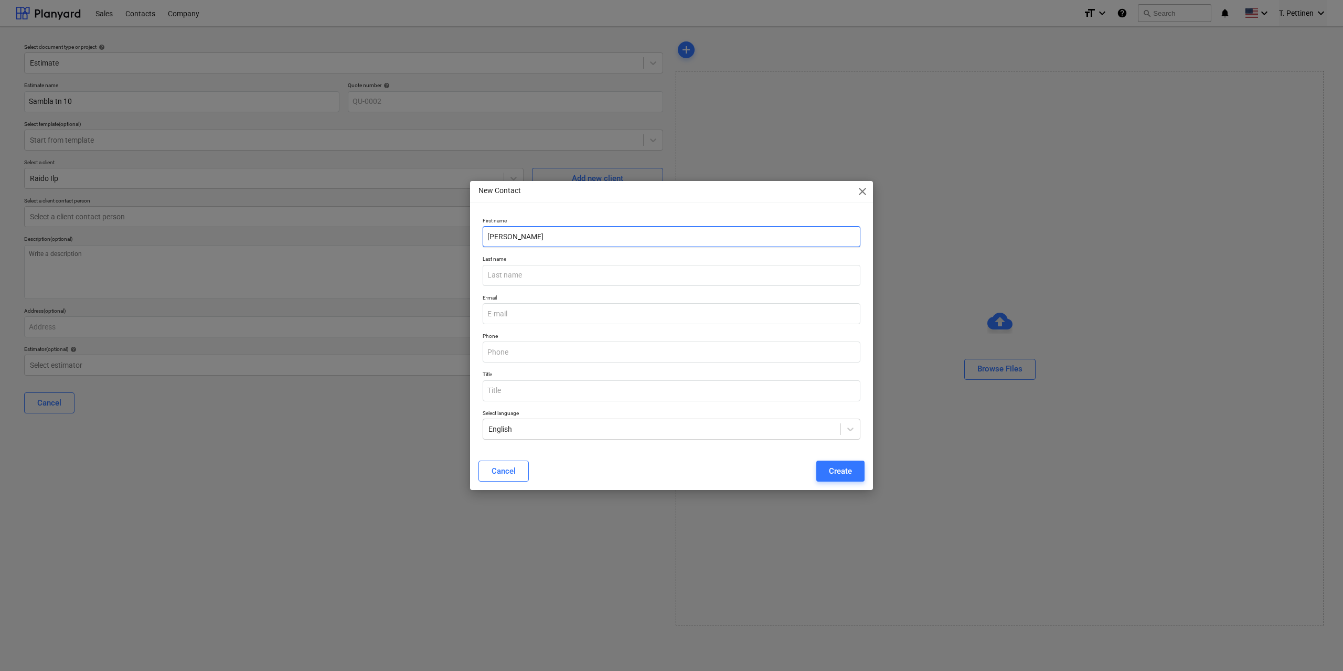
click at [546, 228] on input "Kersti Kask" at bounding box center [672, 236] width 378 height 21
click at [857, 463] on button "Create" at bounding box center [840, 471] width 48 height 21
click at [615, 319] on input "email" at bounding box center [672, 313] width 378 height 21
click at [629, 287] on div "Last name Kask" at bounding box center [671, 270] width 386 height 38
click at [510, 302] on p "E-mail" at bounding box center [672, 298] width 378 height 9
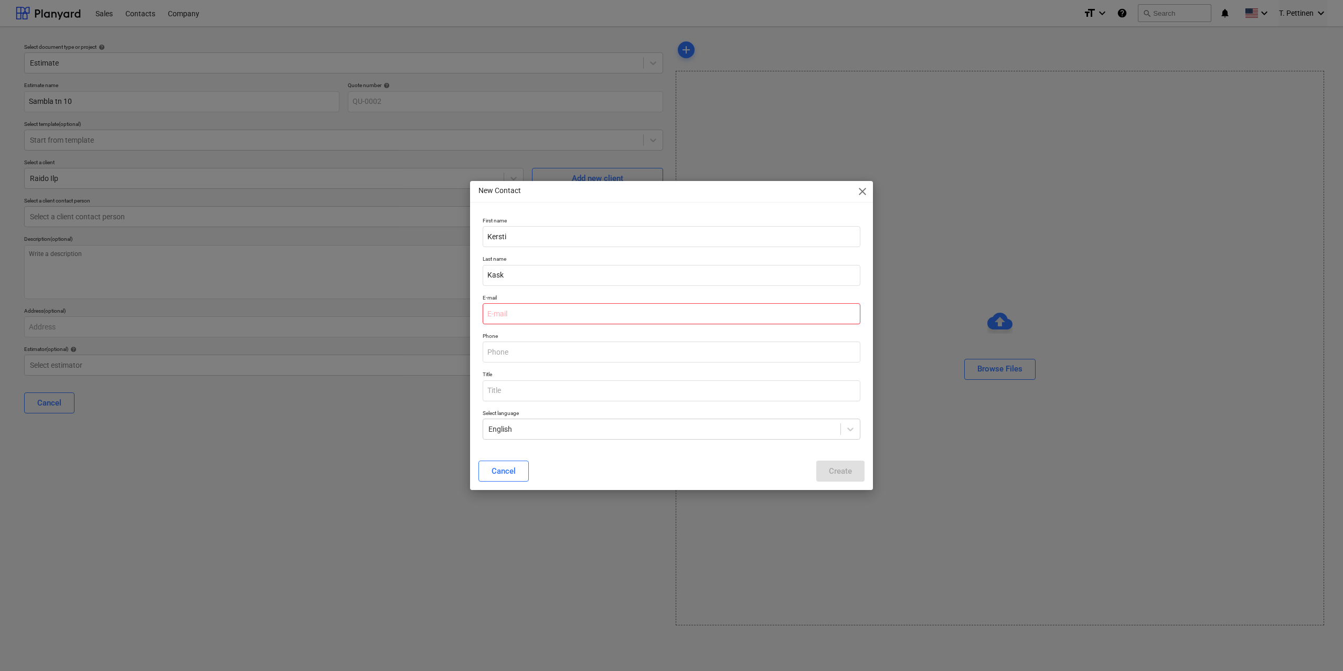
drag, startPoint x: 503, startPoint y: 315, endPoint x: 493, endPoint y: 317, distance: 9.7
click at [503, 315] on input "email" at bounding box center [672, 313] width 378 height 21
click at [838, 473] on div "Create" at bounding box center [840, 471] width 23 height 14
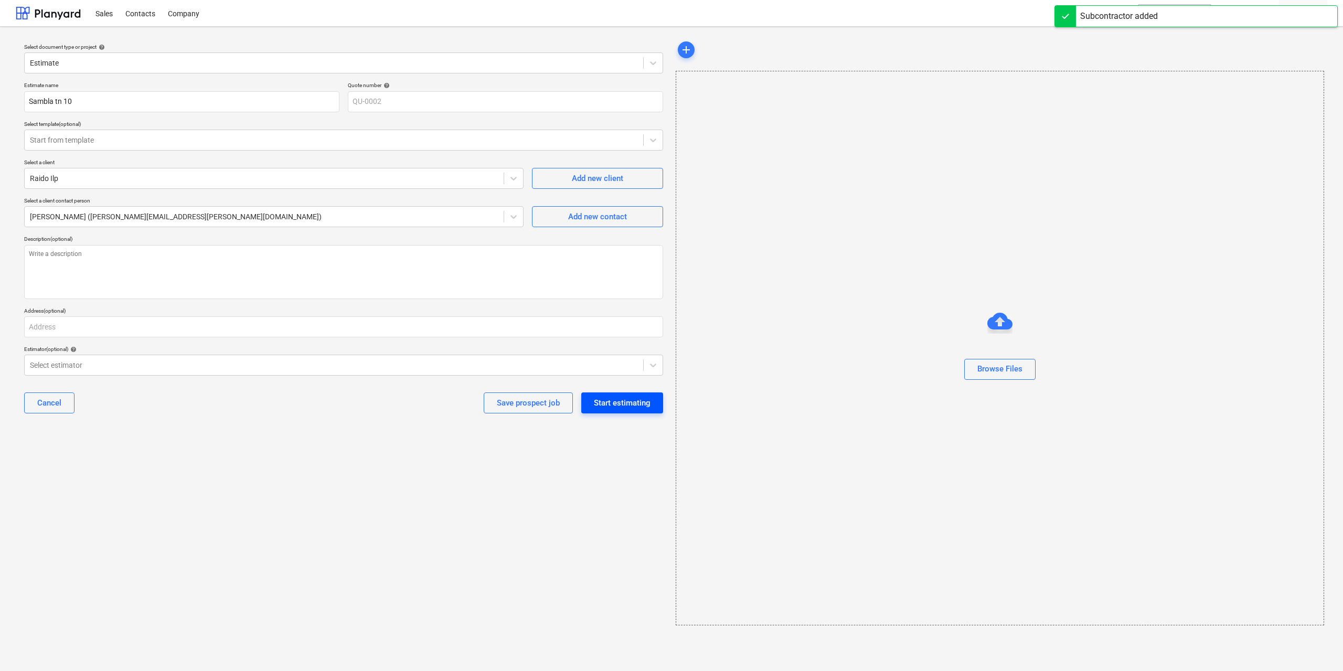
click at [643, 405] on div "Start estimating" at bounding box center [622, 403] width 57 height 14
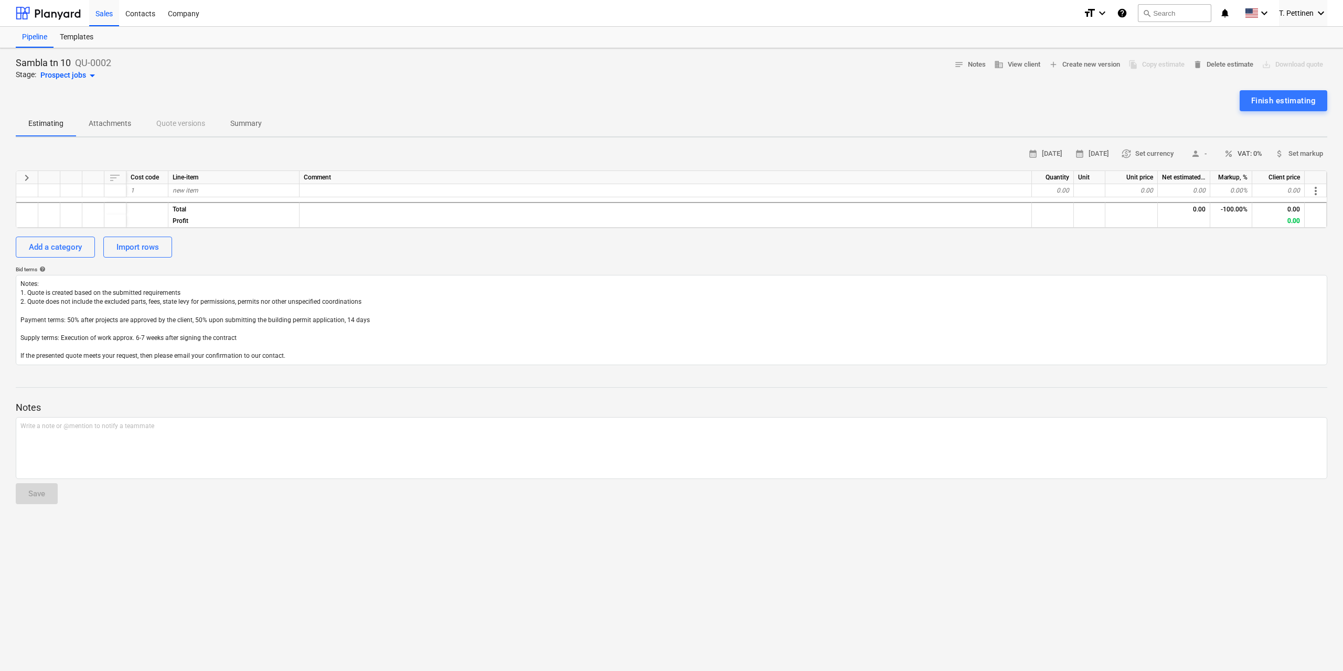
click at [1252, 148] on span "percent VAT: 0%" at bounding box center [1243, 154] width 38 height 12
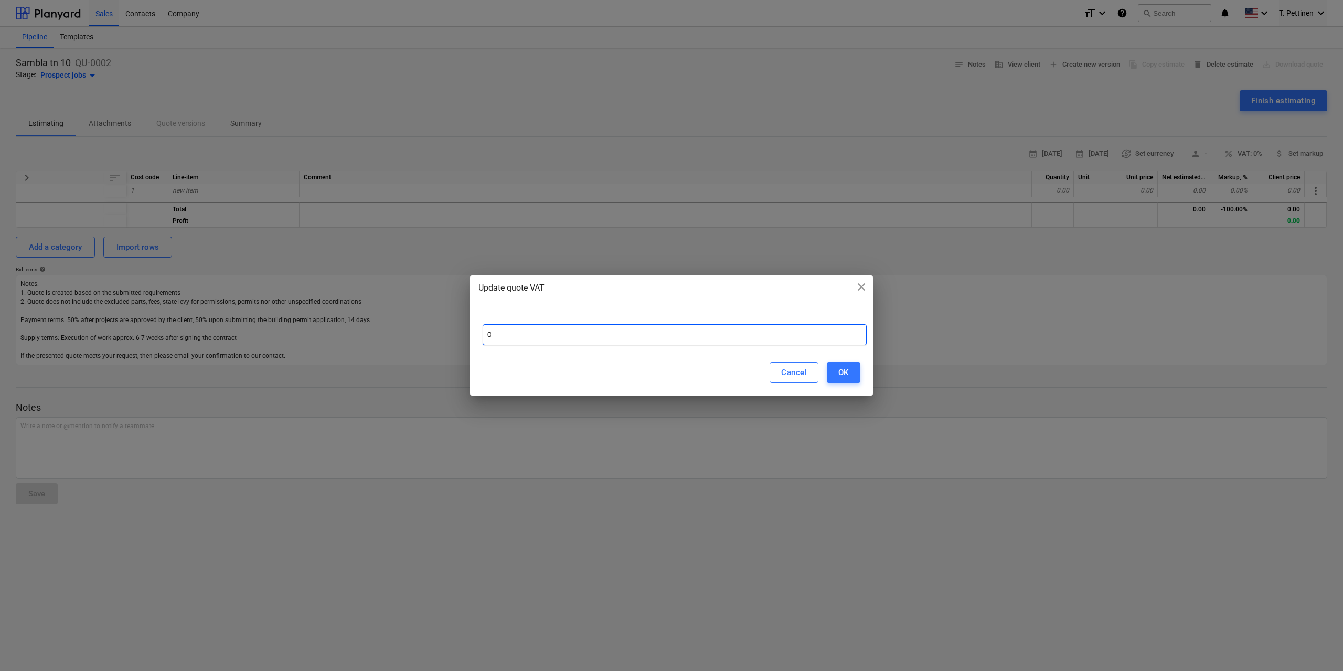
click at [595, 325] on input "0" at bounding box center [675, 334] width 384 height 21
click at [857, 360] on div "Cancel OK" at bounding box center [671, 372] width 403 height 46
click at [848, 372] on div "OK" at bounding box center [843, 373] width 10 height 14
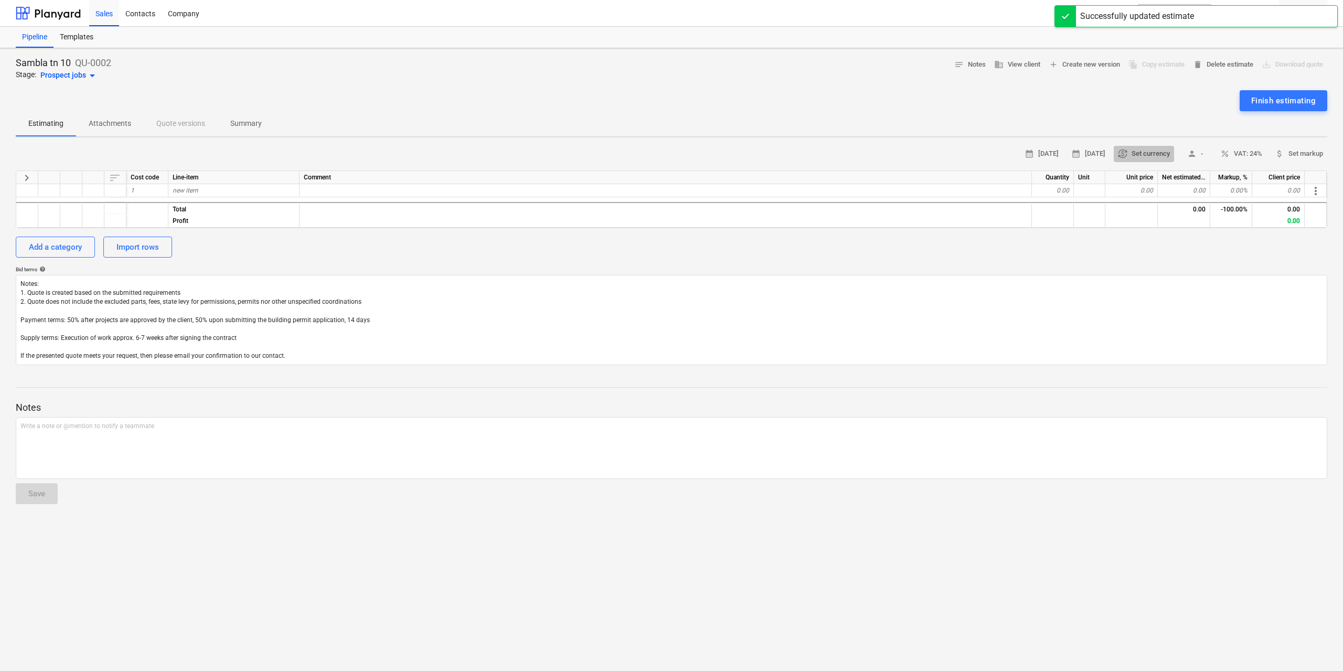
click at [1141, 158] on span "currency_exchange Set currency" at bounding box center [1144, 154] width 52 height 12
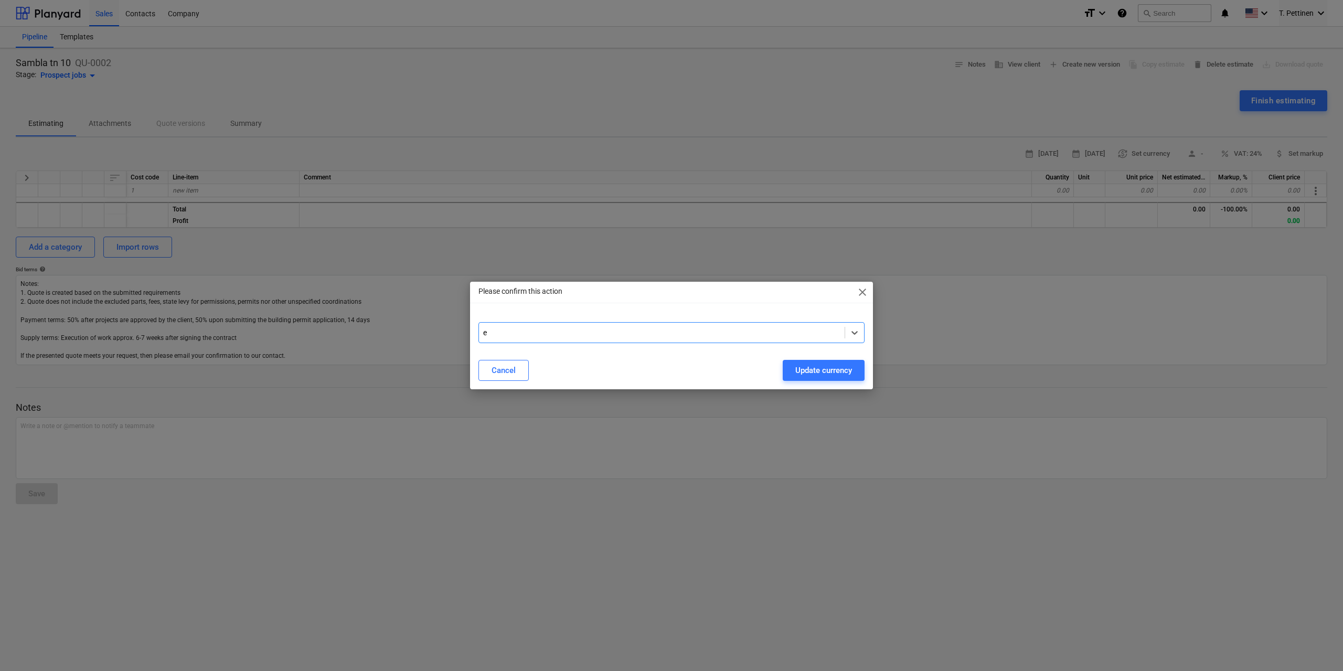
click at [825, 375] on div "Update currency" at bounding box center [823, 371] width 57 height 14
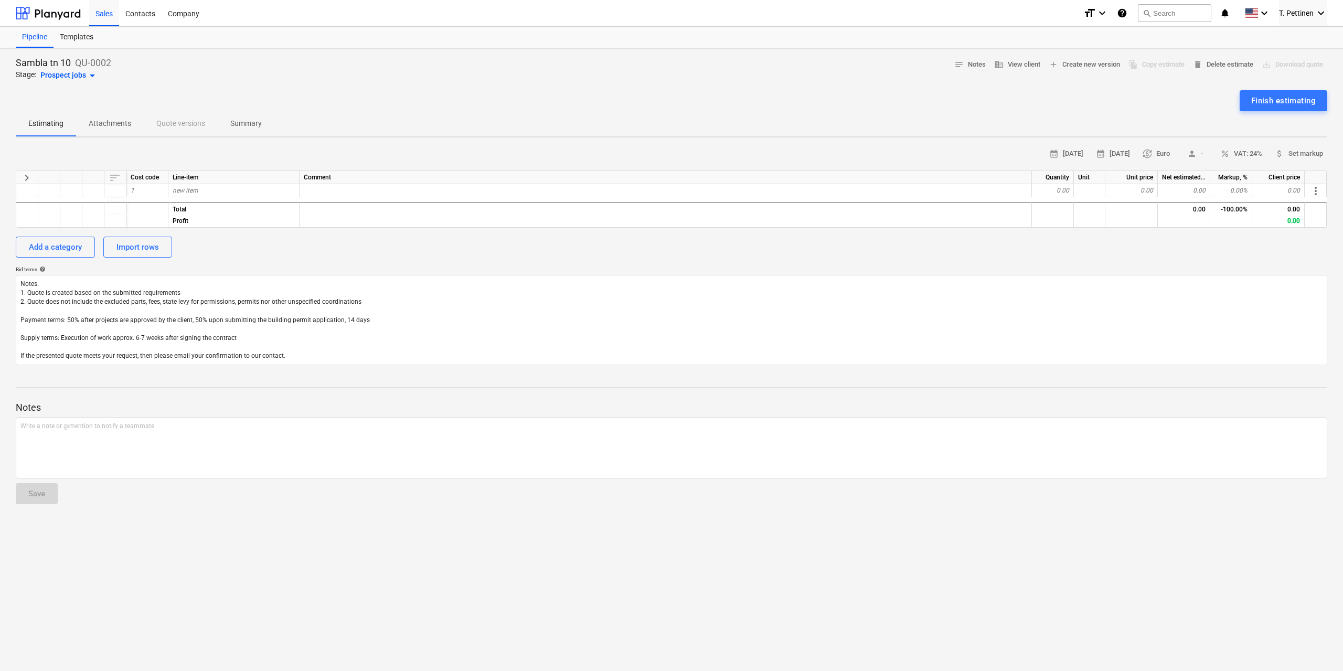
click at [55, 78] on div "Prospect jobs arrow_drop_down" at bounding box center [69, 75] width 58 height 13
click at [322, 69] on div at bounding box center [671, 335] width 1343 height 671
click at [50, 248] on div "Add a category" at bounding box center [55, 247] width 53 height 14
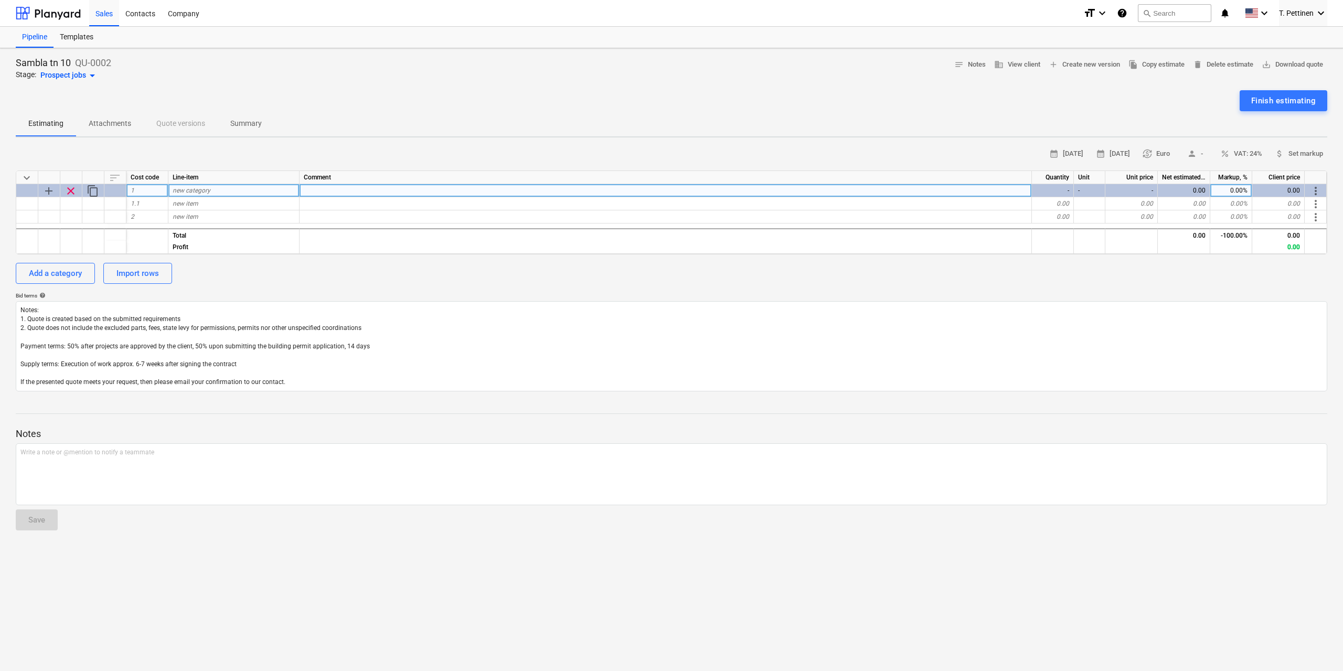
click at [221, 191] on div "new category" at bounding box center [233, 190] width 131 height 13
click at [103, 291] on div "calendar_month 08 Sep 2025 calendar_month 22 Sep 2025 currency_exchange Euro pe…" at bounding box center [671, 268] width 1311 height 245
click at [130, 273] on div "Import rows" at bounding box center [137, 273] width 42 height 14
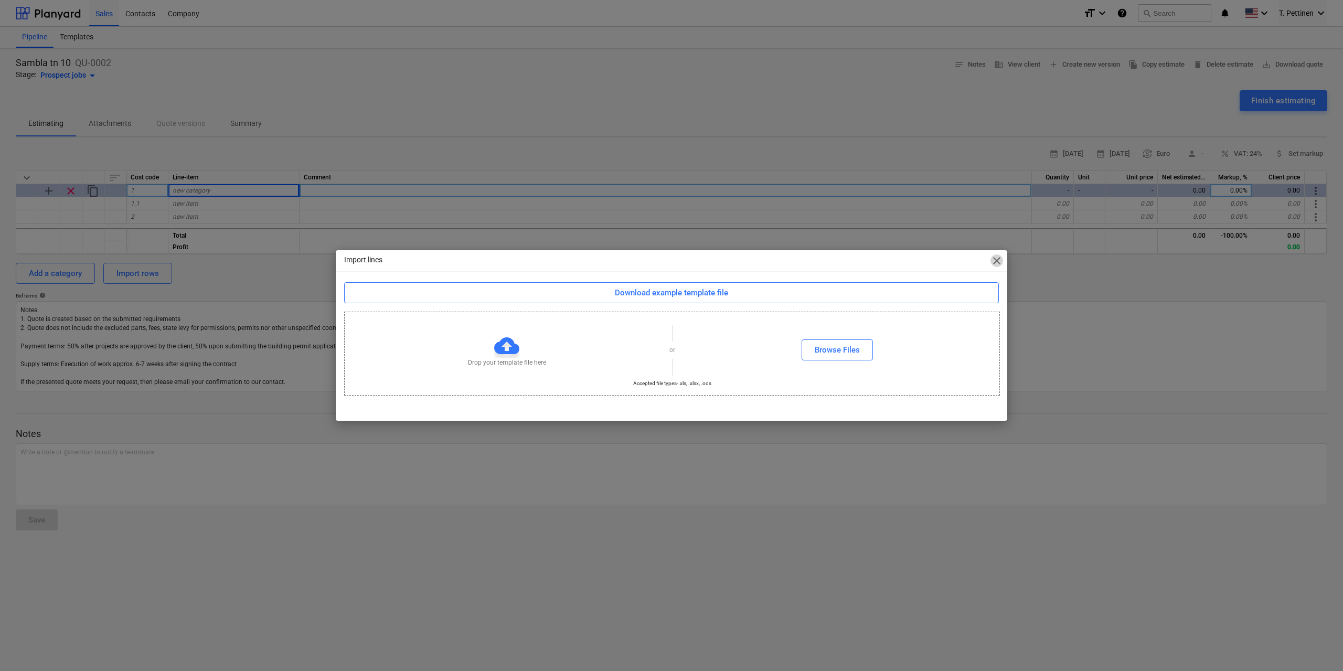
click at [1000, 258] on span "close" at bounding box center [996, 260] width 13 height 13
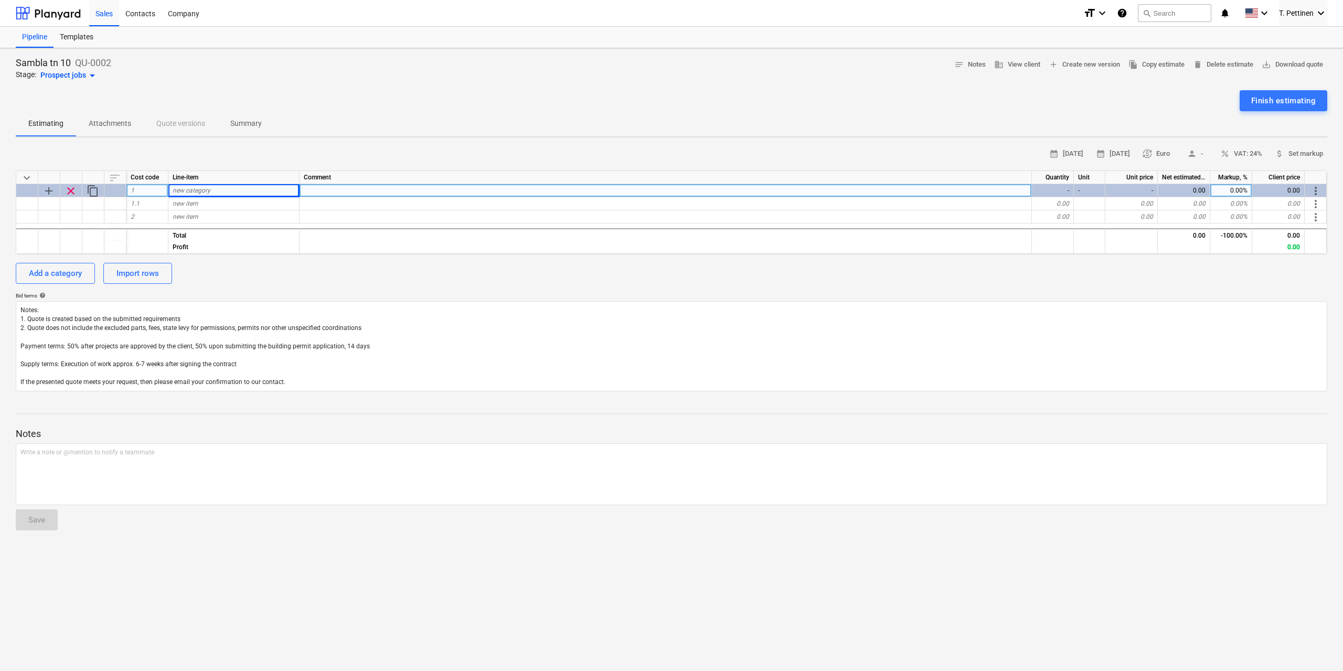
click at [111, 124] on p "Attachments" at bounding box center [110, 123] width 42 height 11
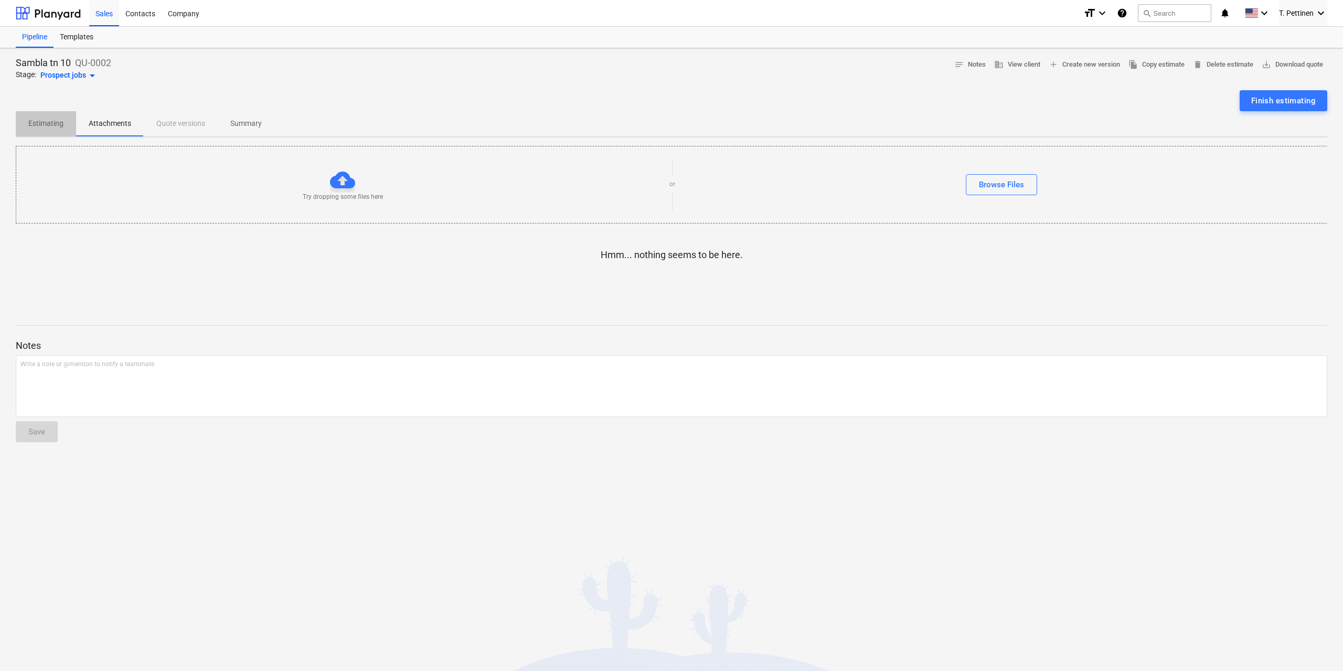
click at [42, 124] on p "Estimating" at bounding box center [45, 123] width 35 height 11
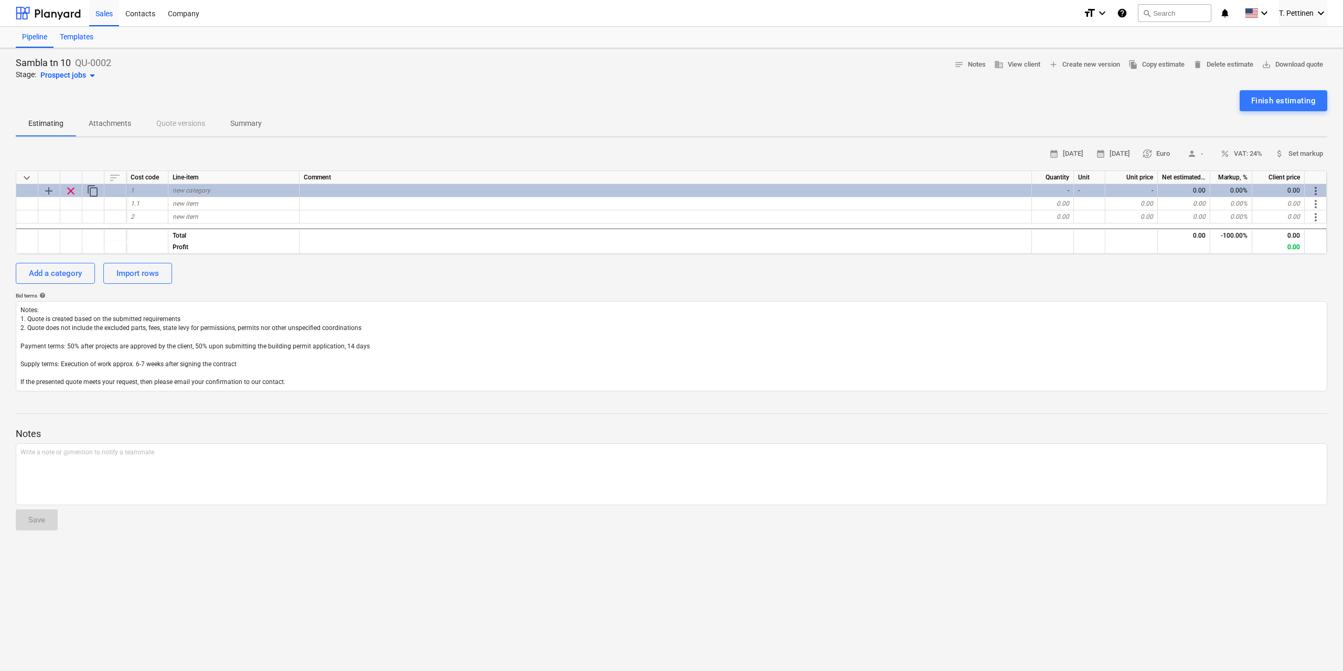
click at [82, 36] on div "Templates" at bounding box center [77, 37] width 46 height 21
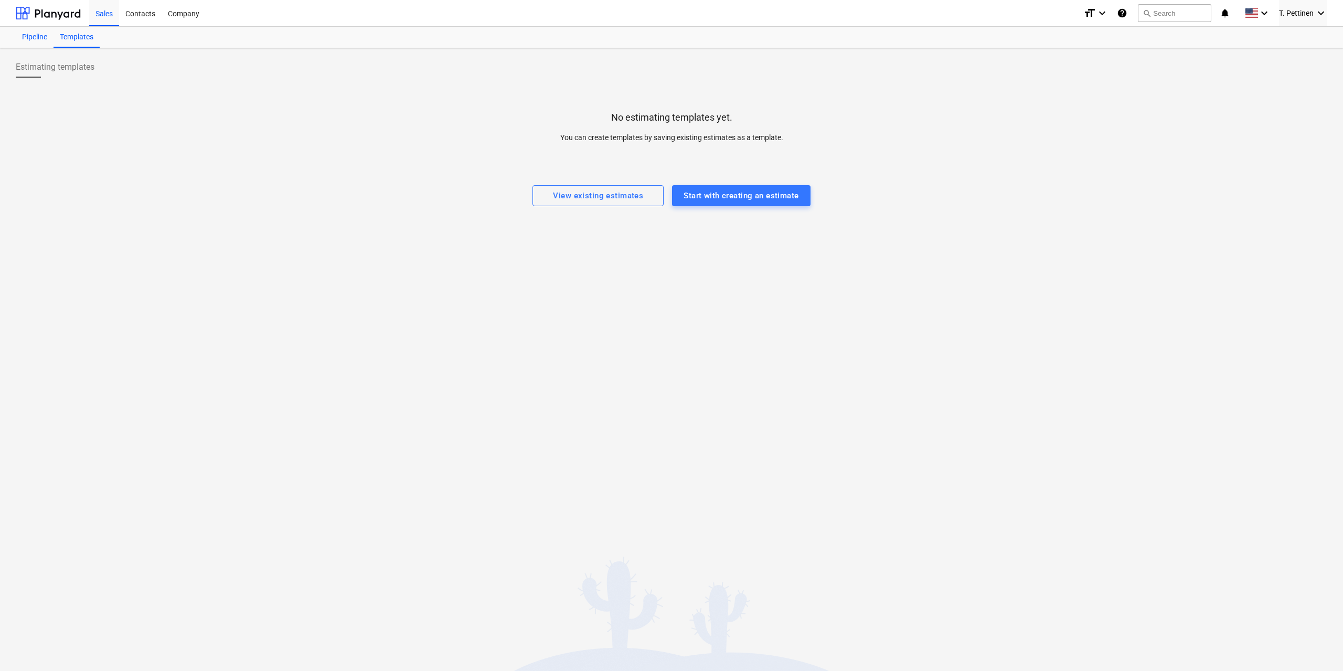
click at [45, 33] on div "Pipeline" at bounding box center [35, 37] width 38 height 21
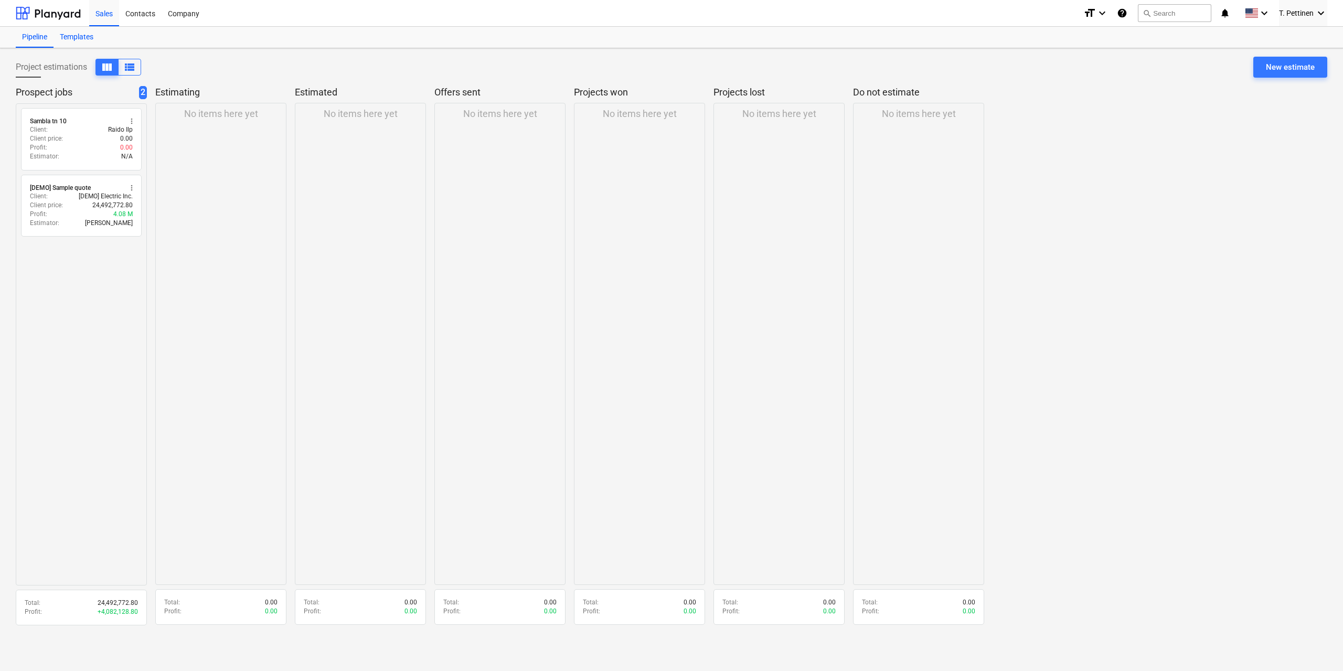
click at [82, 30] on div "Templates" at bounding box center [77, 37] width 46 height 21
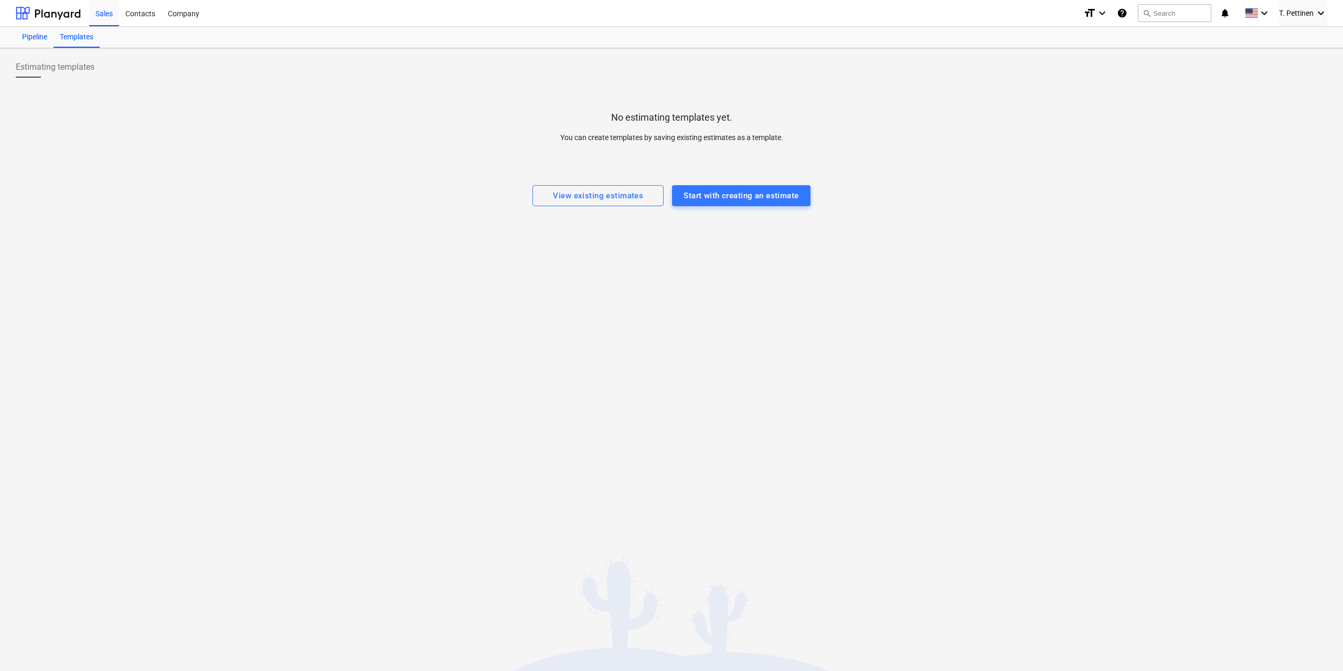
click at [33, 36] on div "Pipeline" at bounding box center [35, 37] width 38 height 21
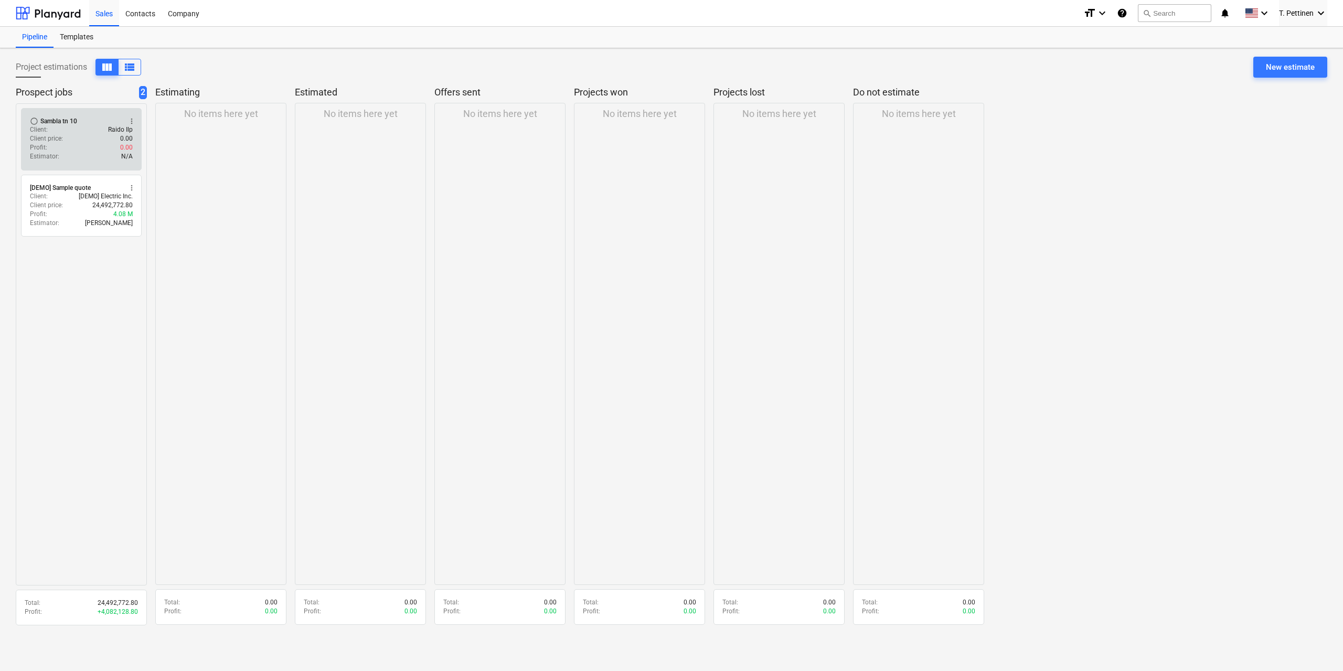
click at [91, 127] on div "Client : Raido Ilp" at bounding box center [81, 129] width 103 height 9
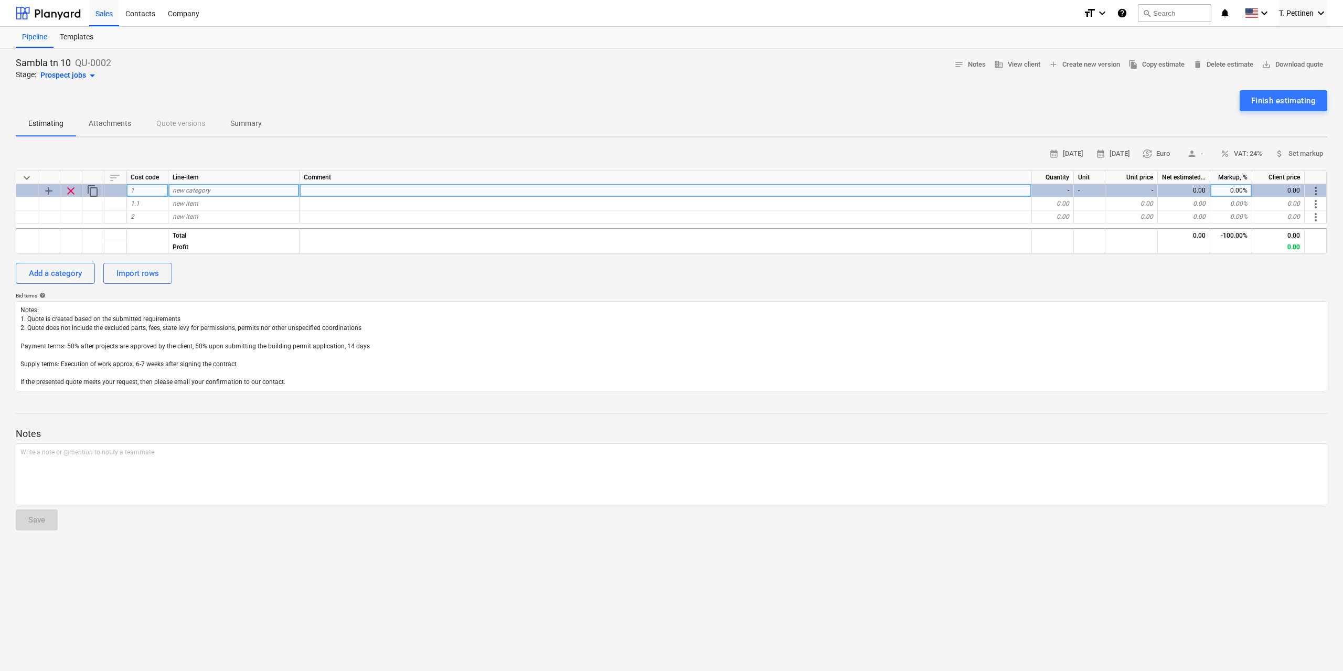
click at [147, 186] on div "1" at bounding box center [147, 190] width 42 height 13
click at [188, 191] on span "new category" at bounding box center [192, 190] width 38 height 7
click at [281, 189] on div "new category" at bounding box center [233, 190] width 131 height 13
click at [1055, 184] on div "-" at bounding box center [1053, 190] width 42 height 13
click at [1057, 189] on div "-" at bounding box center [1053, 190] width 42 height 13
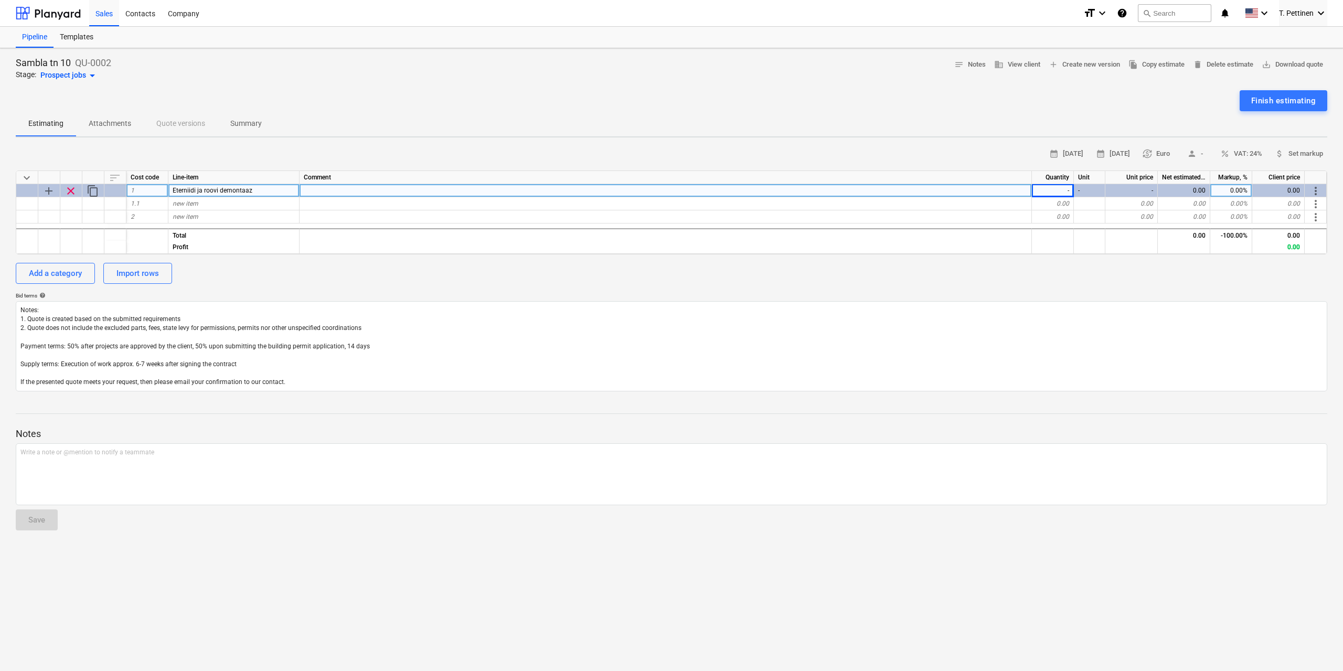
click at [1085, 191] on div "-" at bounding box center [1089, 190] width 31 height 13
click at [1071, 193] on div "-" at bounding box center [1053, 190] width 42 height 13
click at [1059, 189] on div "-" at bounding box center [1053, 190] width 42 height 13
click at [1154, 188] on div "-" at bounding box center [1131, 190] width 52 height 13
click at [1061, 191] on div "-" at bounding box center [1053, 190] width 42 height 13
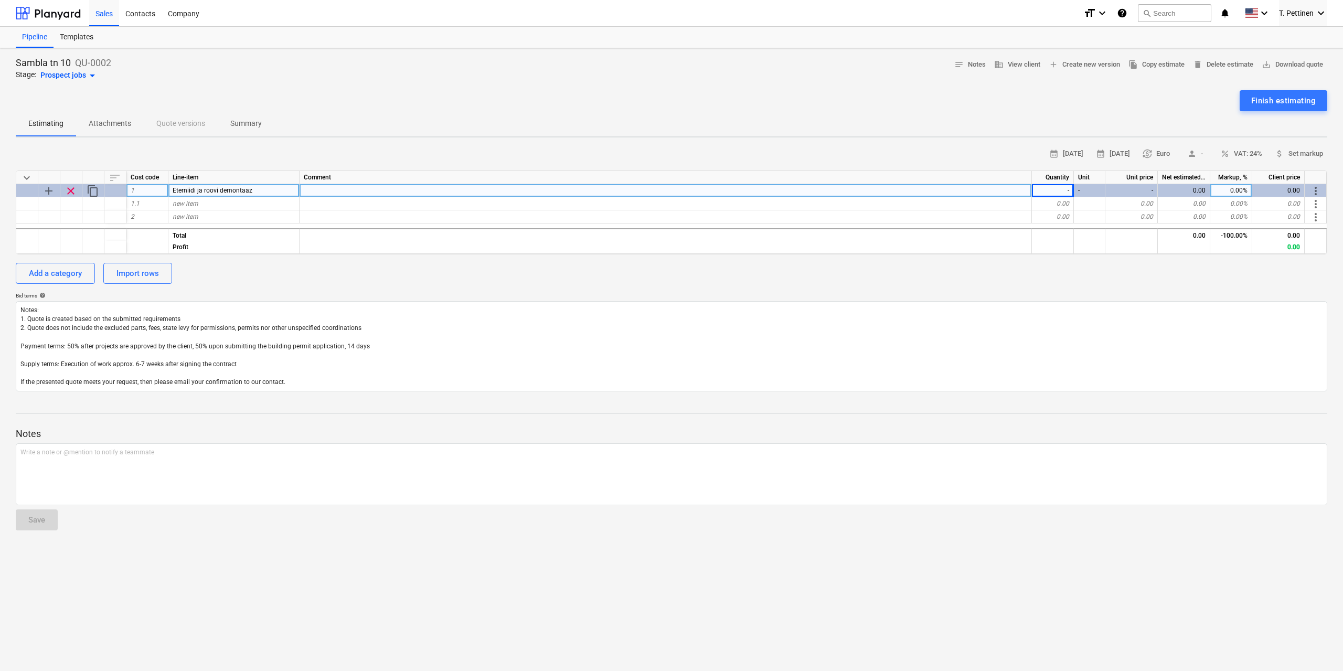
click at [1060, 189] on div "-" at bounding box center [1053, 190] width 42 height 13
click at [1059, 190] on div "-" at bounding box center [1053, 190] width 42 height 13
click at [1070, 189] on div "-" at bounding box center [1053, 190] width 42 height 13
click at [1084, 195] on div "-" at bounding box center [1089, 190] width 31 height 13
click at [1084, 190] on div "-" at bounding box center [1089, 190] width 31 height 13
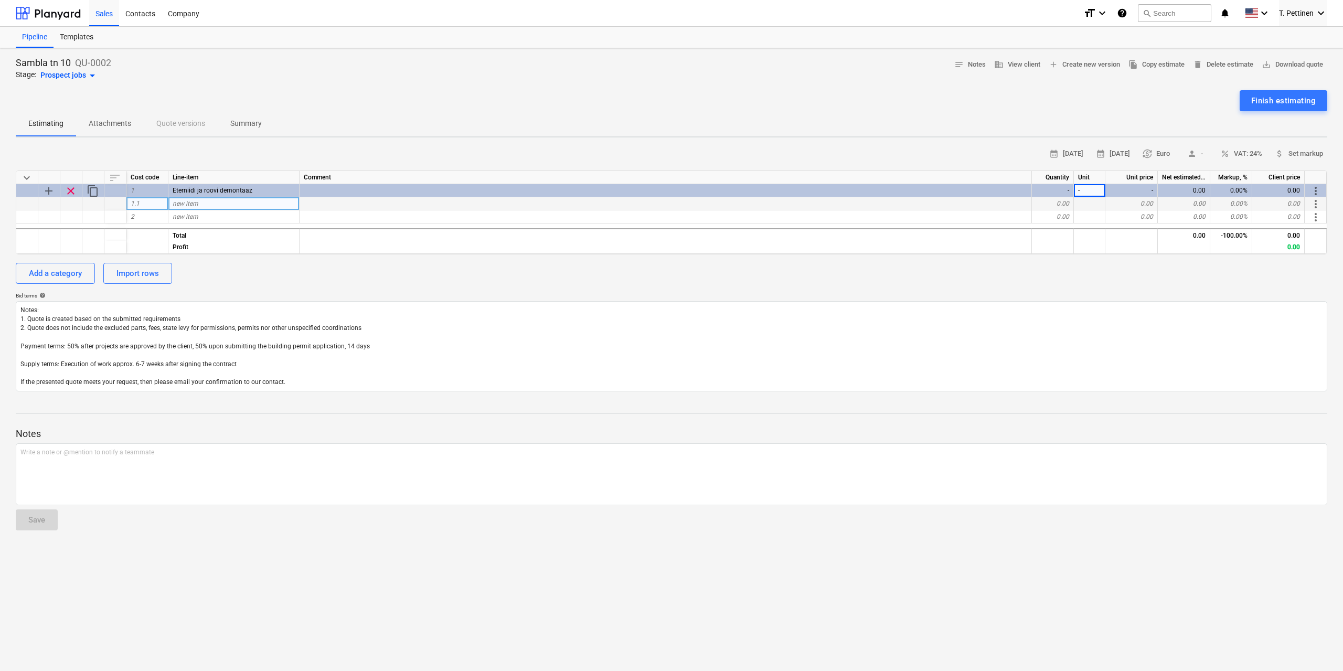
drag, startPoint x: 66, startPoint y: 190, endPoint x: 66, endPoint y: 197, distance: 6.3
click at [68, 191] on span "clear" at bounding box center [71, 191] width 13 height 13
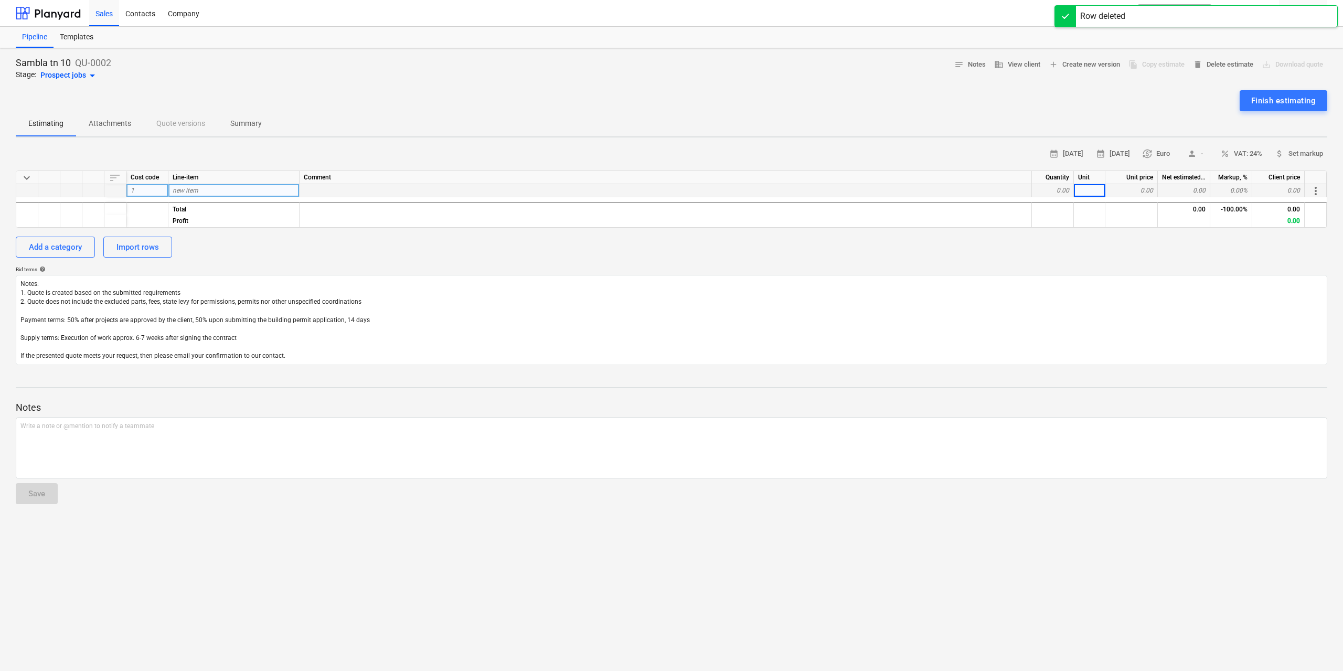
click at [222, 184] on div "new item" at bounding box center [233, 190] width 131 height 13
click at [219, 189] on div "new item" at bounding box center [233, 190] width 131 height 13
click at [446, 156] on div "calendar_month 08 Sep 2025 calendar_month 22 Sep 2025 currency_exchange Euro pe…" at bounding box center [671, 154] width 1311 height 16
click at [200, 185] on div "new item" at bounding box center [233, 190] width 131 height 13
click at [457, 145] on div "Sambla tn 10 QU-0002 Stage: Prospect jobs arrow_drop_down notes Notes business …" at bounding box center [671, 359] width 1343 height 623
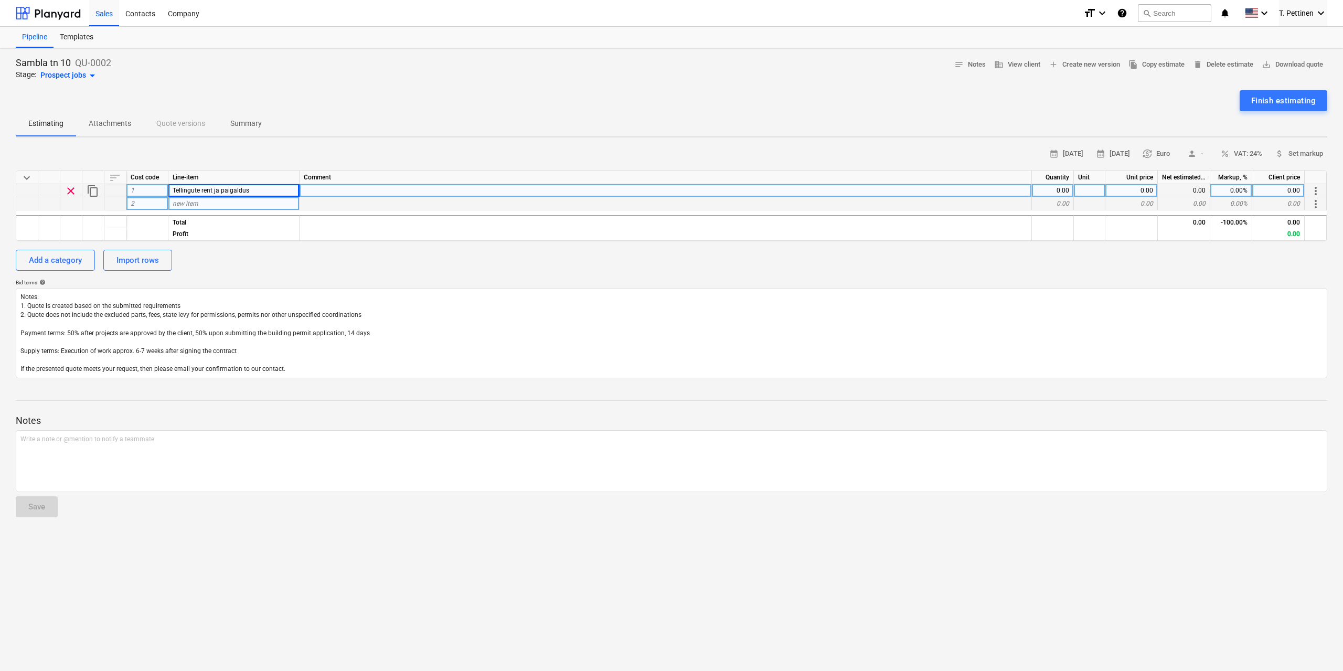
click at [204, 202] on div "new item" at bounding box center [233, 203] width 131 height 13
click at [1056, 186] on div "0.00" at bounding box center [1053, 190] width 42 height 13
click at [1099, 188] on div at bounding box center [1089, 190] width 31 height 13
click at [1140, 189] on div "0.00" at bounding box center [1131, 190] width 52 height 13
click at [1088, 187] on div at bounding box center [1089, 190] width 31 height 13
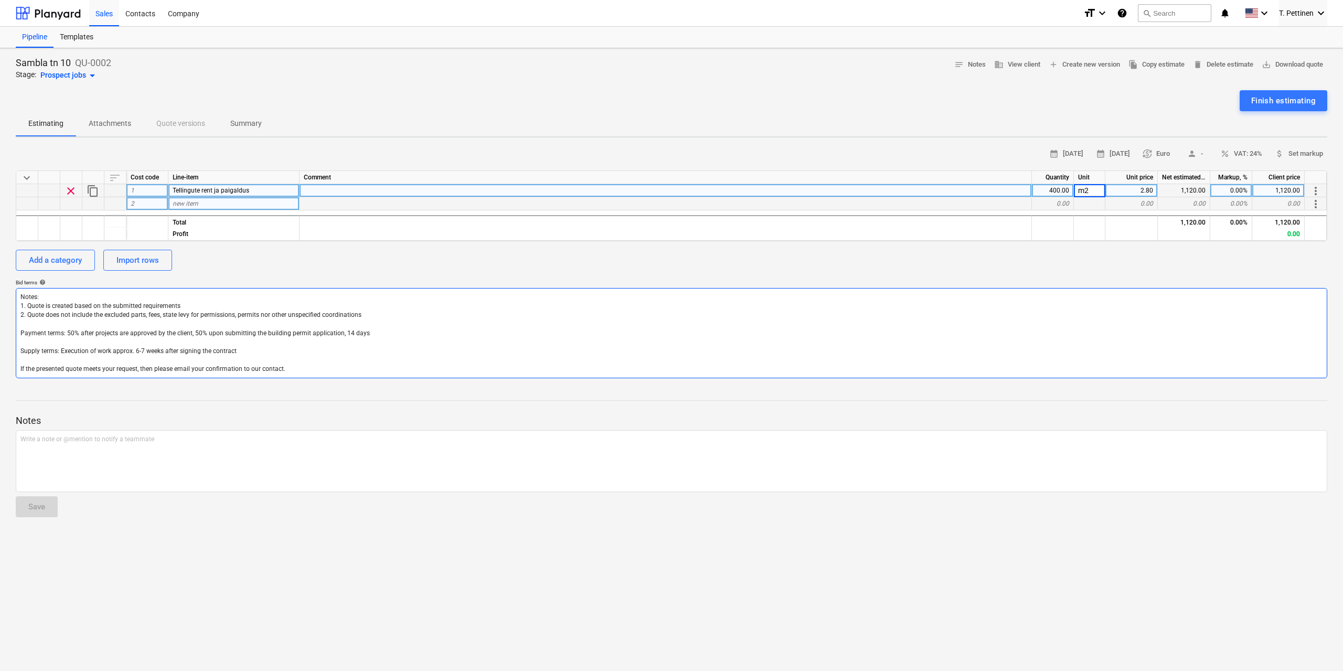
click at [1171, 340] on textarea "Notes: 1. Quote is created based on the submitted requirements 2. Quote does no…" at bounding box center [671, 333] width 1311 height 90
click at [236, 204] on div "new item" at bounding box center [233, 203] width 131 height 13
click at [254, 189] on div "Tellingute rent ja paigaldus" at bounding box center [233, 190] width 131 height 13
click at [467, 141] on div "Sambla tn 10 QU-0002 Stage: Prospect jobs arrow_drop_down notes Notes business …" at bounding box center [671, 359] width 1343 height 623
click at [1141, 191] on div "2.80" at bounding box center [1131, 190] width 52 height 13
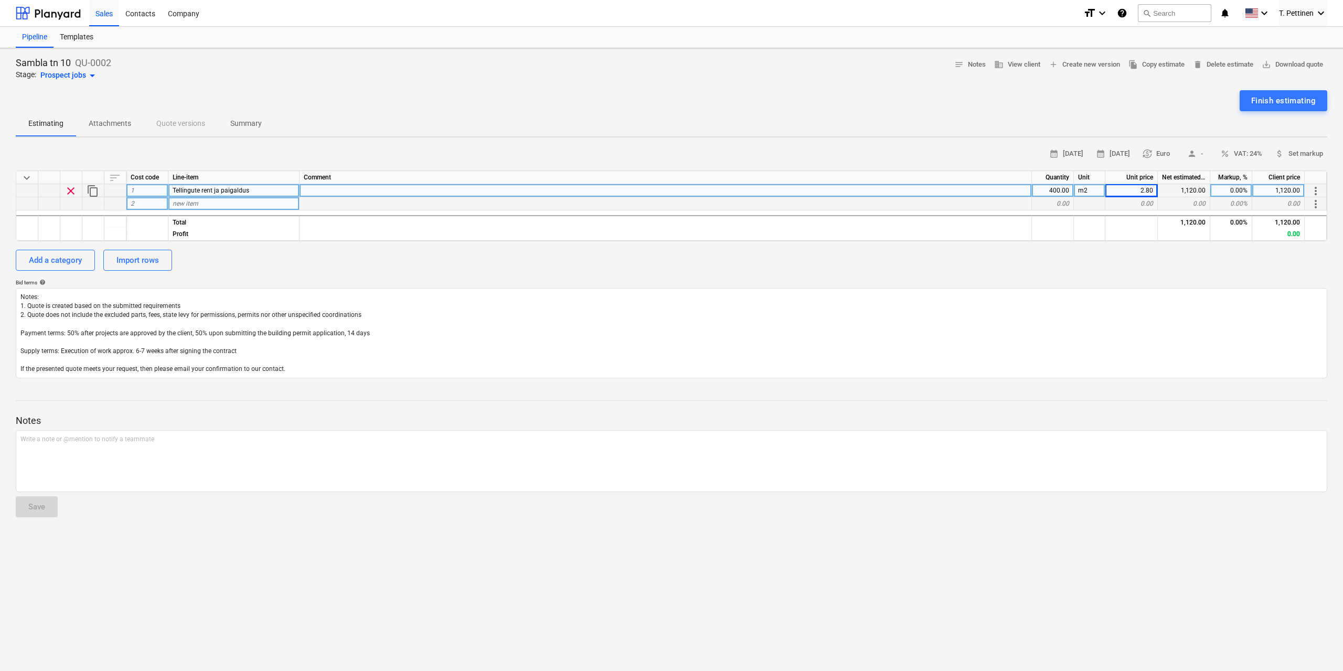
click at [383, 190] on div at bounding box center [666, 190] width 732 height 13
click at [205, 199] on div "new item" at bounding box center [233, 203] width 131 height 13
drag, startPoint x: 201, startPoint y: 189, endPoint x: 304, endPoint y: 193, distance: 102.9
click at [0, 0] on div "clear content_copy 1 Tellingute rent ja paigaldus transport ja töö, 12 euri päe…" at bounding box center [0, 0] width 0 height 0
click at [227, 191] on span "Tellingute rent ja paigaldus" at bounding box center [211, 190] width 77 height 7
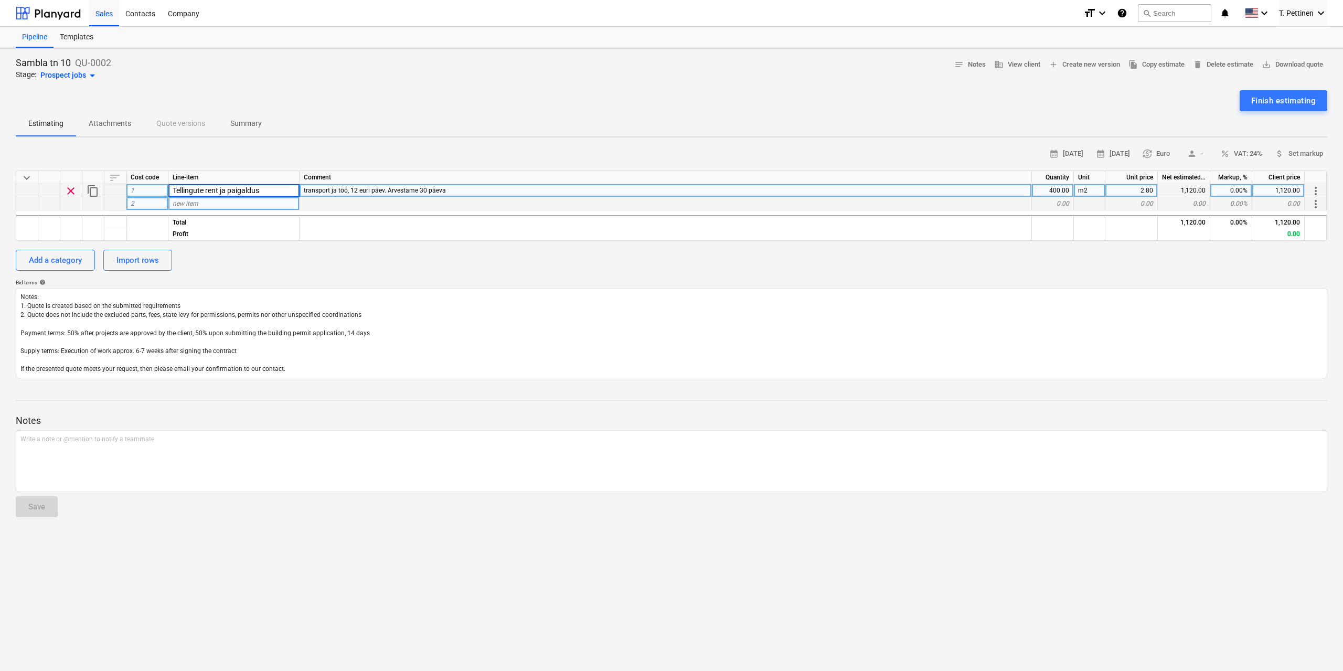
click at [205, 191] on input "Tellingute rent ja paigaldus" at bounding box center [233, 190] width 131 height 13
drag, startPoint x: 208, startPoint y: 191, endPoint x: 300, endPoint y: 189, distance: 91.8
click at [0, 0] on div "clear content_copy 1 Tellingute rent ja paigaldus transport ja töö, 12 euri päe…" at bounding box center [0, 0] width 0 height 0
click at [352, 188] on span "transport ja töö, 12 euri päev. Arvestame 30 päeva" at bounding box center [375, 190] width 142 height 7
click at [391, 193] on input "transport ja töö, 12 euri päev. Arvestame 30 päeva" at bounding box center [666, 190] width 732 height 13
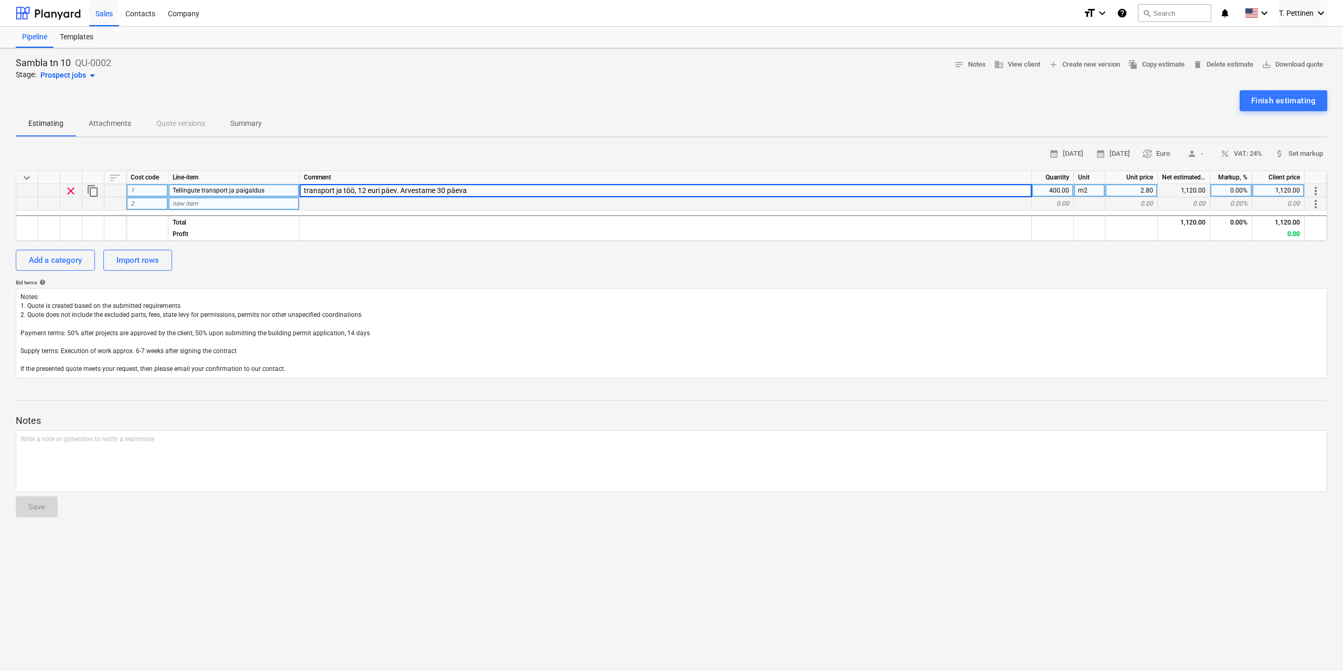
drag, startPoint x: 358, startPoint y: 189, endPoint x: 618, endPoint y: 193, distance: 260.2
click at [618, 193] on input "transport ja töö, 12 euri päev. Arvestame 30 päeva" at bounding box center [666, 190] width 732 height 13
click at [221, 207] on div "new item" at bounding box center [233, 203] width 131 height 13
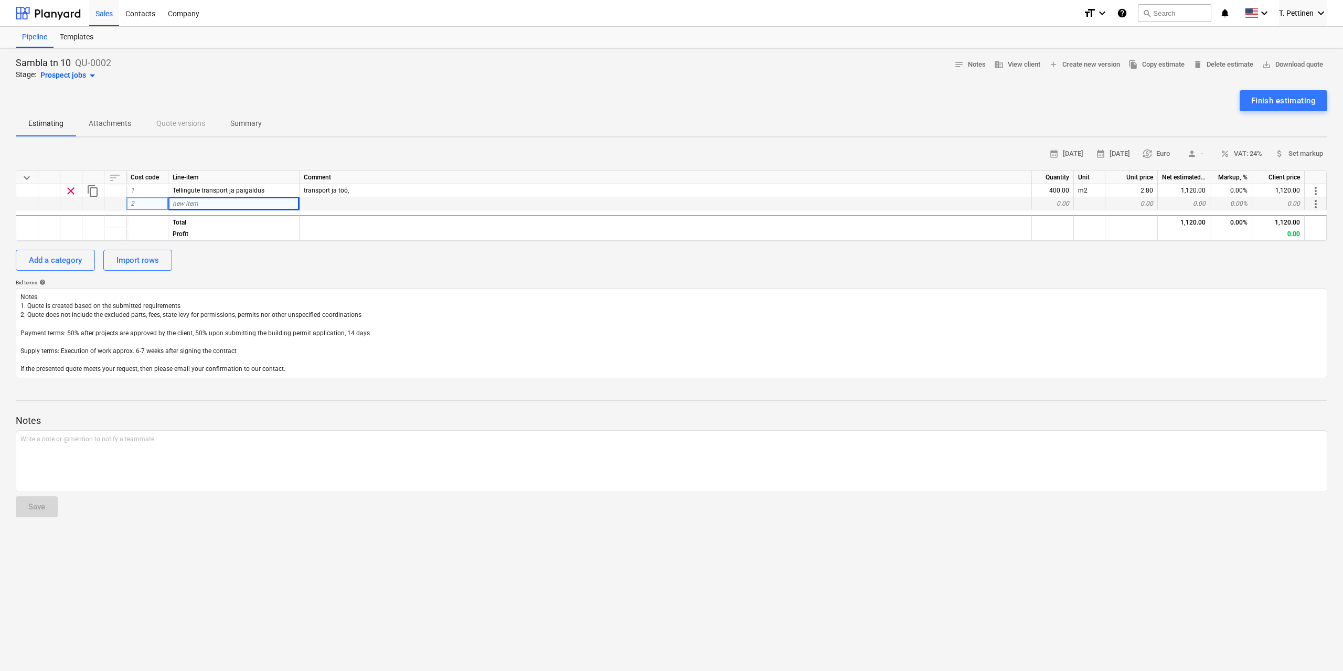
click at [378, 200] on div at bounding box center [666, 203] width 732 height 13
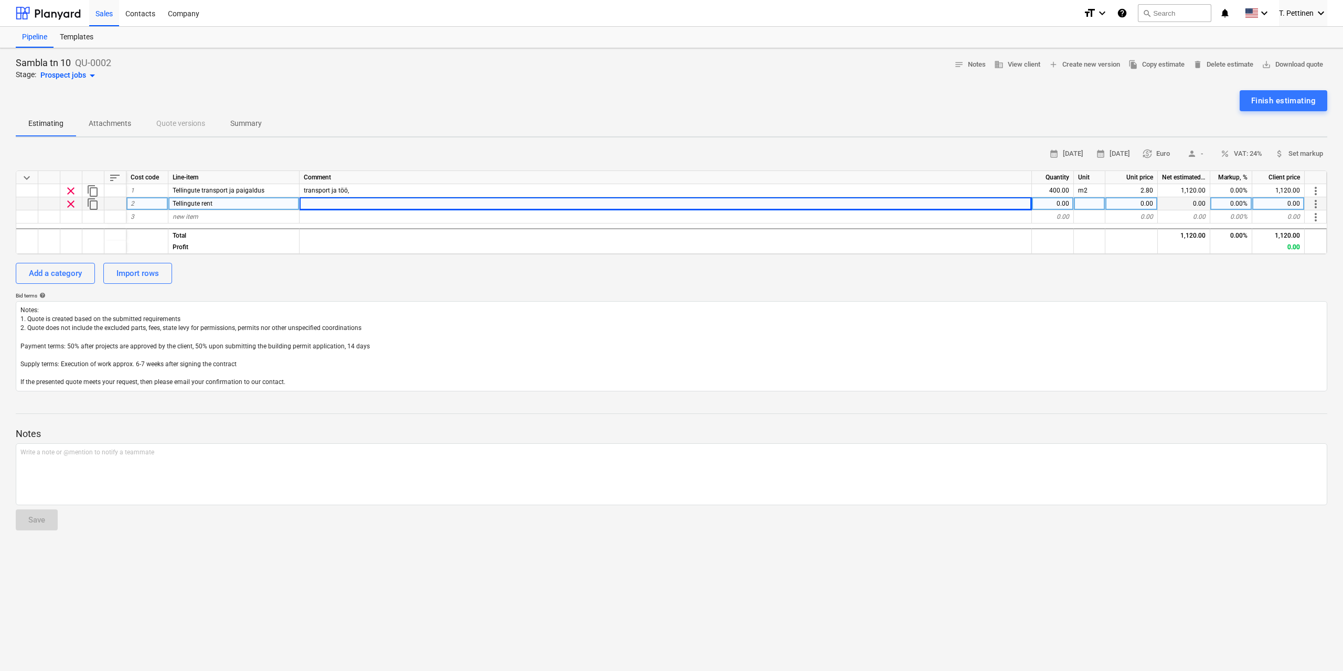
click at [375, 199] on div at bounding box center [666, 203] width 732 height 13
click at [1050, 205] on div "0.00" at bounding box center [1053, 203] width 42 height 13
click at [1094, 205] on div at bounding box center [1089, 203] width 31 height 13
click at [1140, 207] on div "0.00" at bounding box center [1131, 203] width 52 height 13
click at [1116, 320] on textarea "Notes: 1. Quote is created based on the submitted requirements 2. Quote does no…" at bounding box center [671, 346] width 1311 height 90
